Goal: Communication & Community: Answer question/provide support

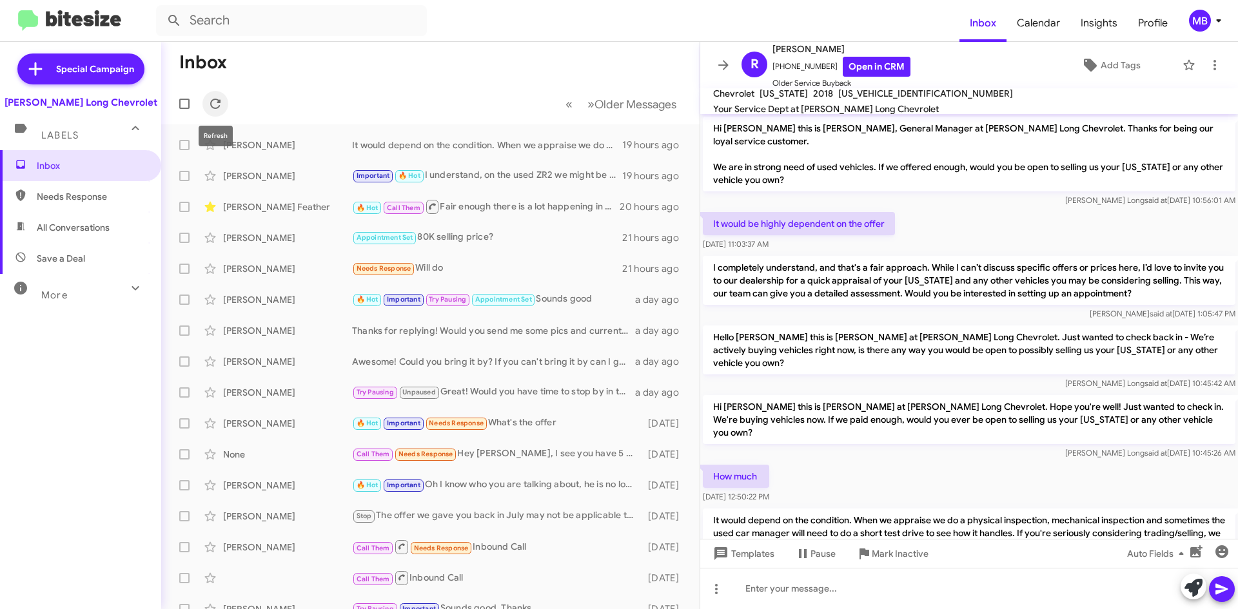
click at [220, 98] on icon at bounding box center [215, 103] width 15 height 15
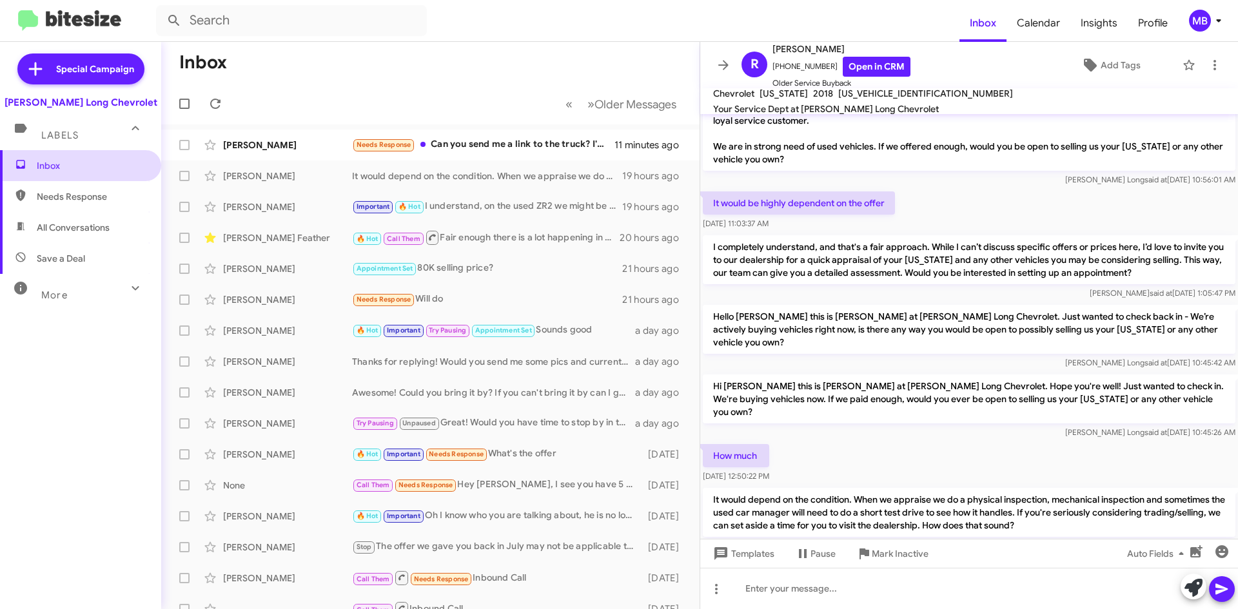
click at [91, 178] on span "Inbox" at bounding box center [80, 165] width 161 height 31
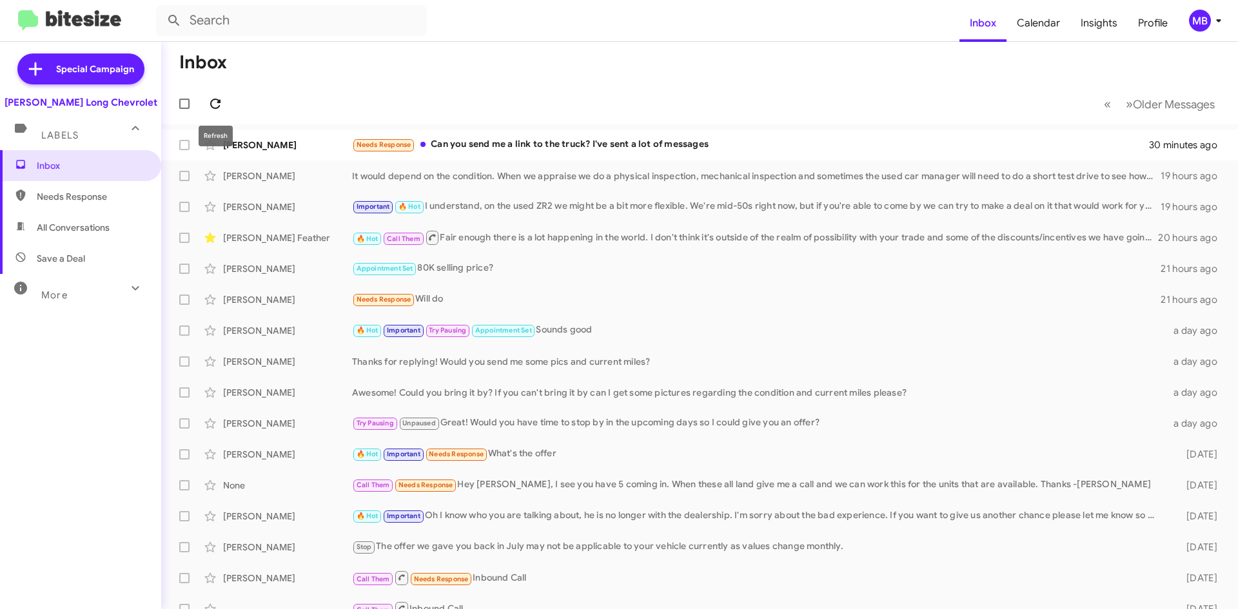
click at [220, 96] on icon at bounding box center [215, 103] width 15 height 15
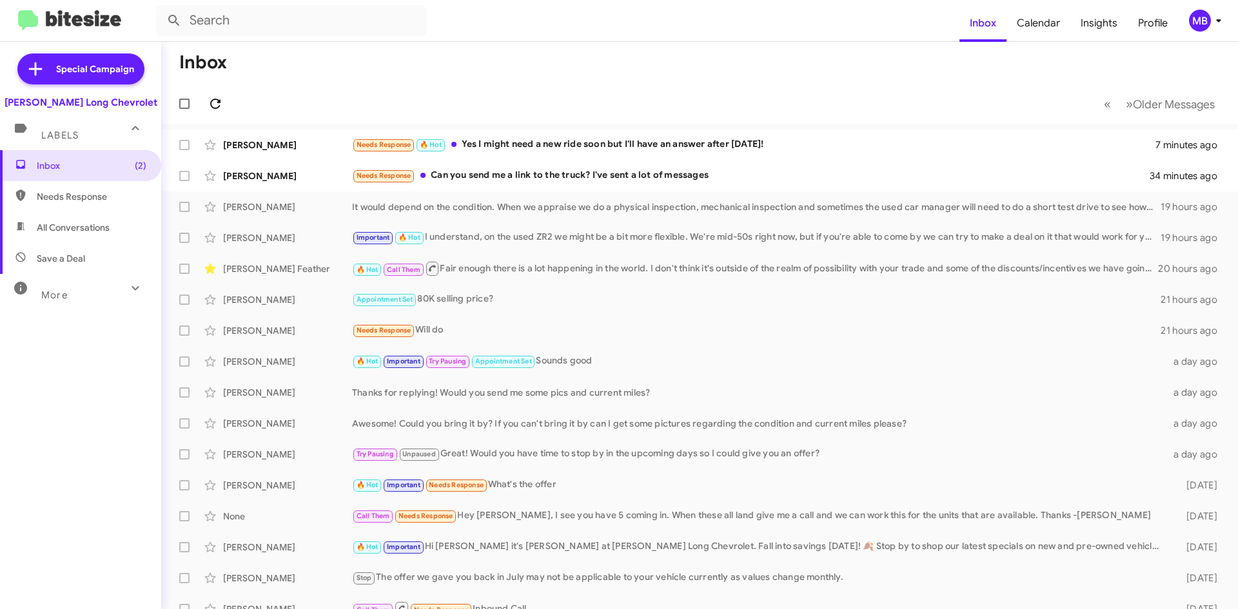
click at [224, 102] on span at bounding box center [215, 103] width 26 height 15
click at [214, 112] on button at bounding box center [215, 104] width 26 height 26
click at [220, 95] on button at bounding box center [215, 104] width 26 height 26
click at [219, 106] on icon at bounding box center [215, 104] width 10 height 10
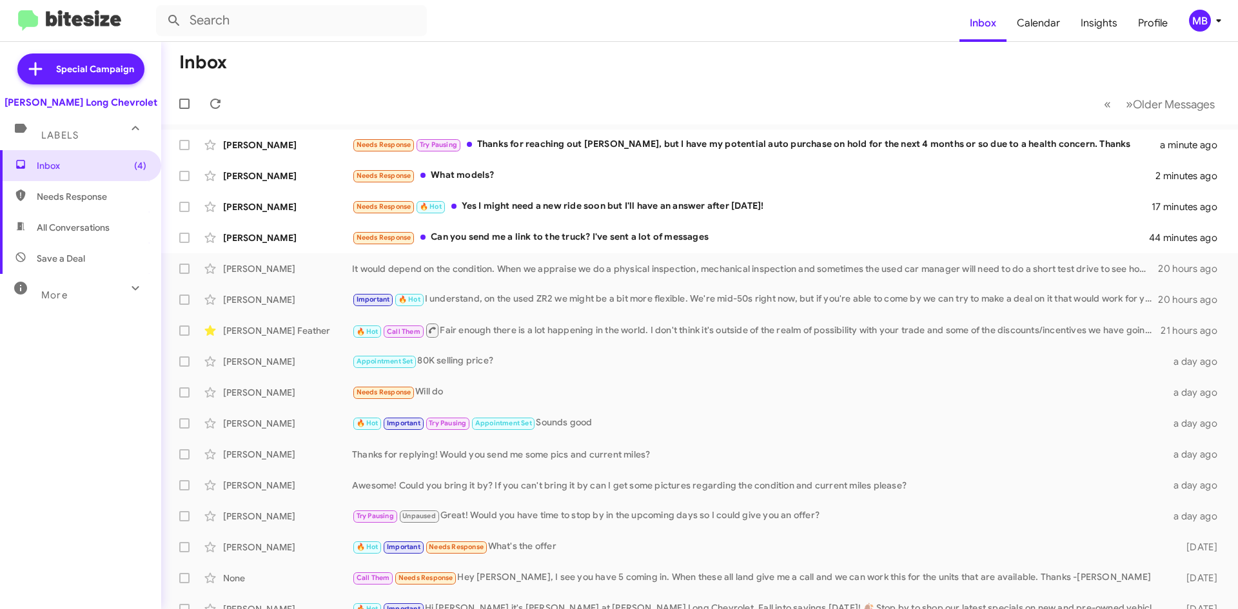
click at [204, 113] on mat-toolbar-row "« Previous » Next Older Messages" at bounding box center [699, 103] width 1076 height 41
click at [213, 104] on icon at bounding box center [215, 103] width 15 height 15
click at [230, 99] on mat-toolbar-row "« Previous » Next Older Messages" at bounding box center [699, 103] width 1076 height 41
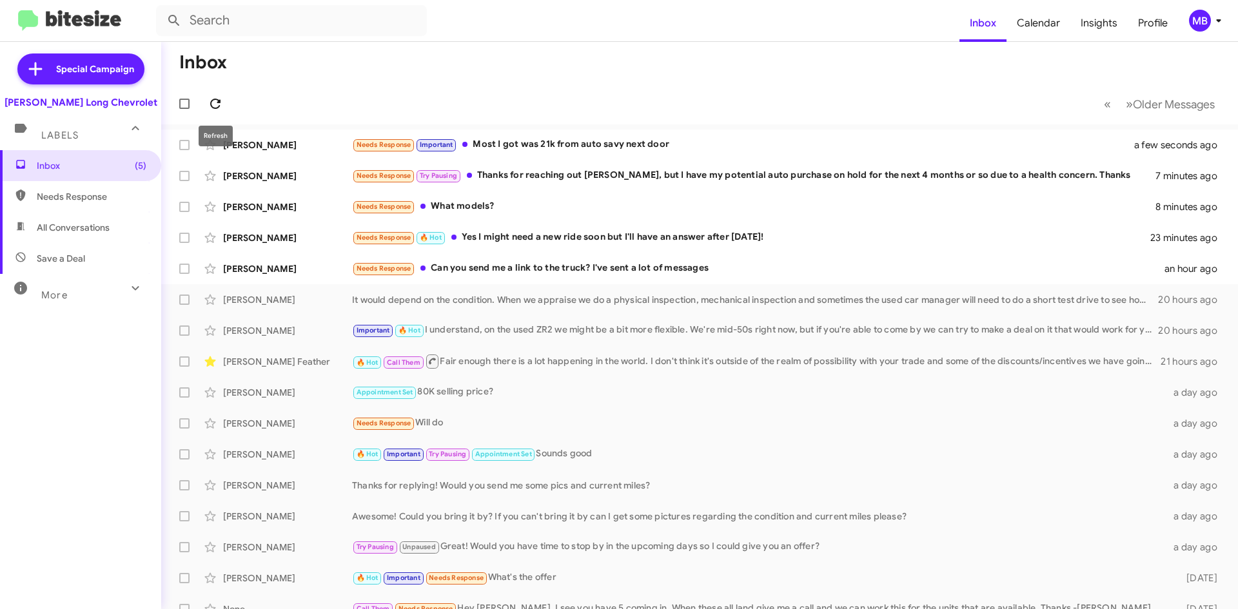
click at [214, 99] on icon at bounding box center [215, 104] width 10 height 10
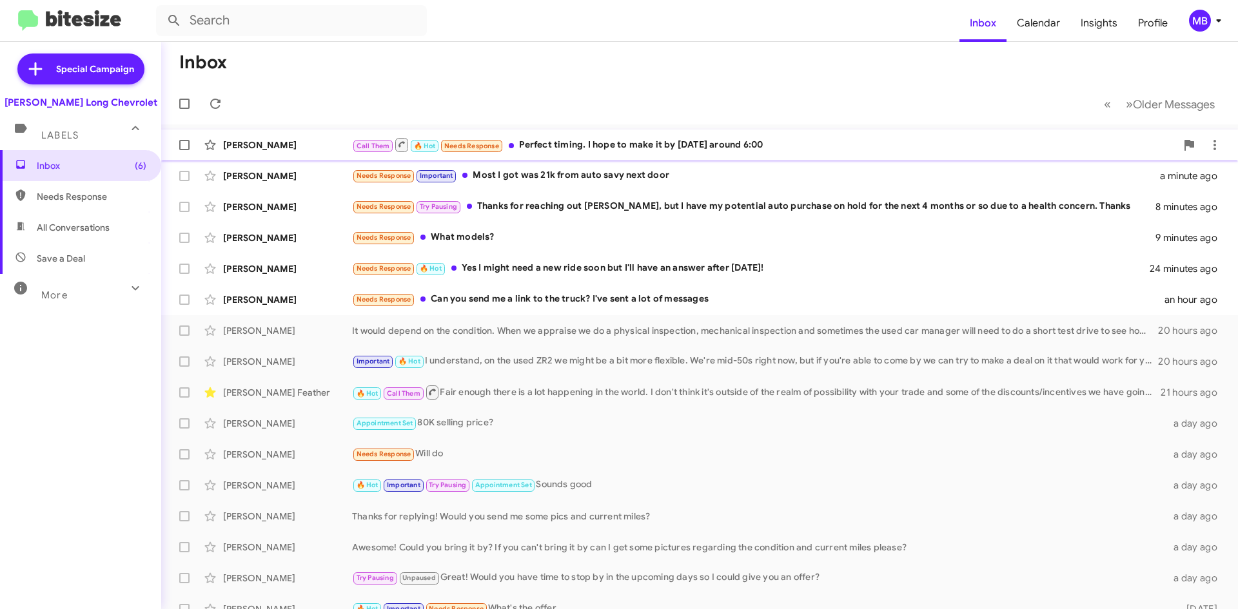
click at [643, 144] on div "Call Them 🔥 Hot Needs Response Perfect timing. I hope to make it by tomorrow ar…" at bounding box center [764, 145] width 824 height 16
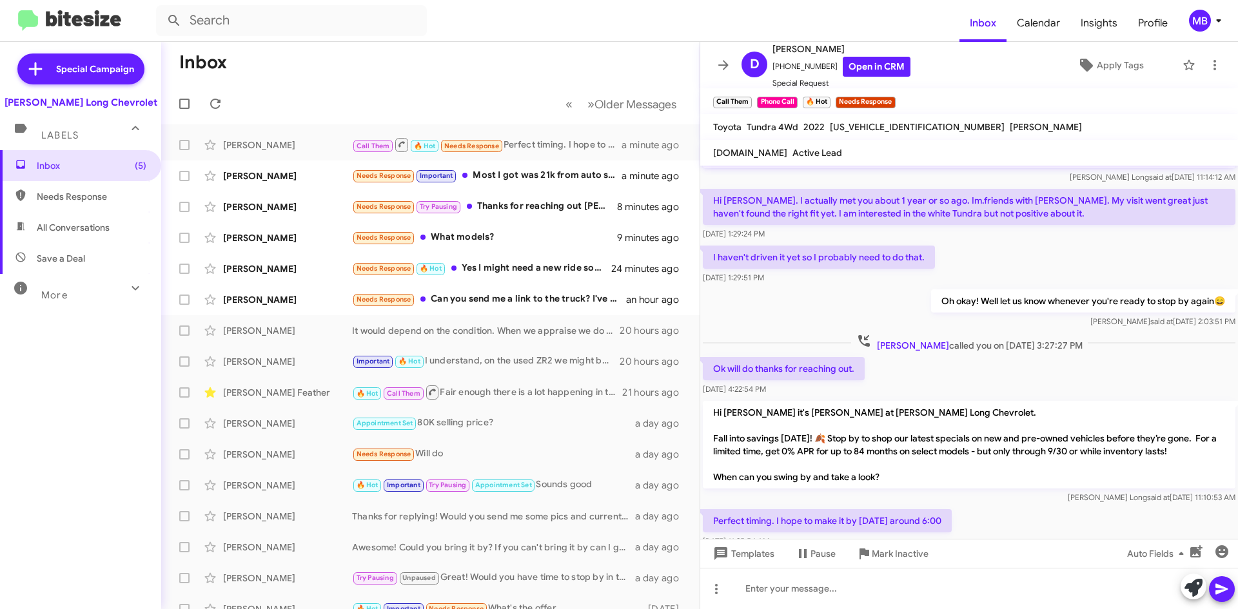
scroll to position [73, 0]
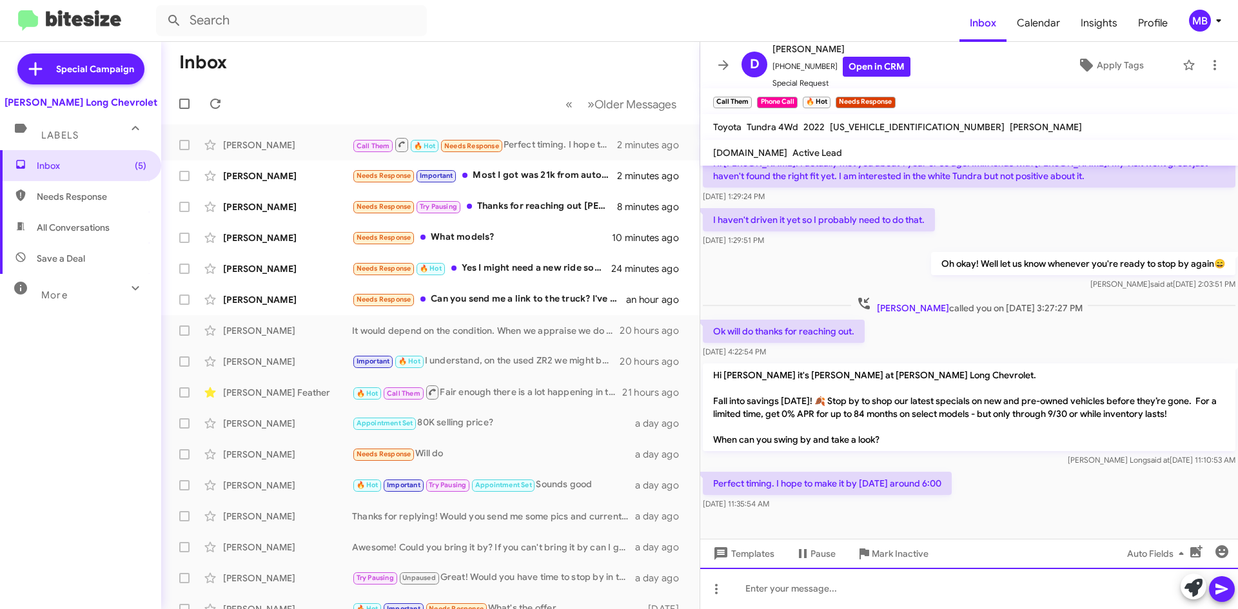
click at [871, 592] on div at bounding box center [969, 588] width 538 height 41
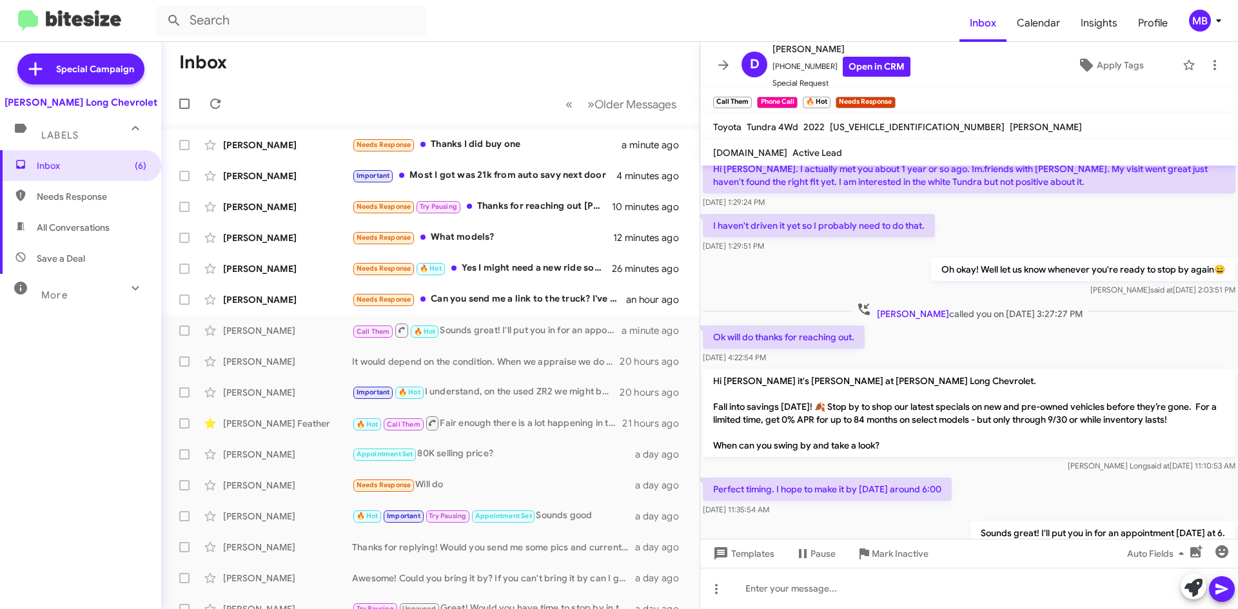
scroll to position [121, 0]
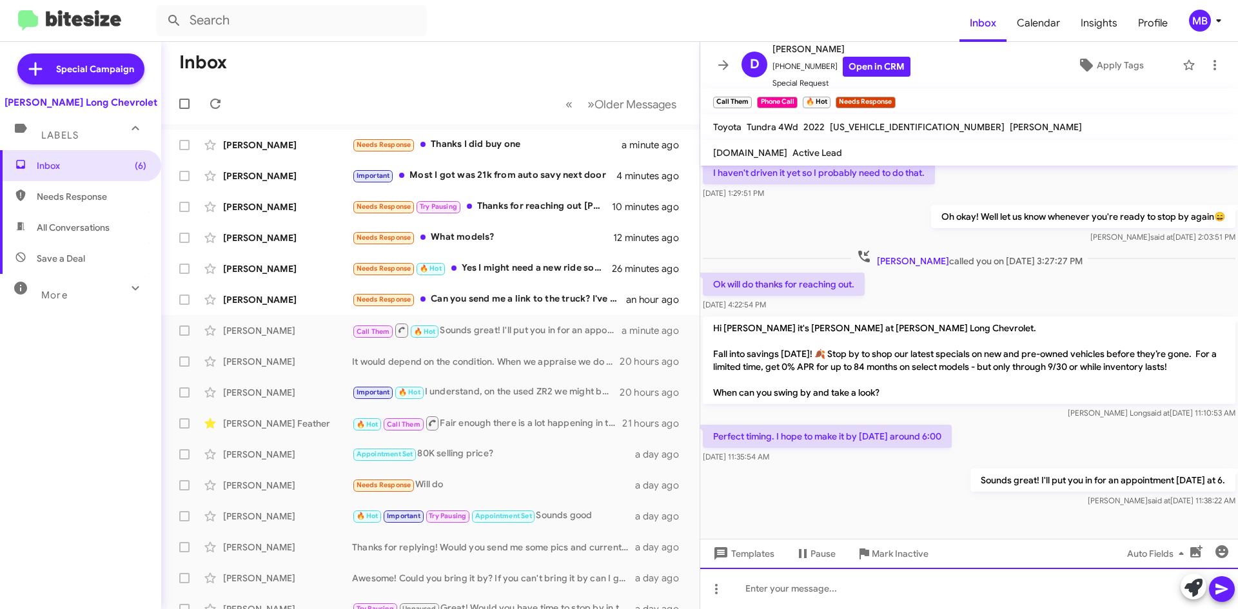
click at [849, 605] on div at bounding box center [969, 588] width 538 height 41
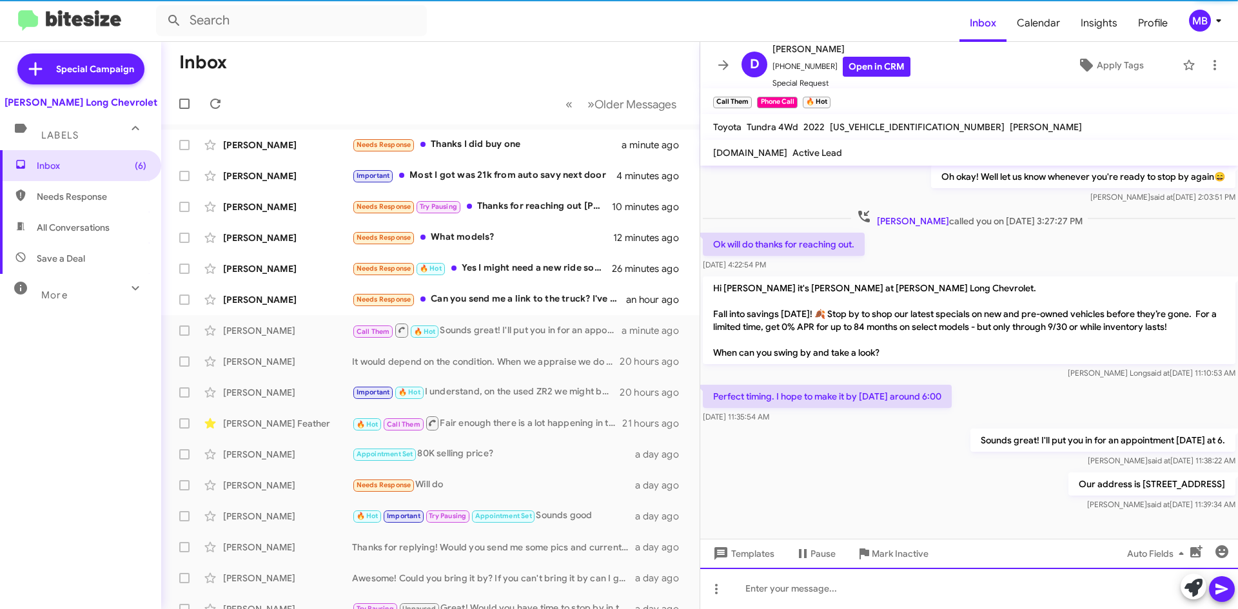
scroll to position [168, 0]
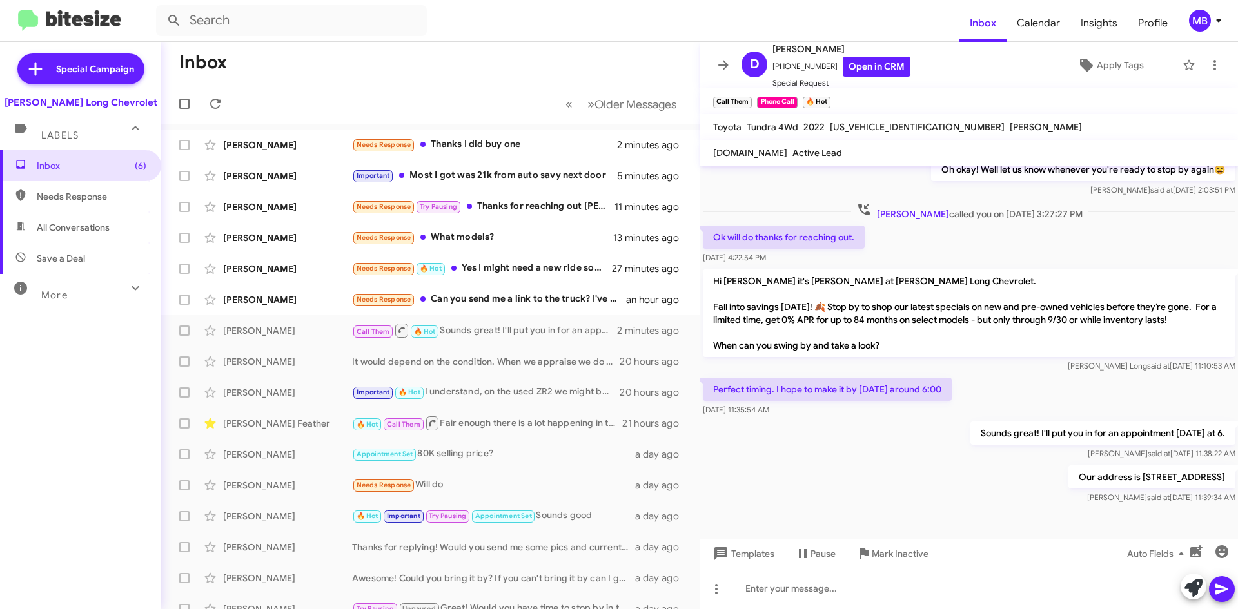
click at [232, 114] on mat-toolbar-row "« Previous » Next Older Messages" at bounding box center [430, 103] width 538 height 41
click at [97, 201] on span "Needs Response" at bounding box center [92, 196] width 110 height 13
type input "in:needs-response"
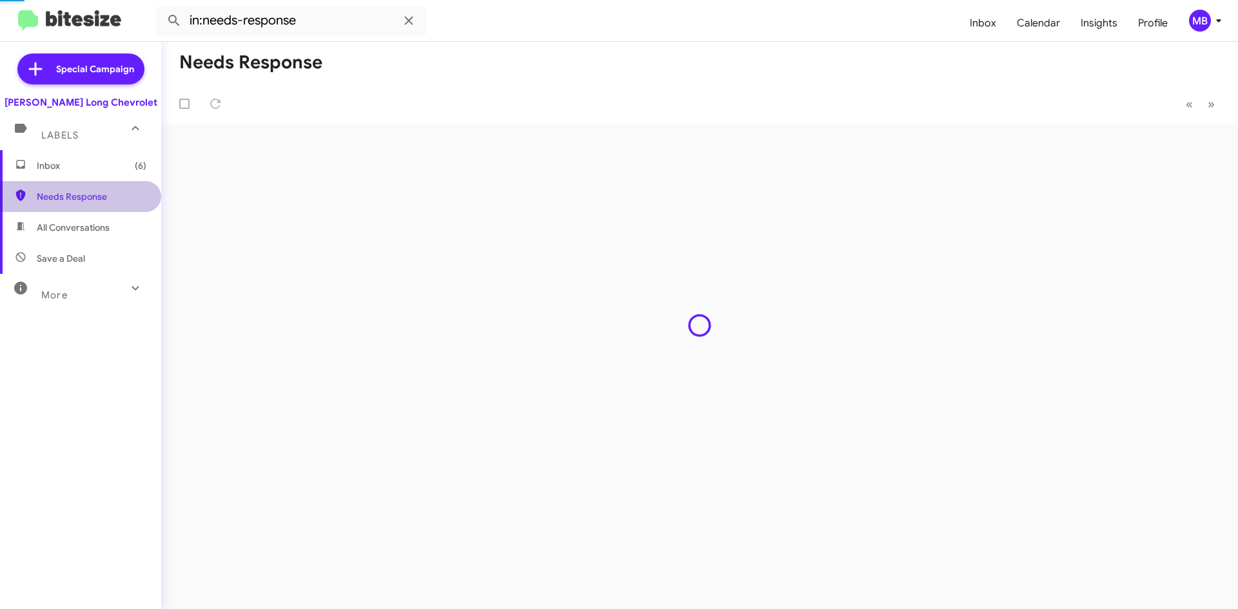
click at [105, 186] on span "Needs Response" at bounding box center [80, 196] width 161 height 31
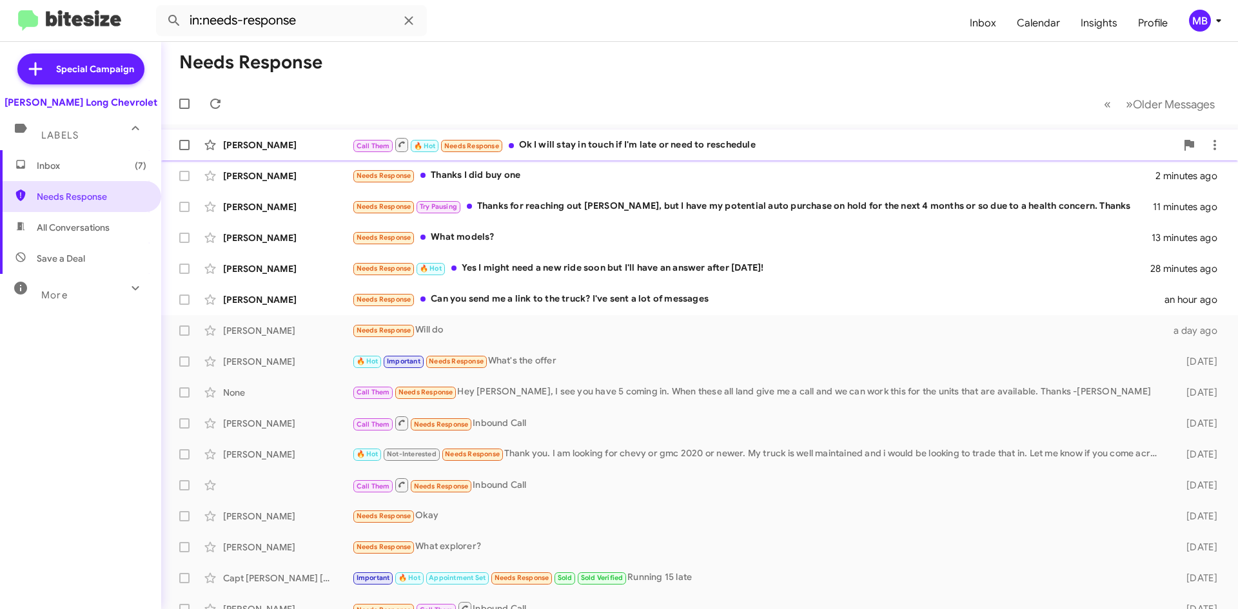
click at [580, 143] on div "Call Them 🔥 Hot Needs Response Ok I will stay in touch if I'm late or need to r…" at bounding box center [764, 145] width 824 height 16
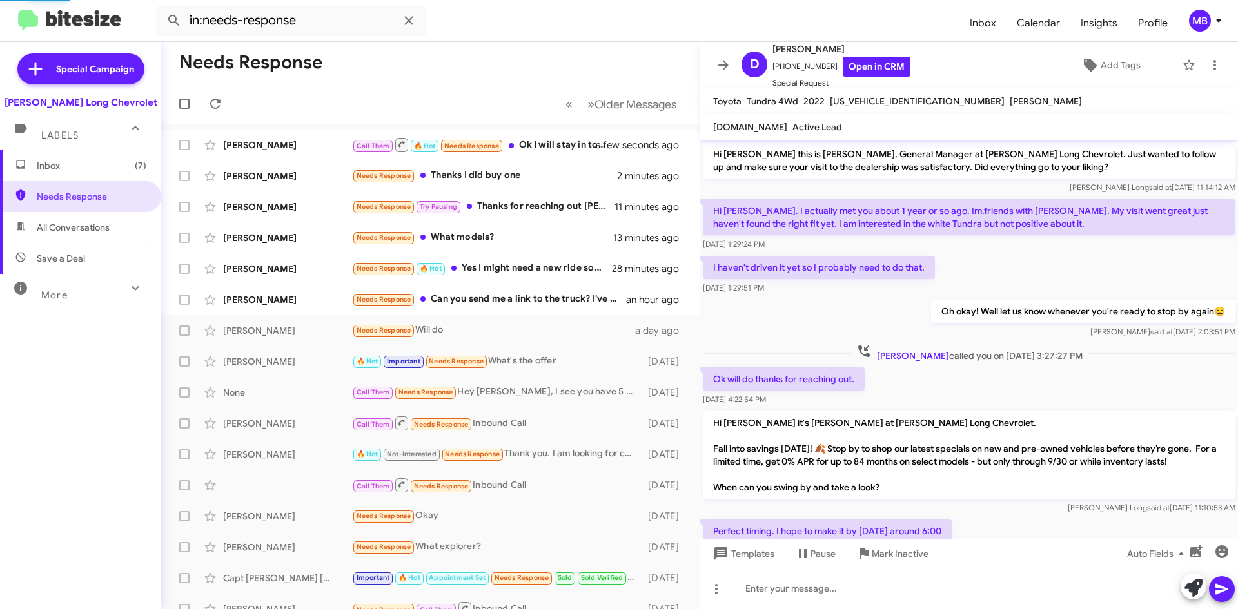
scroll to position [189, 0]
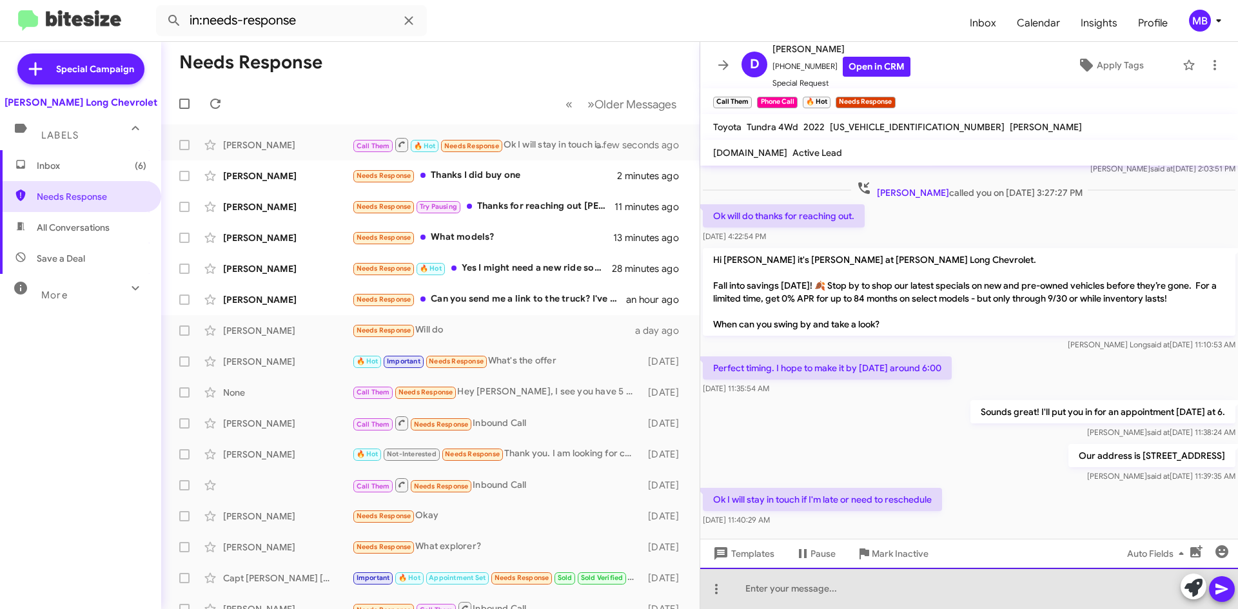
click at [999, 578] on div at bounding box center [969, 588] width 538 height 41
click at [770, 588] on div "Alright, see you tomorrow!" at bounding box center [969, 588] width 538 height 41
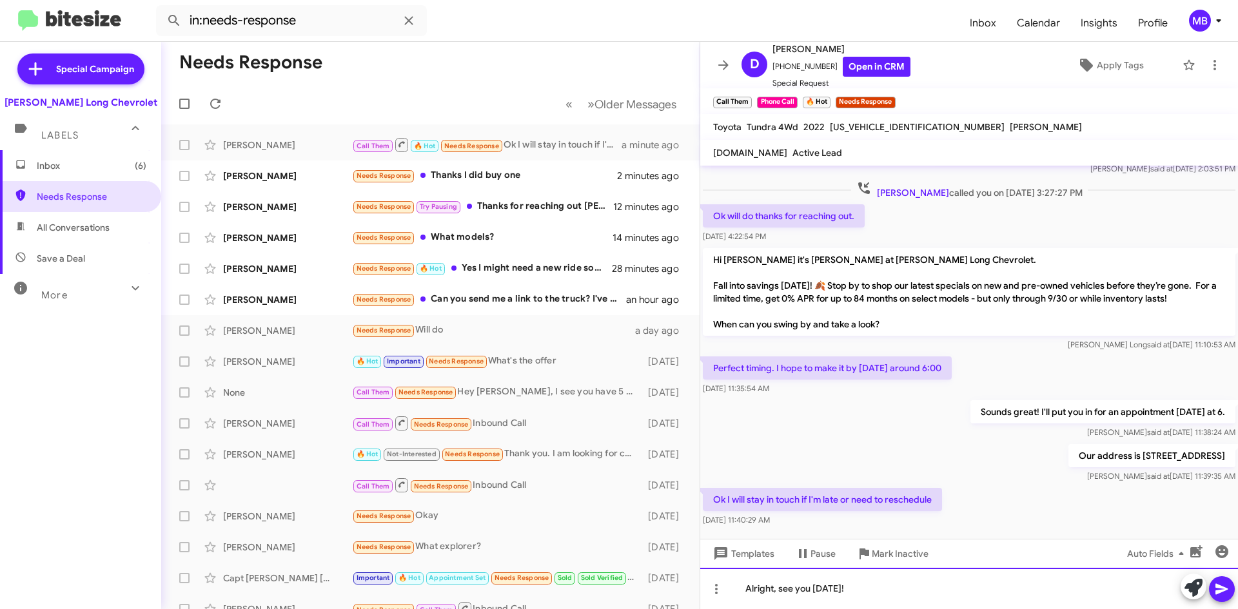
click at [775, 589] on div "Alright, see you tomorrow!" at bounding box center [969, 588] width 538 height 41
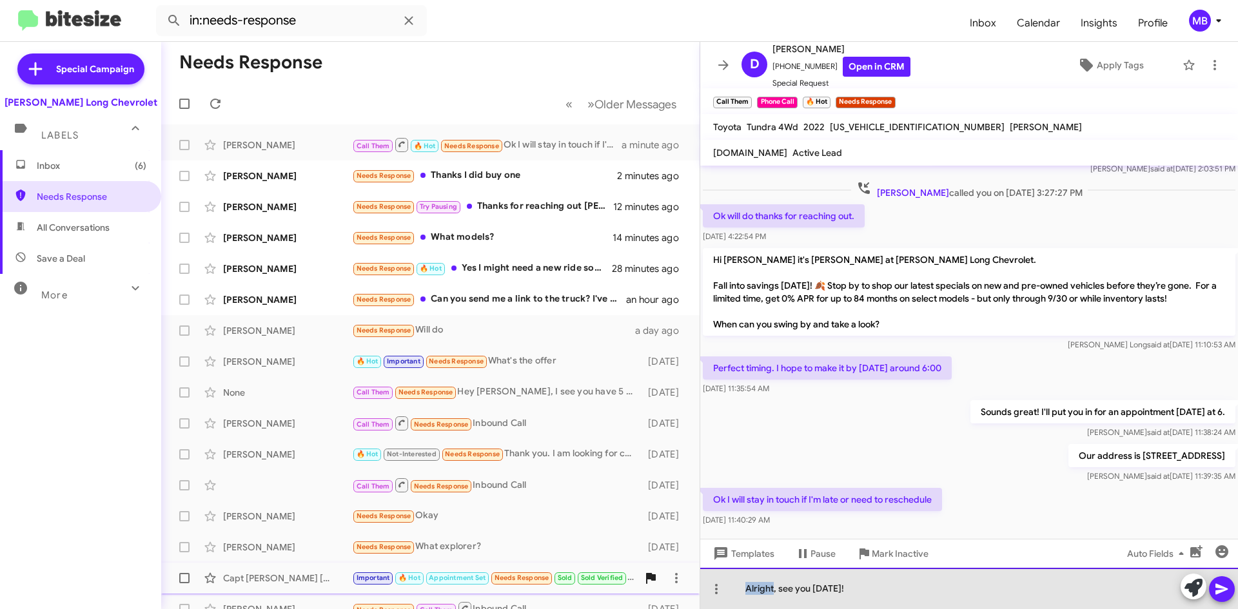
drag, startPoint x: 773, startPoint y: 587, endPoint x: 649, endPoint y: 579, distance: 124.0
click at [649, 580] on div "Needs Response « Previous » Next Older Messages Daniel A Lapides Call Them 🔥 Ho…" at bounding box center [699, 325] width 1076 height 567
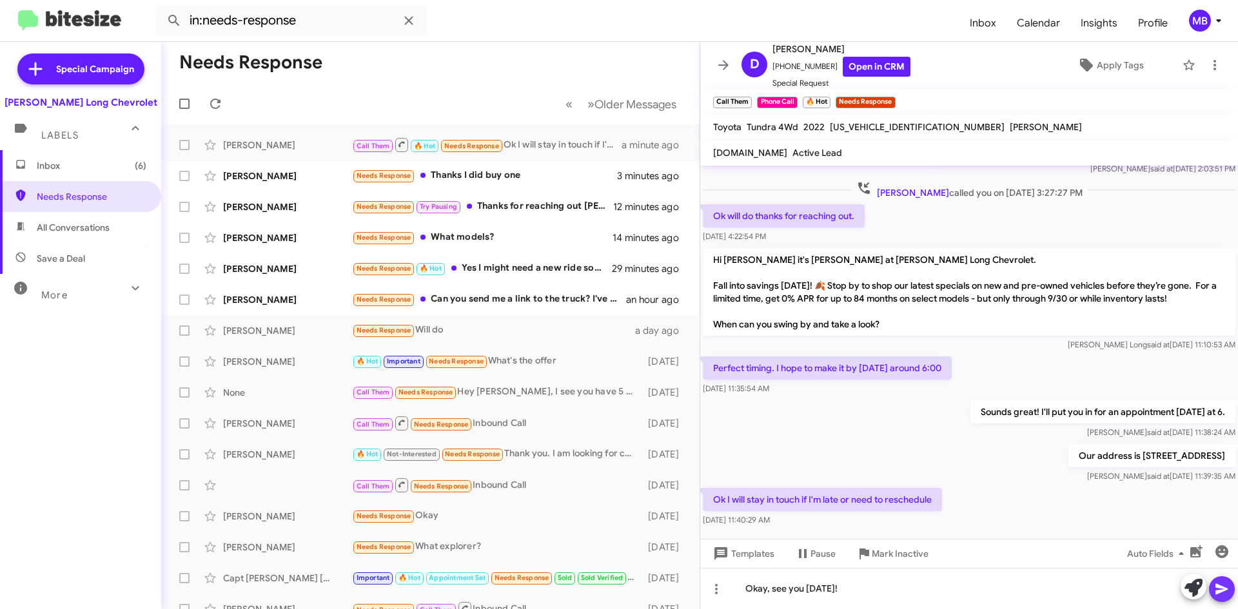
click at [1230, 588] on button at bounding box center [1222, 589] width 26 height 26
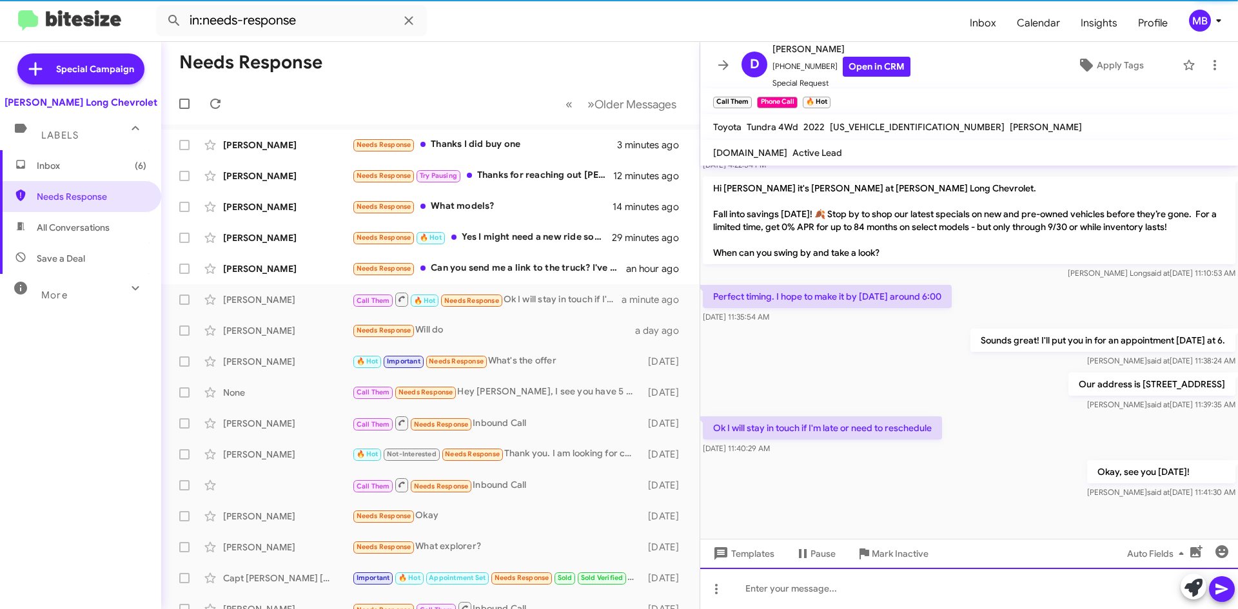
scroll to position [262, 0]
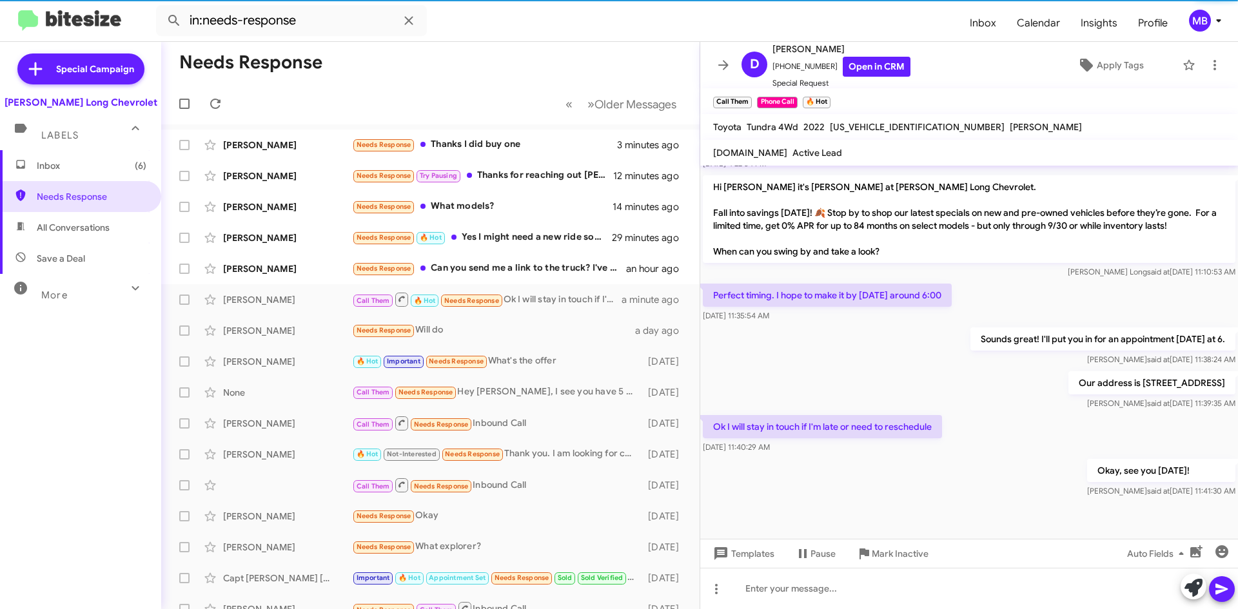
click at [79, 231] on span "All Conversations" at bounding box center [73, 227] width 73 height 13
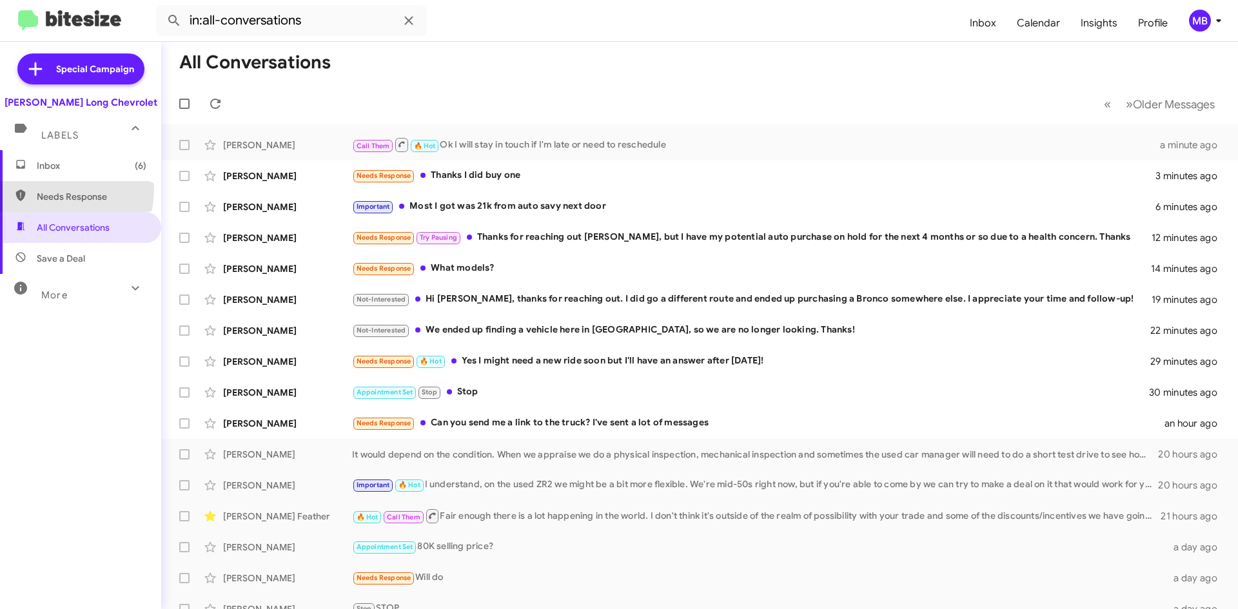
click at [53, 190] on span "Needs Response" at bounding box center [80, 196] width 161 height 31
type input "in:needs-response"
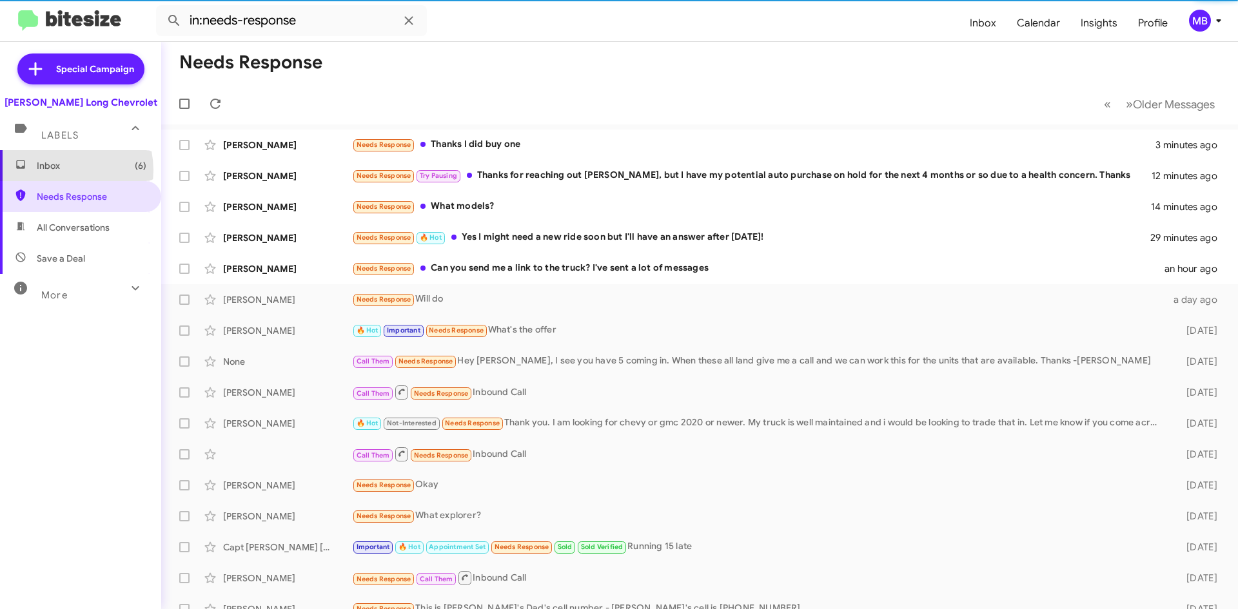
click at [57, 170] on span "Inbox (6)" at bounding box center [92, 165] width 110 height 13
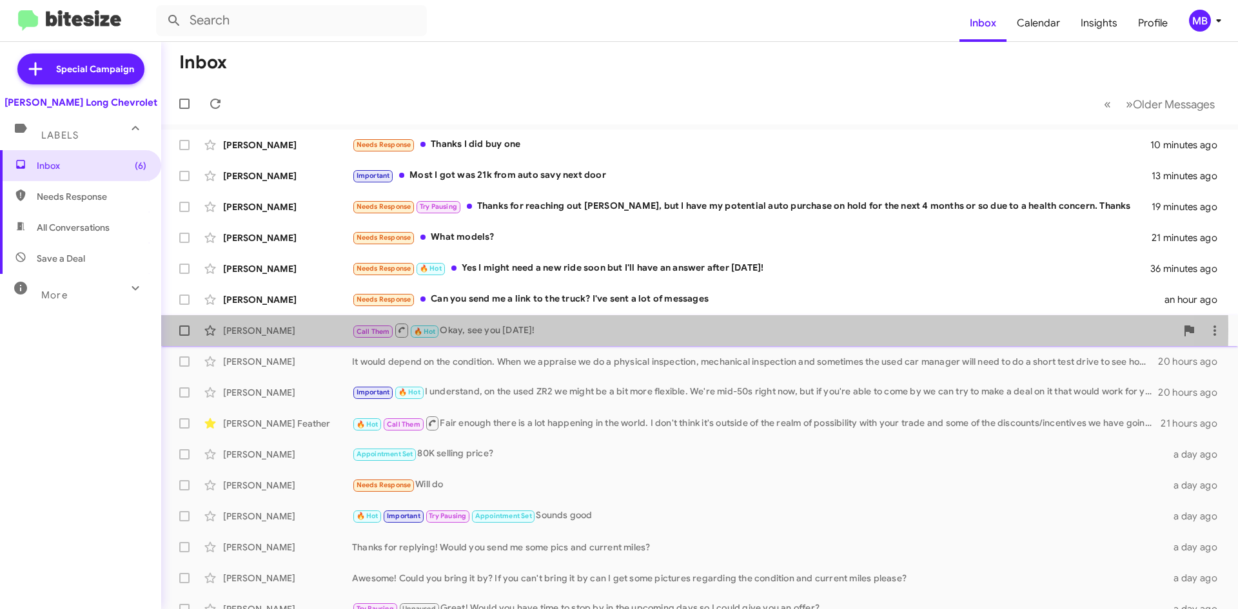
click at [556, 331] on div "Call Them 🔥 Hot Okay, see you tomorrow!" at bounding box center [764, 330] width 824 height 16
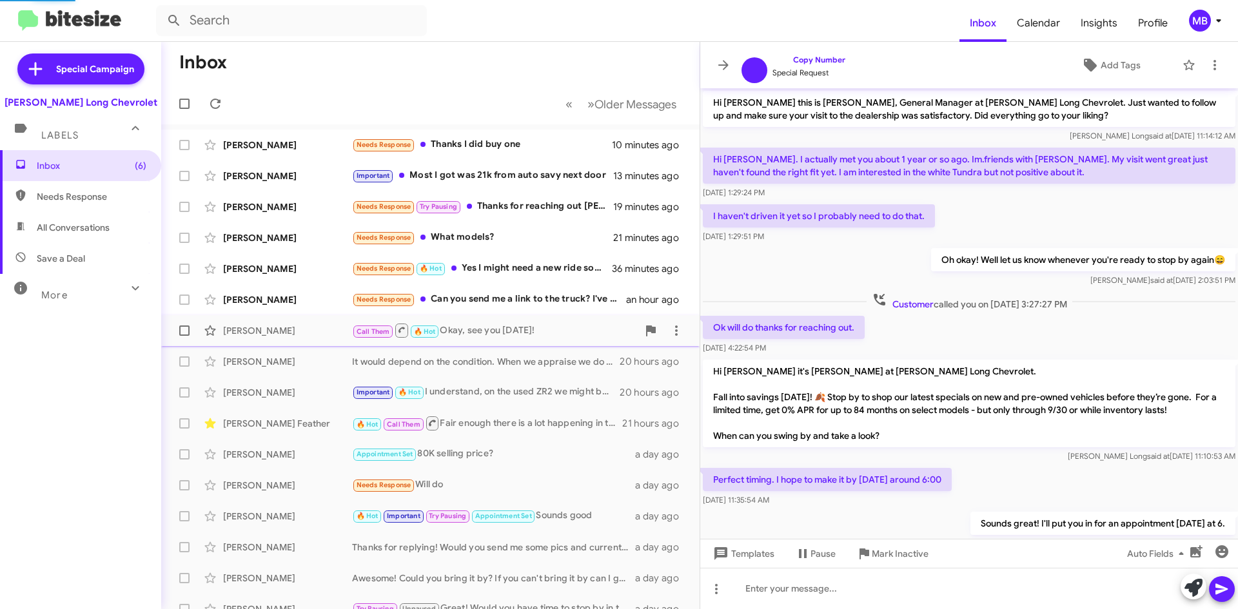
scroll to position [184, 0]
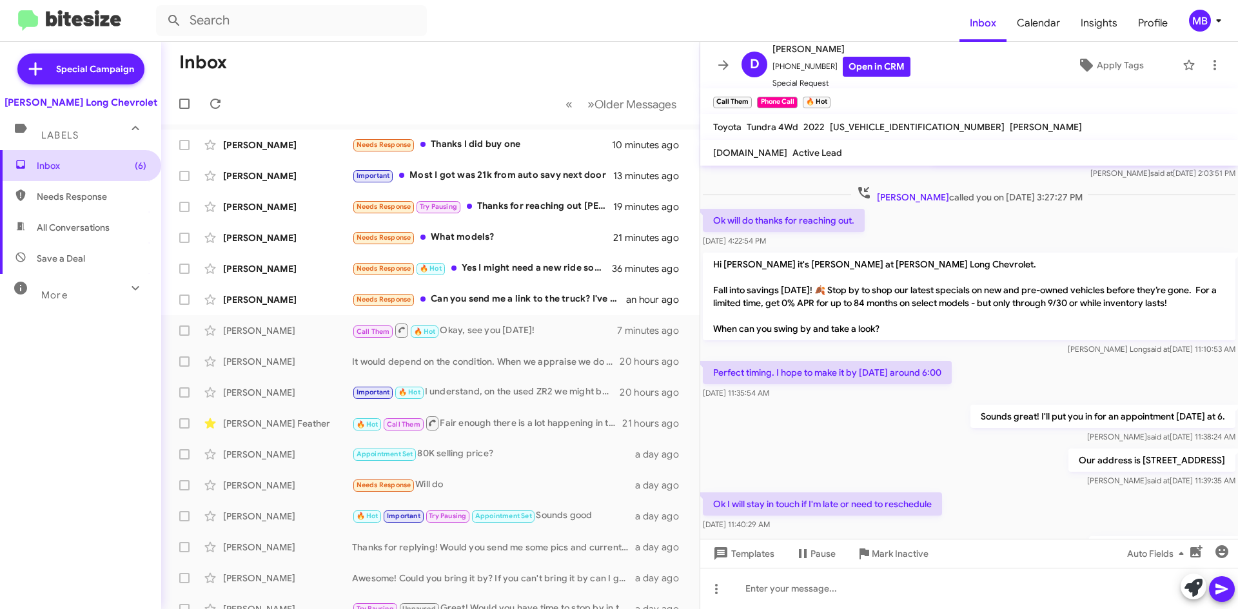
click at [93, 171] on span "Inbox (6)" at bounding box center [92, 165] width 110 height 13
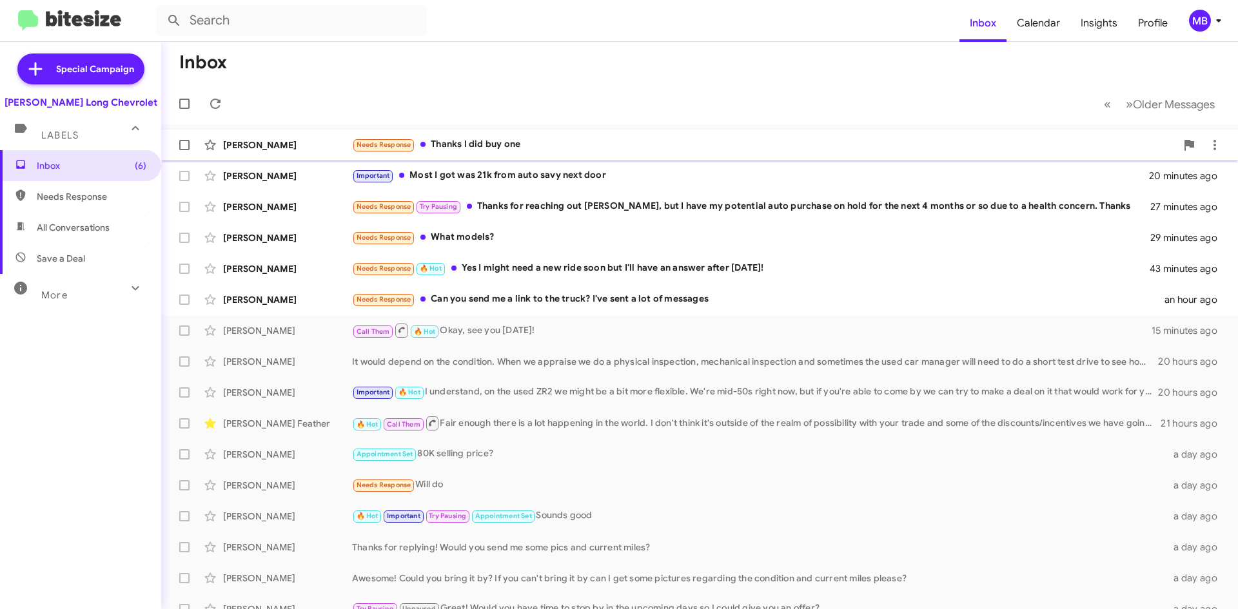
click at [699, 134] on div "[PERSON_NAME] Needs Response Thanks I did buy one 18 minutes ago" at bounding box center [699, 145] width 1056 height 26
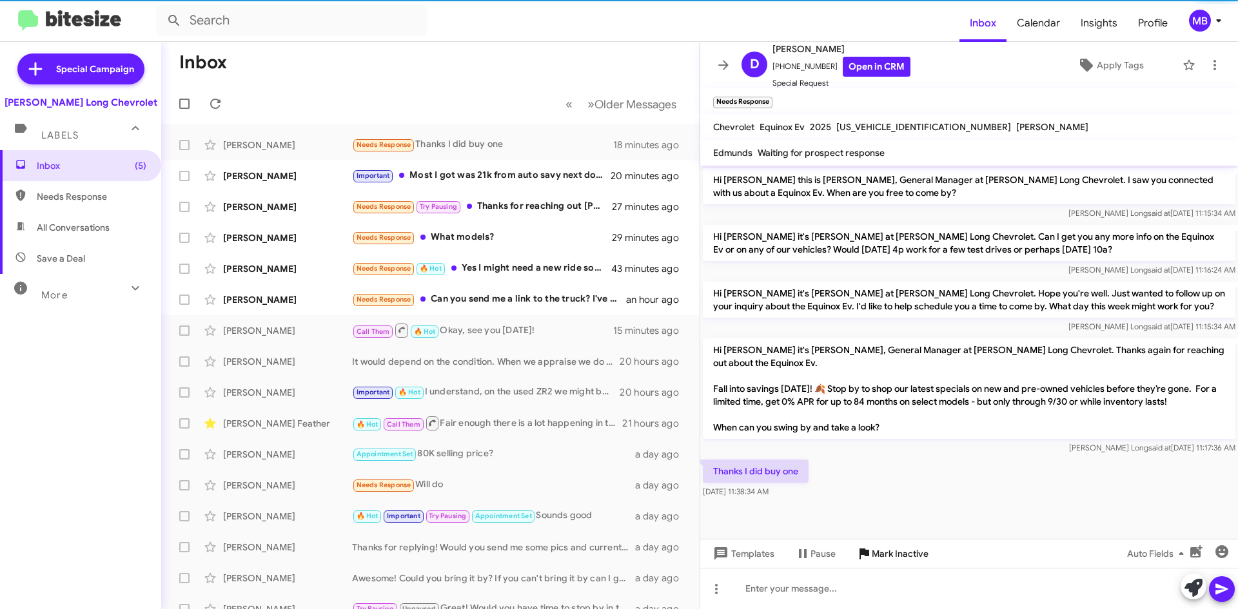
click at [858, 555] on icon at bounding box center [863, 553] width 15 height 15
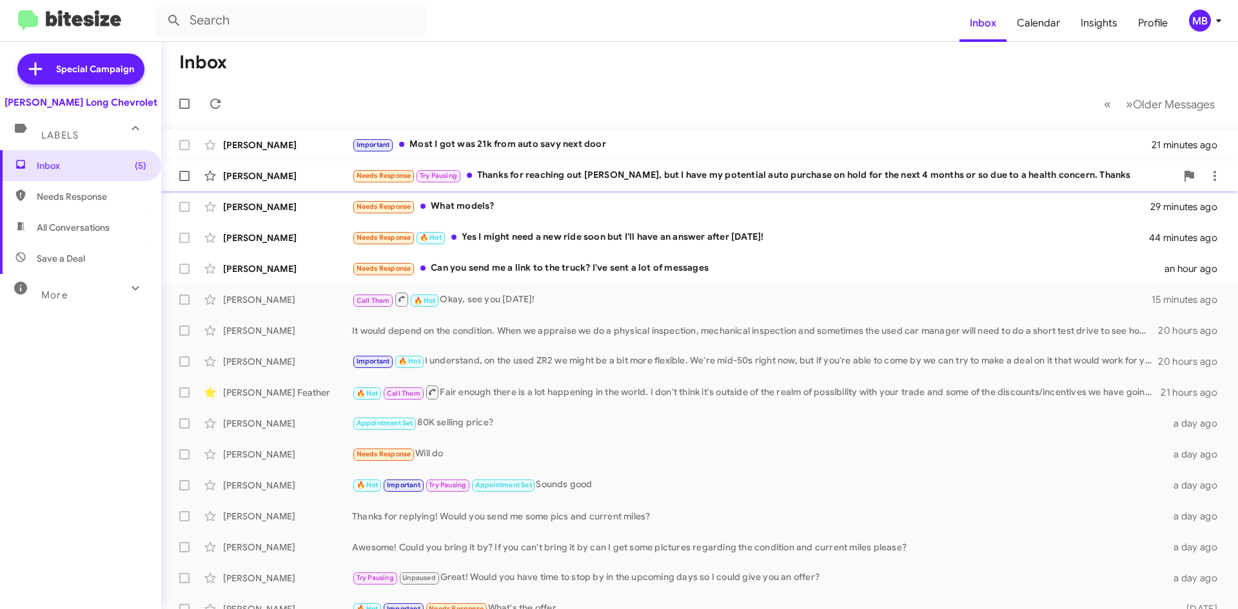
click at [748, 173] on div "Needs Response Try Pausing Thanks for reaching out [PERSON_NAME], but I have my…" at bounding box center [764, 175] width 824 height 15
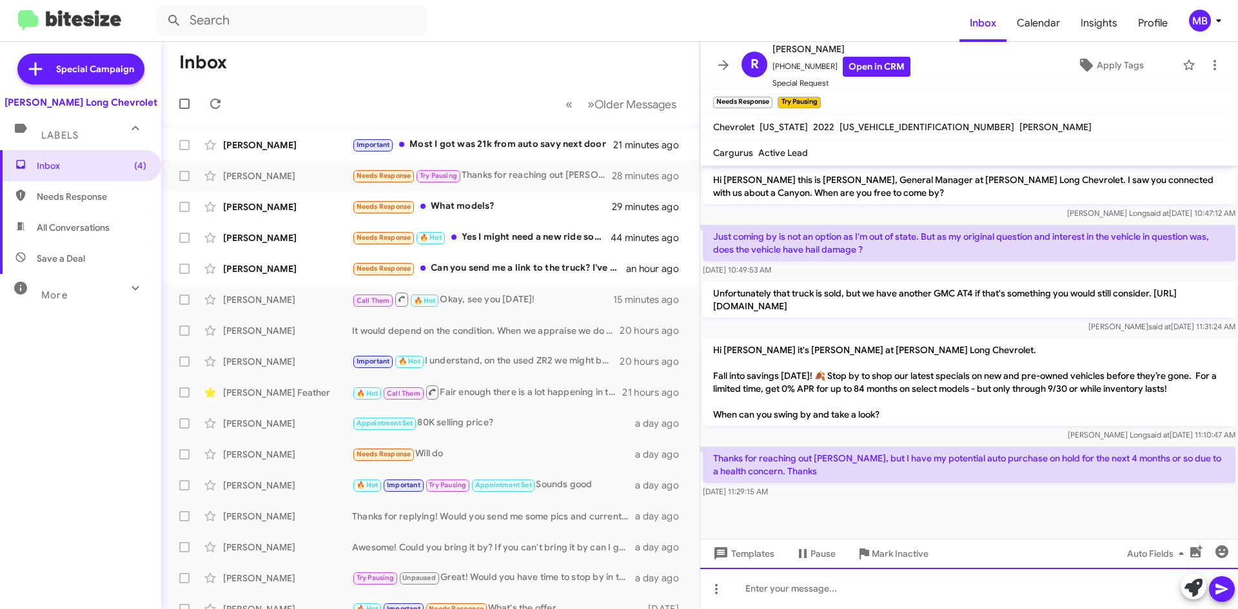
click at [847, 587] on div at bounding box center [969, 588] width 538 height 41
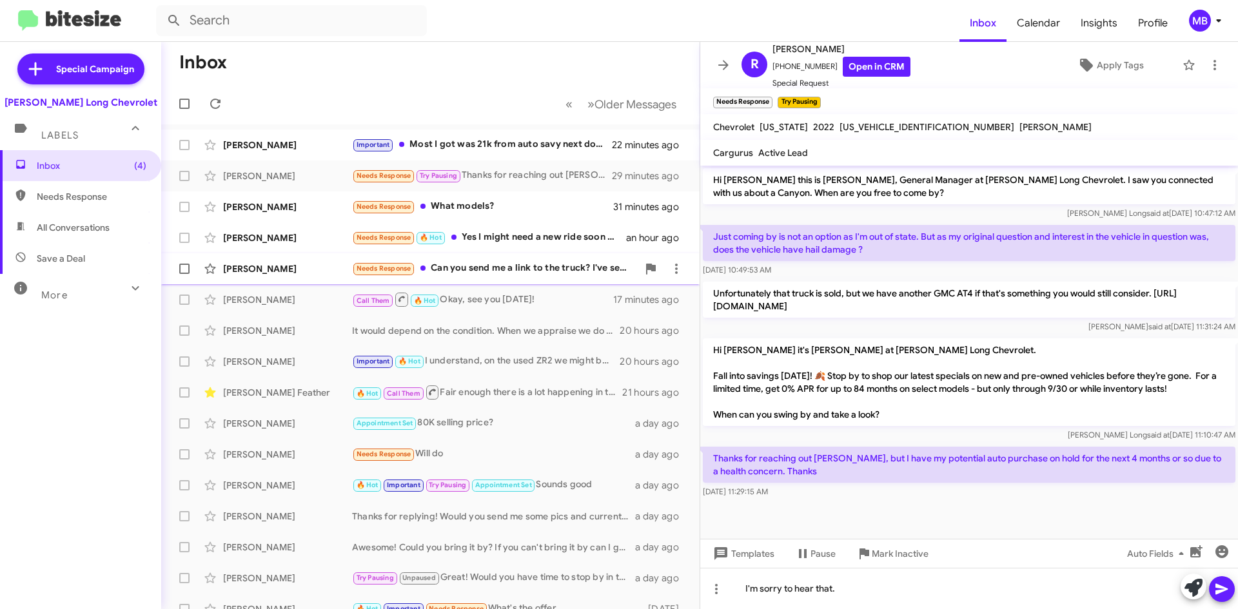
click at [517, 272] on div "Needs Response Can you send me a link to the truck? I've sent a lot of messages" at bounding box center [495, 268] width 286 height 15
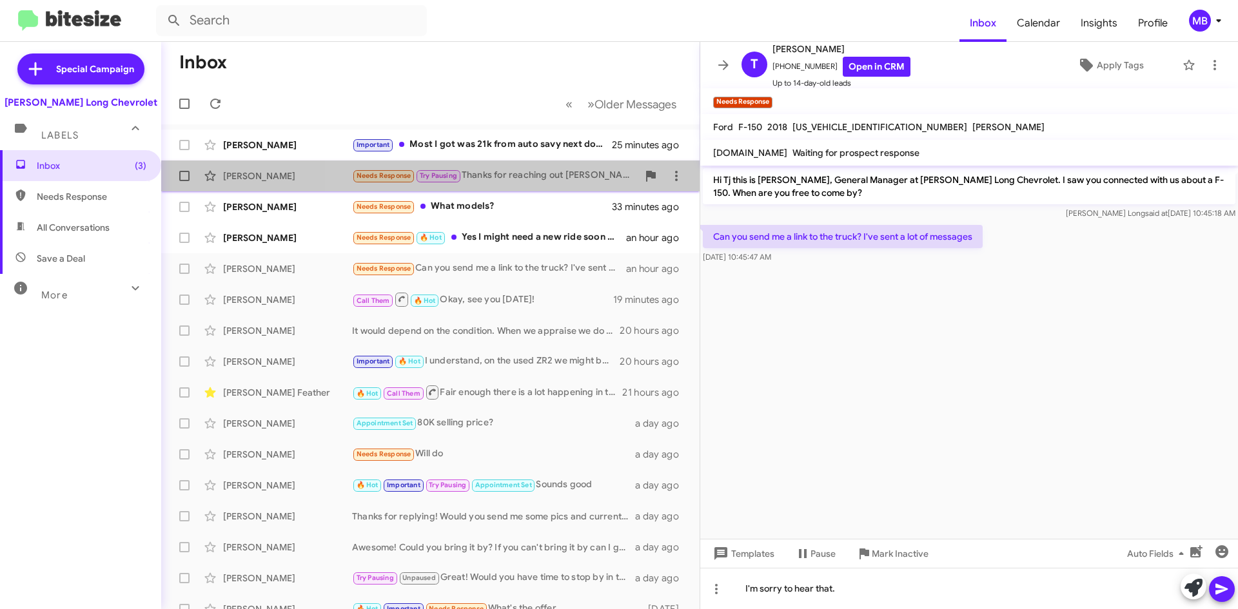
click at [570, 184] on div "[PERSON_NAME] Needs Response Try Pausing Thanks for reaching out [PERSON_NAME],…" at bounding box center [430, 176] width 518 height 26
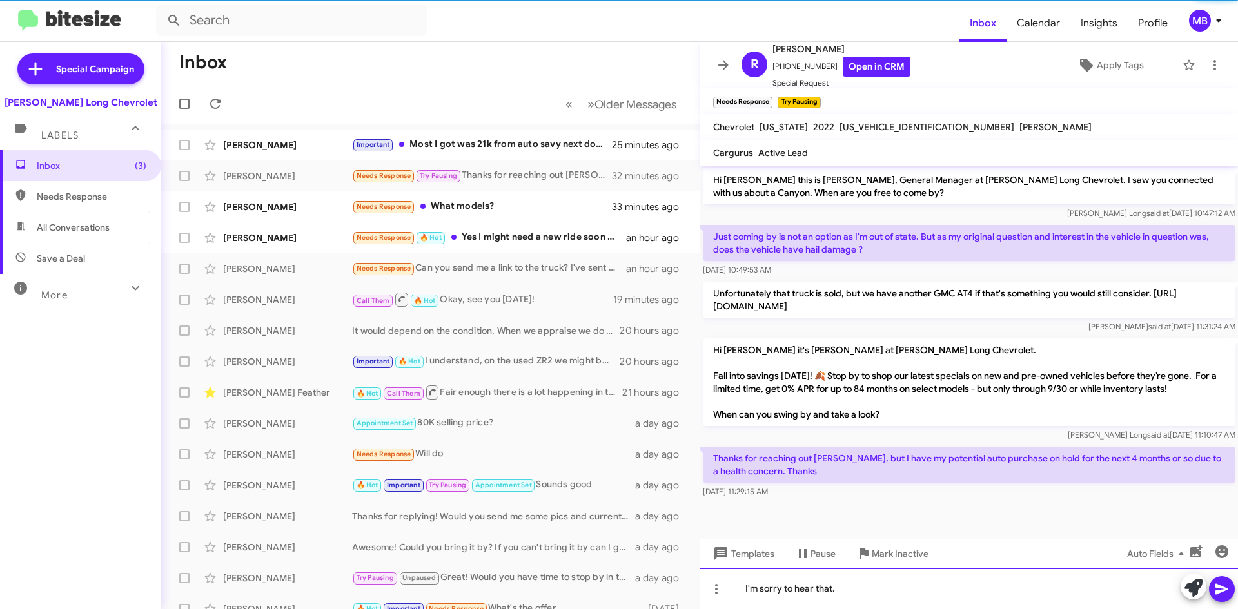
click at [901, 607] on div "I'm sorry to hear that." at bounding box center [969, 588] width 538 height 41
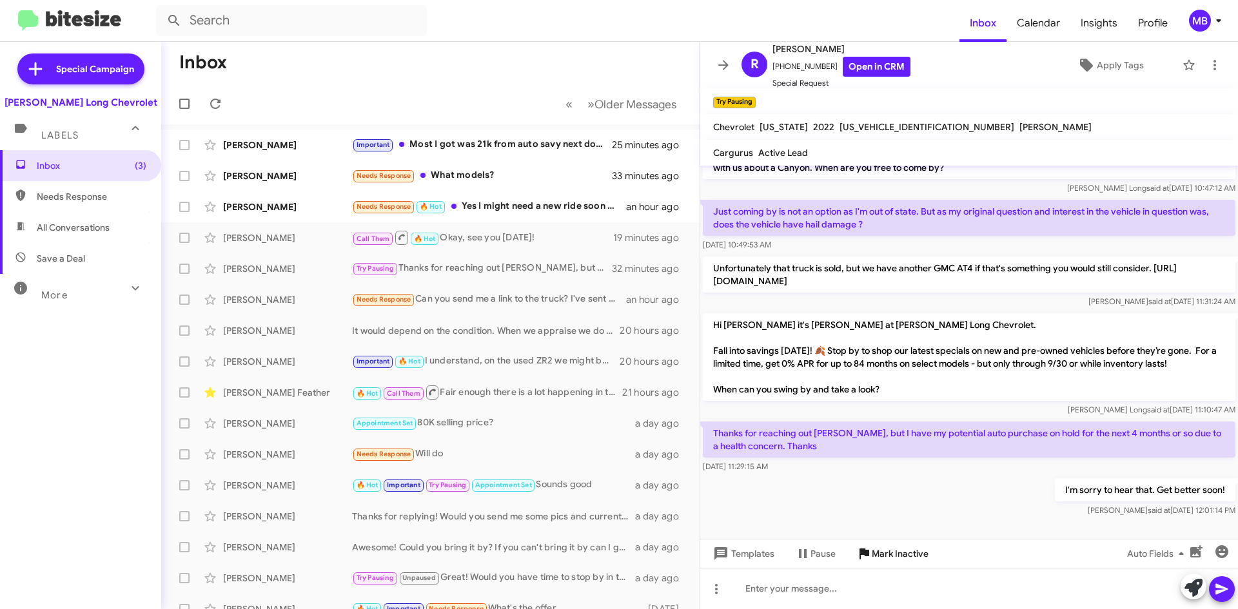
click at [914, 553] on span "Mark Inactive" at bounding box center [899, 553] width 57 height 23
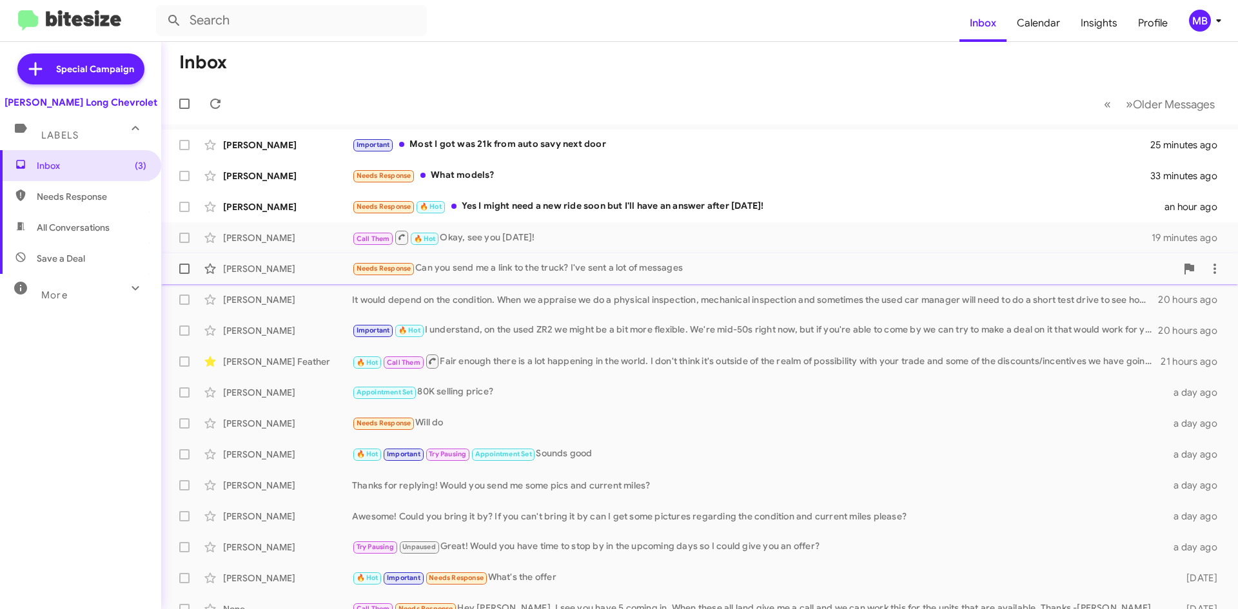
click at [659, 266] on div "Needs Response Can you send me a link to the truck? I've sent a lot of messages" at bounding box center [764, 268] width 824 height 15
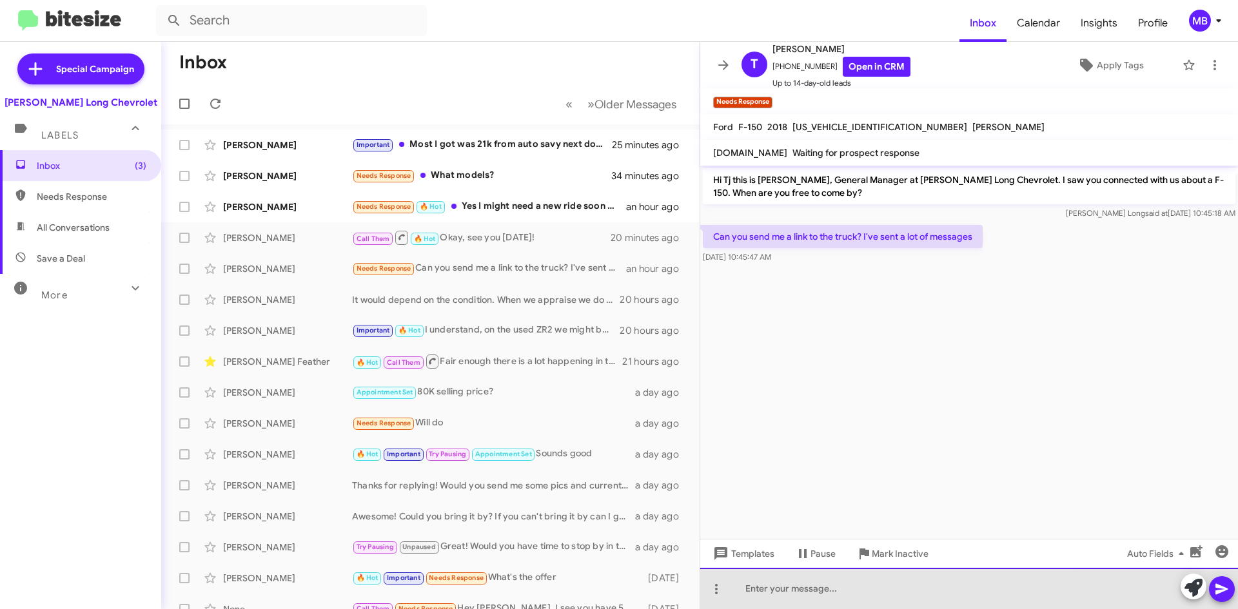
click at [829, 600] on div at bounding box center [969, 588] width 538 height 41
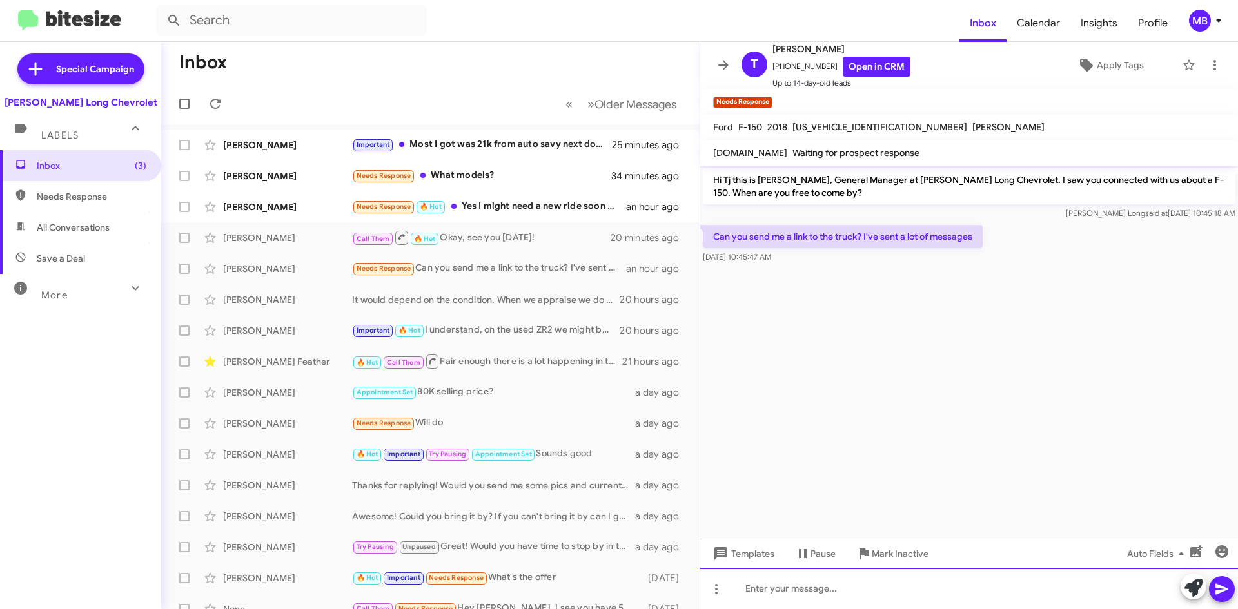
paste div
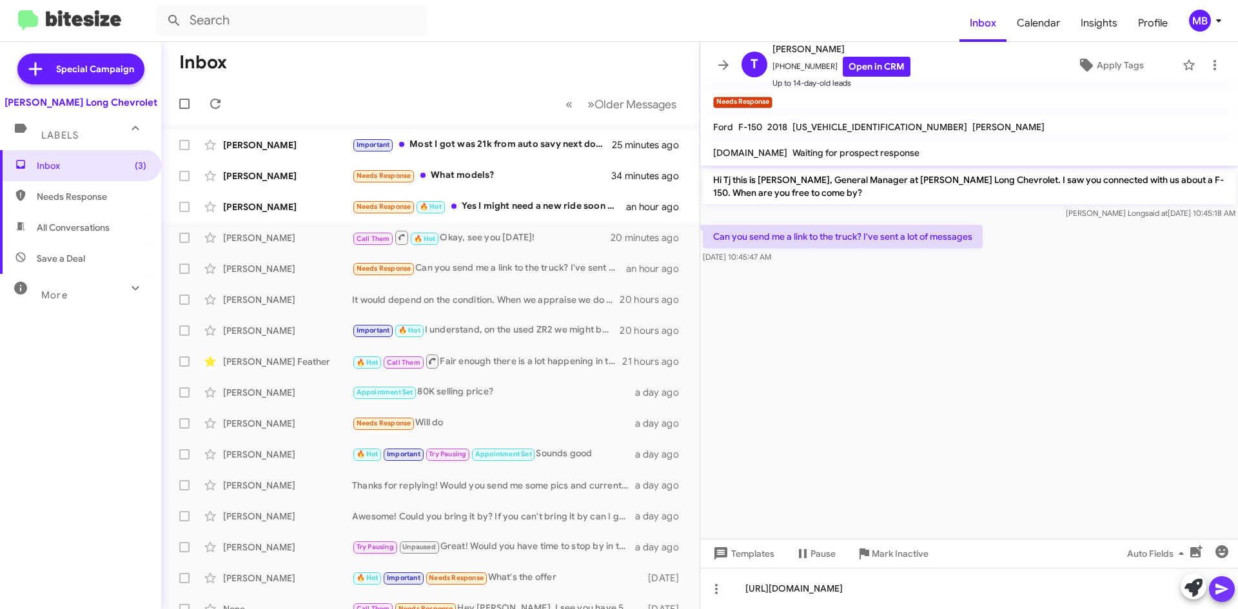
click at [1217, 588] on icon at bounding box center [1221, 589] width 12 height 11
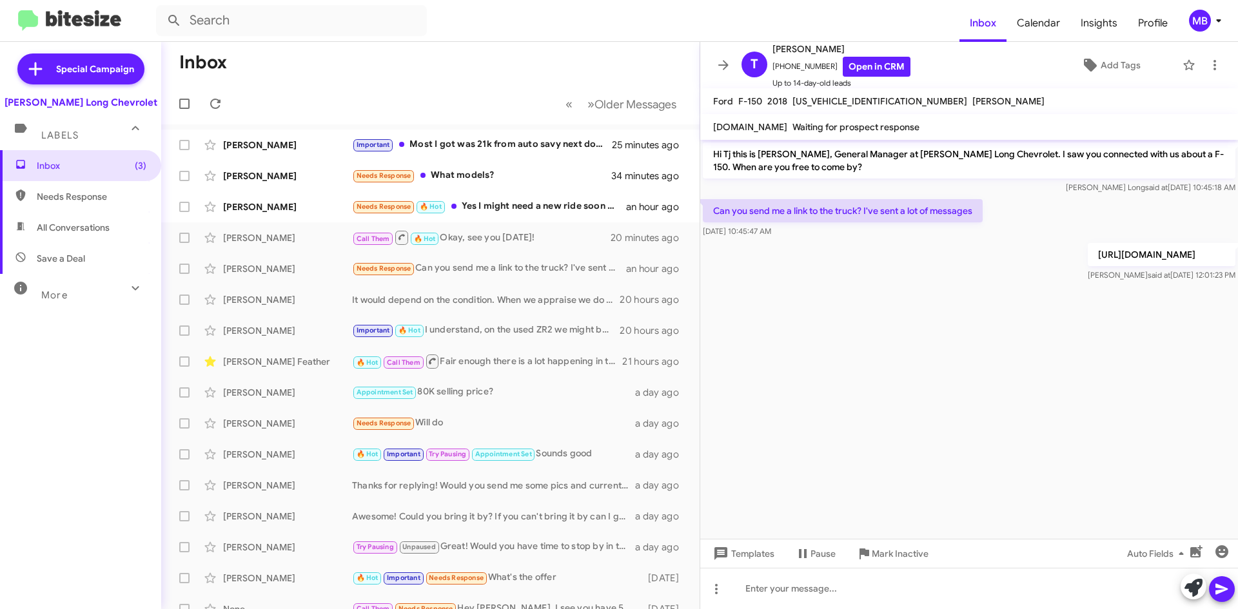
click at [42, 209] on span "Needs Response" at bounding box center [80, 196] width 161 height 31
type input "in:needs-response"
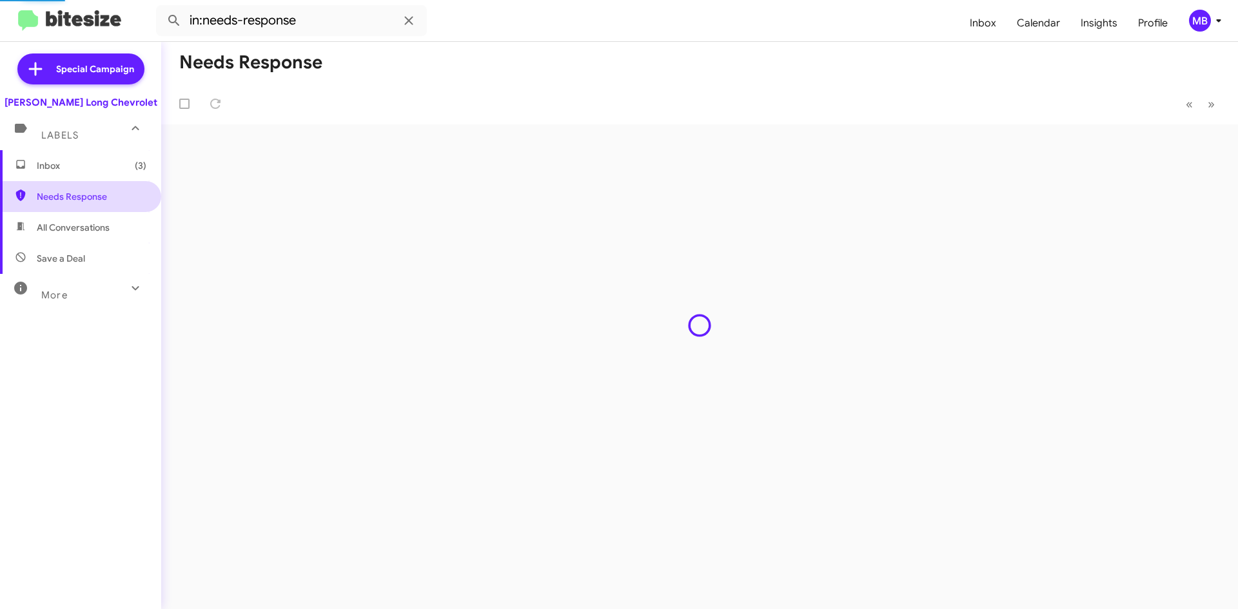
click at [67, 181] on span "Needs Response" at bounding box center [80, 196] width 161 height 31
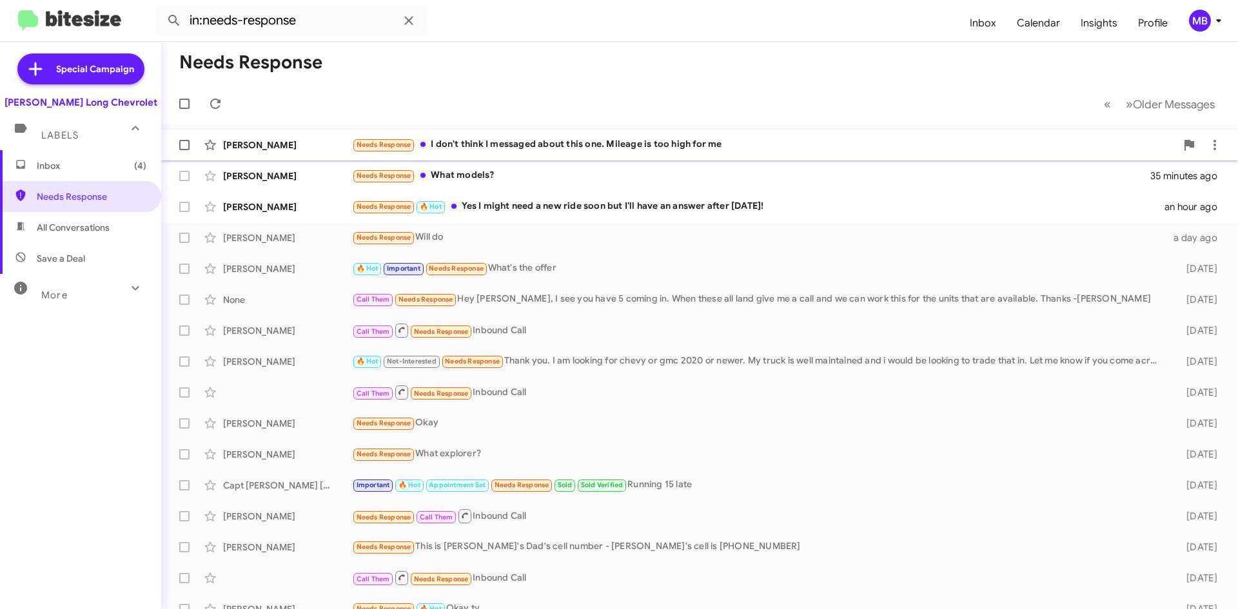
click at [746, 151] on div "Needs Response I don't think I messaged about this one. Mileage is too high for…" at bounding box center [764, 144] width 824 height 15
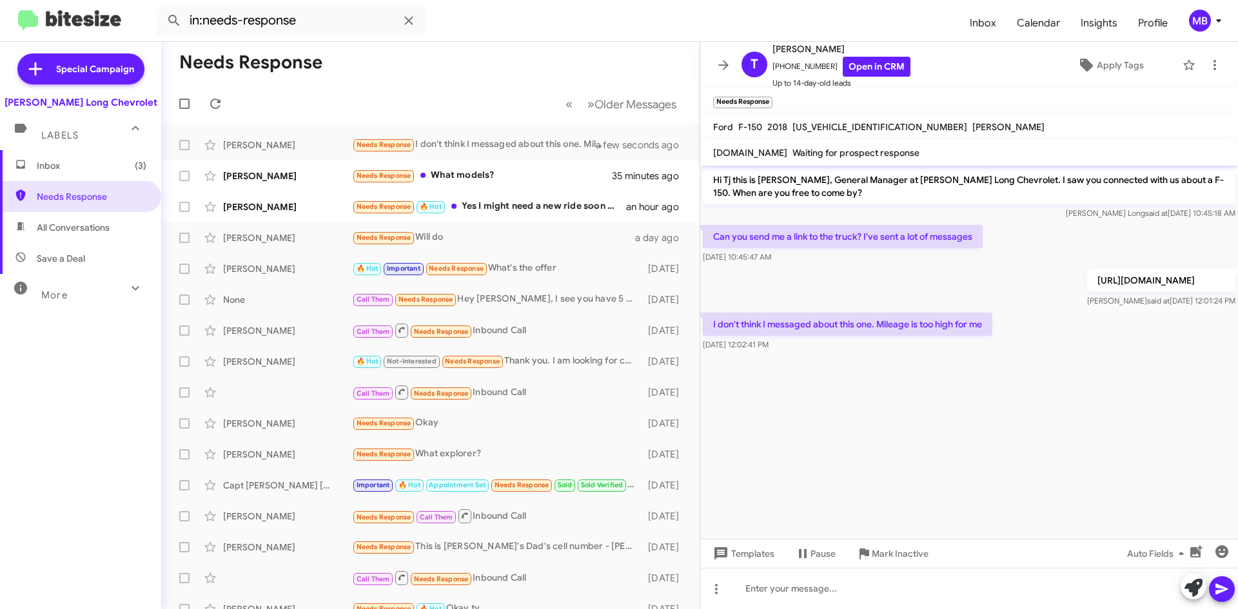
click at [113, 169] on span "Inbox (3)" at bounding box center [92, 165] width 110 height 13
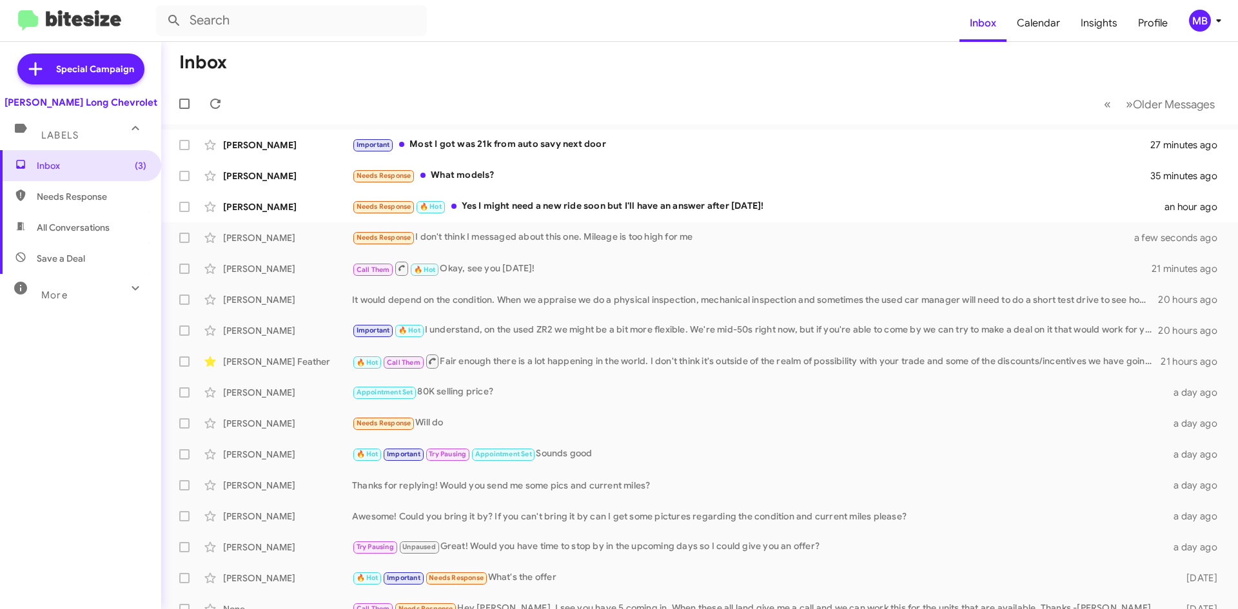
click at [99, 204] on span "Needs Response" at bounding box center [80, 196] width 161 height 31
type input "in:needs-response"
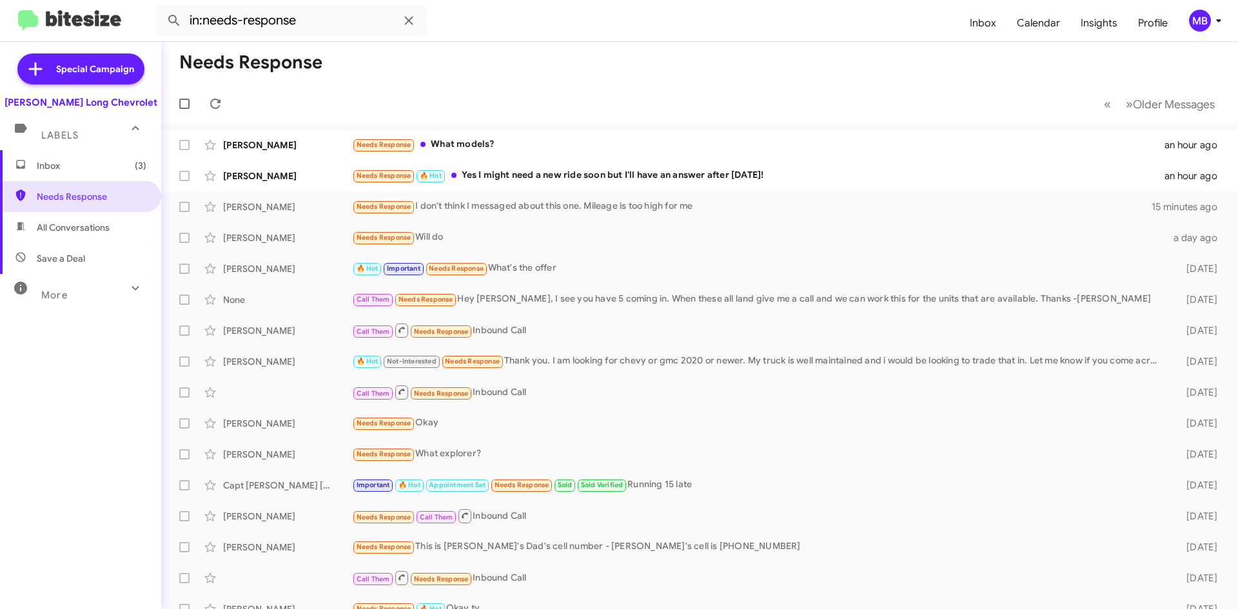
click at [119, 167] on span "Inbox (3)" at bounding box center [92, 165] width 110 height 13
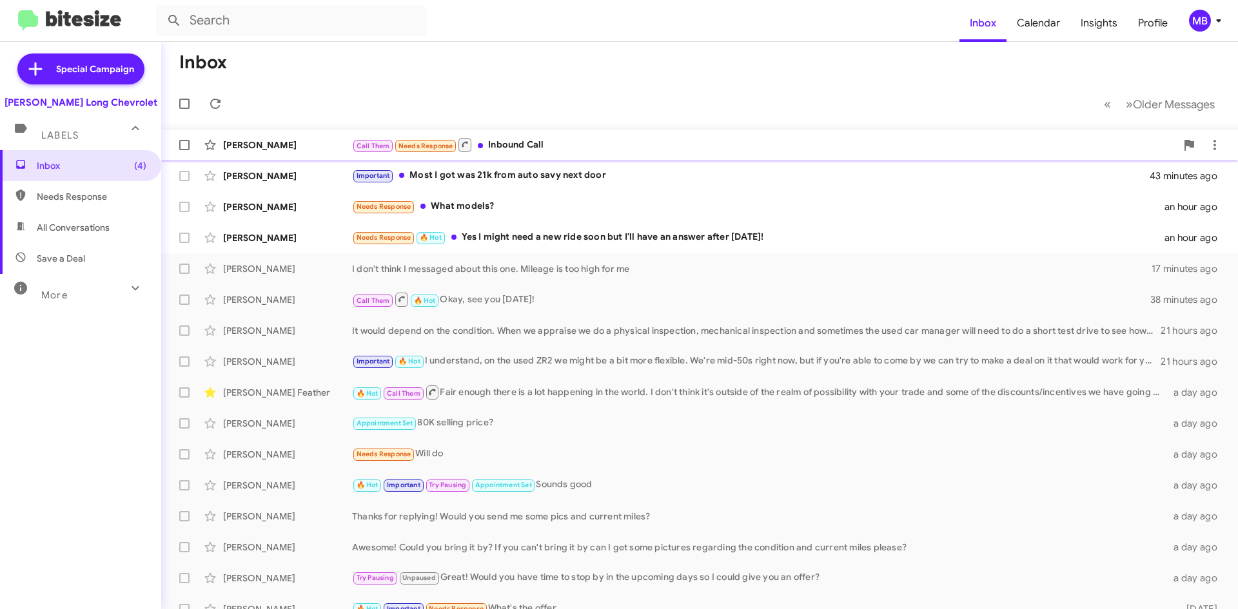
click at [797, 148] on div "Call Them Needs Response Inbound Call" at bounding box center [764, 145] width 824 height 16
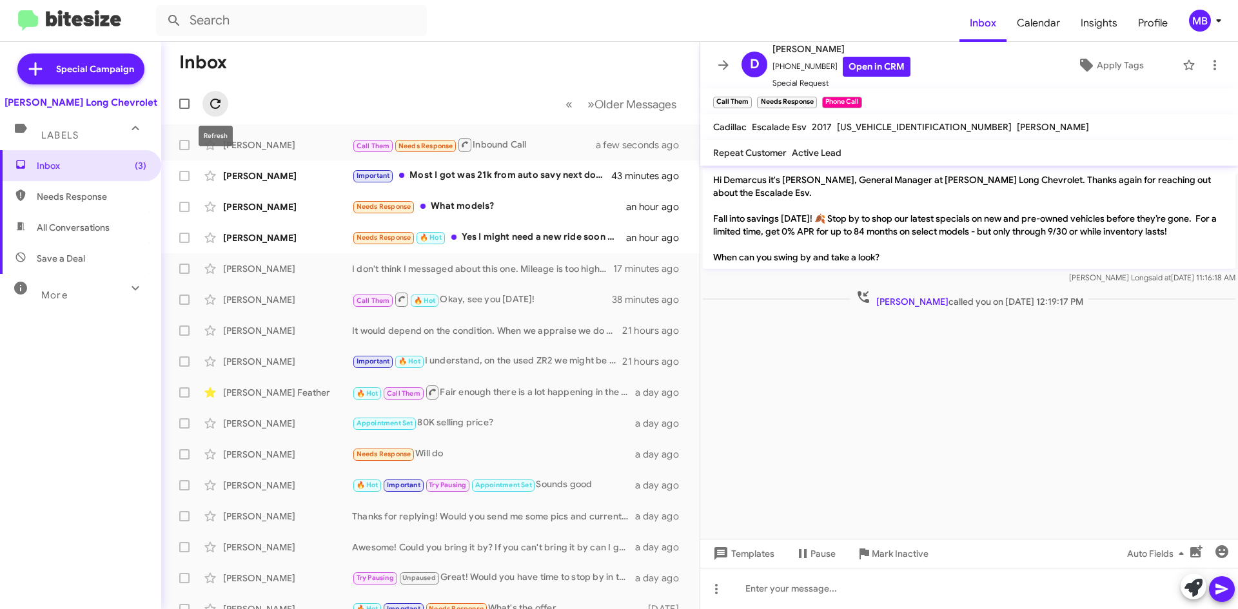
click at [221, 95] on button at bounding box center [215, 104] width 26 height 26
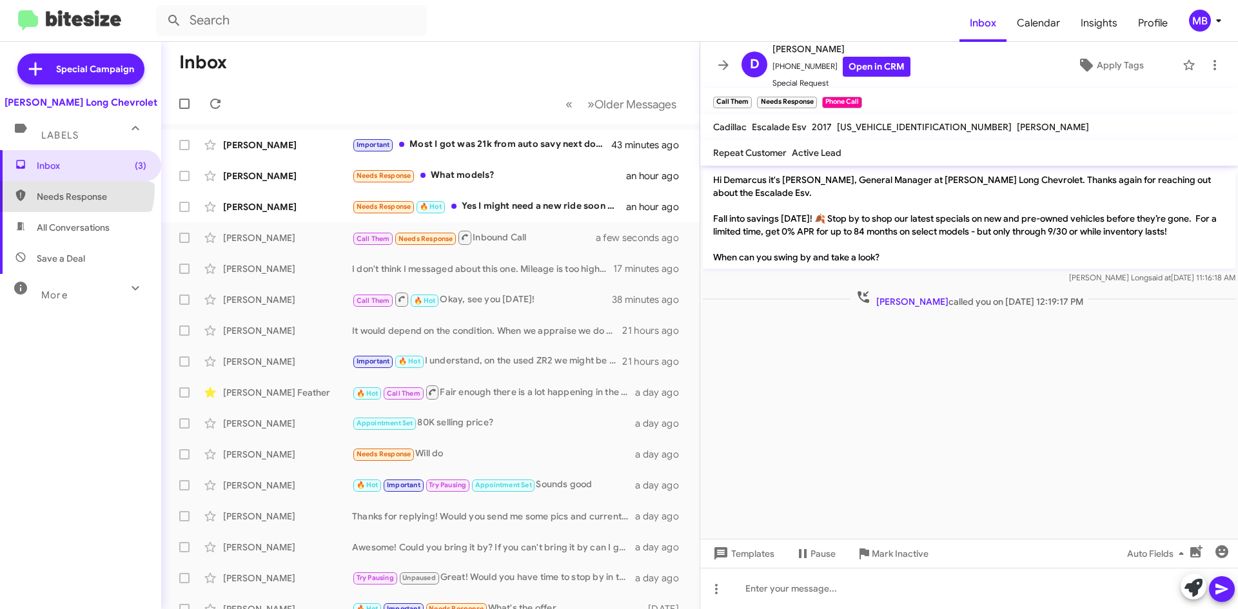
click at [72, 191] on span "Needs Response" at bounding box center [80, 196] width 161 height 31
type input "in:needs-response"
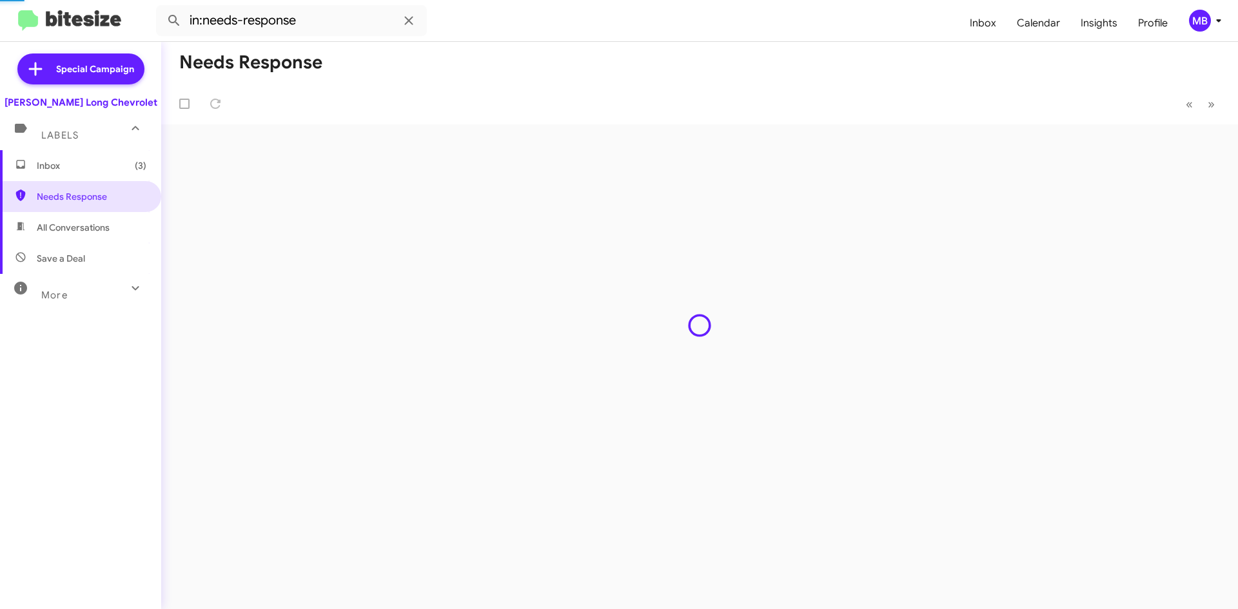
click at [75, 173] on span "Inbox (3)" at bounding box center [80, 165] width 161 height 31
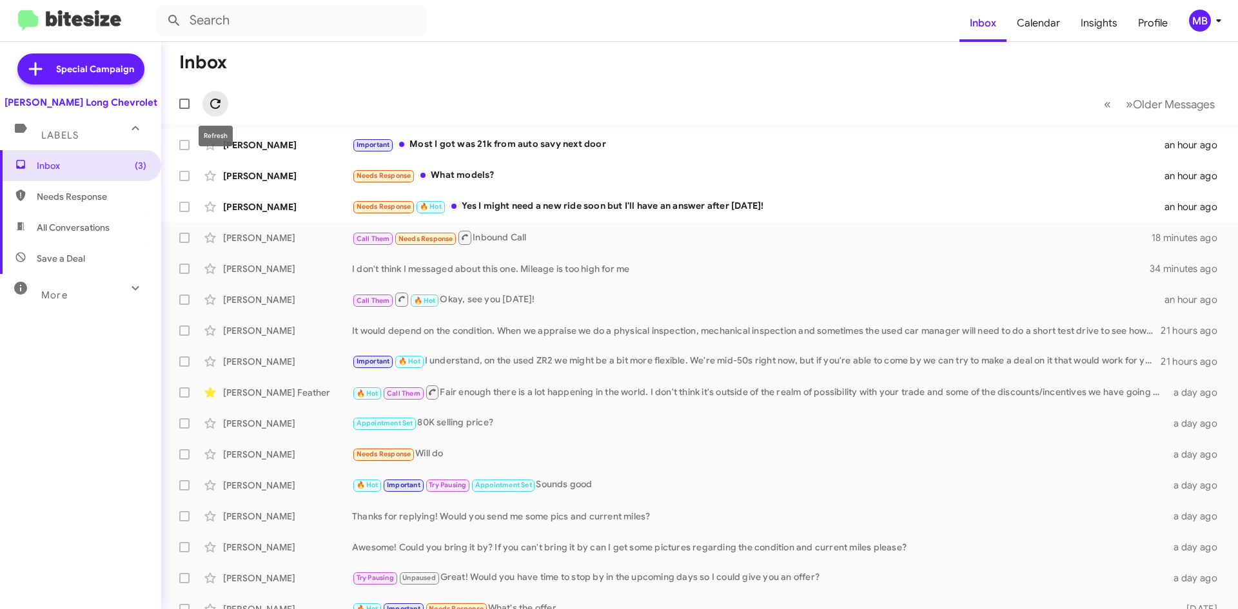
click at [213, 97] on icon at bounding box center [215, 103] width 15 height 15
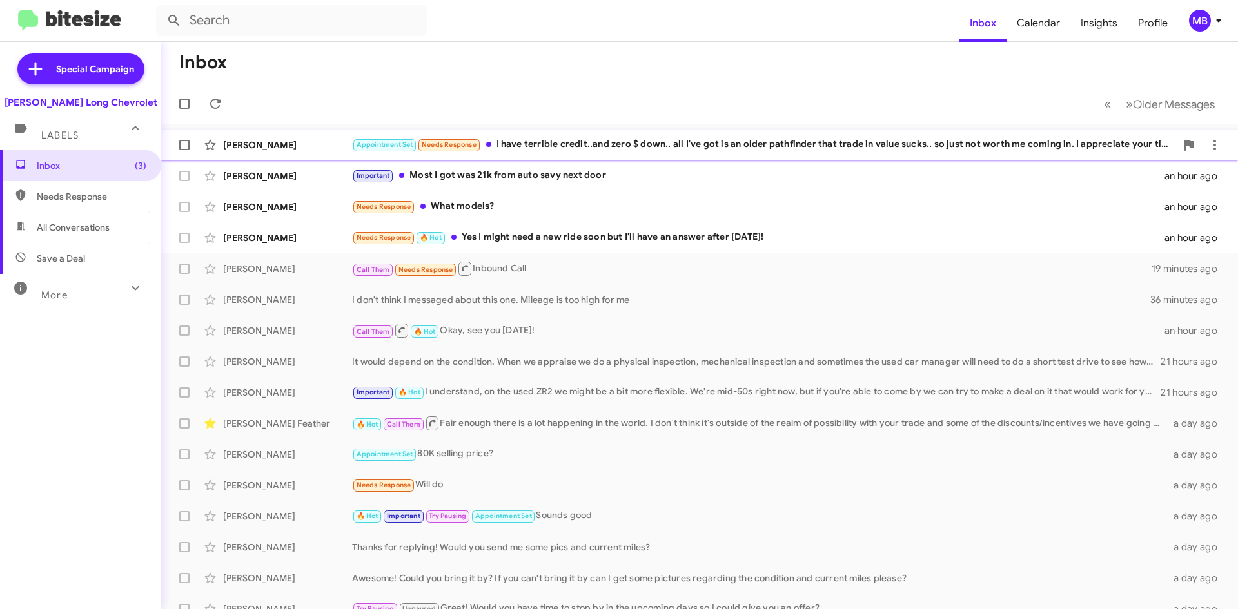
click at [730, 139] on div "Appointment Set Needs Response I have terrible credit..and zero $ down.. all I'…" at bounding box center [764, 144] width 824 height 15
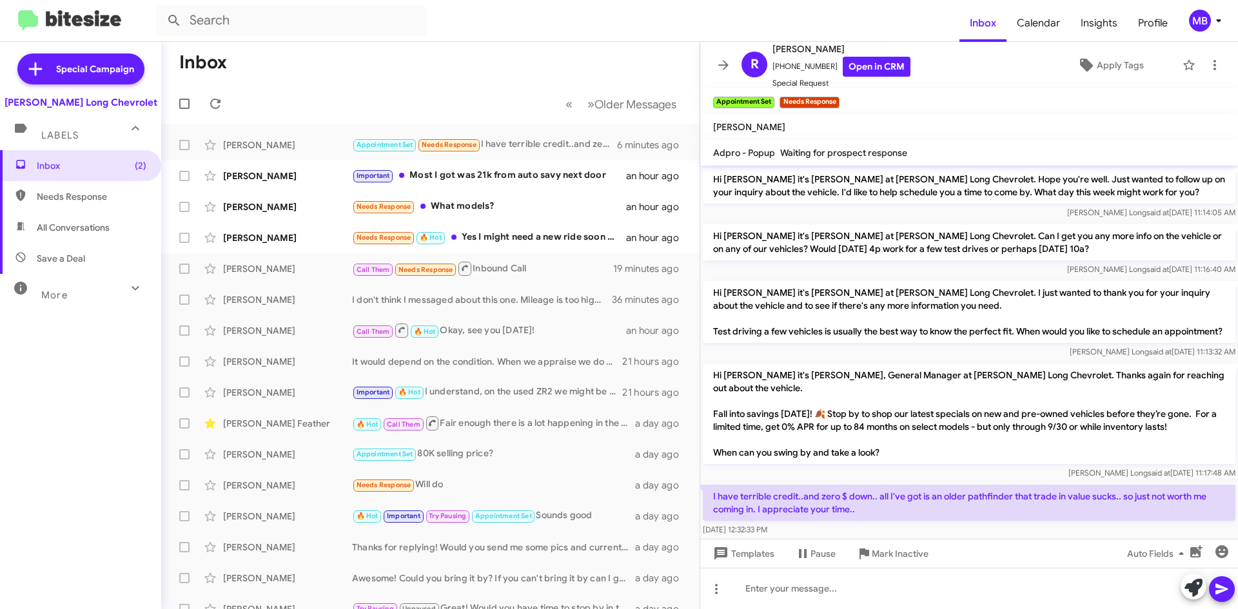
scroll to position [164, 0]
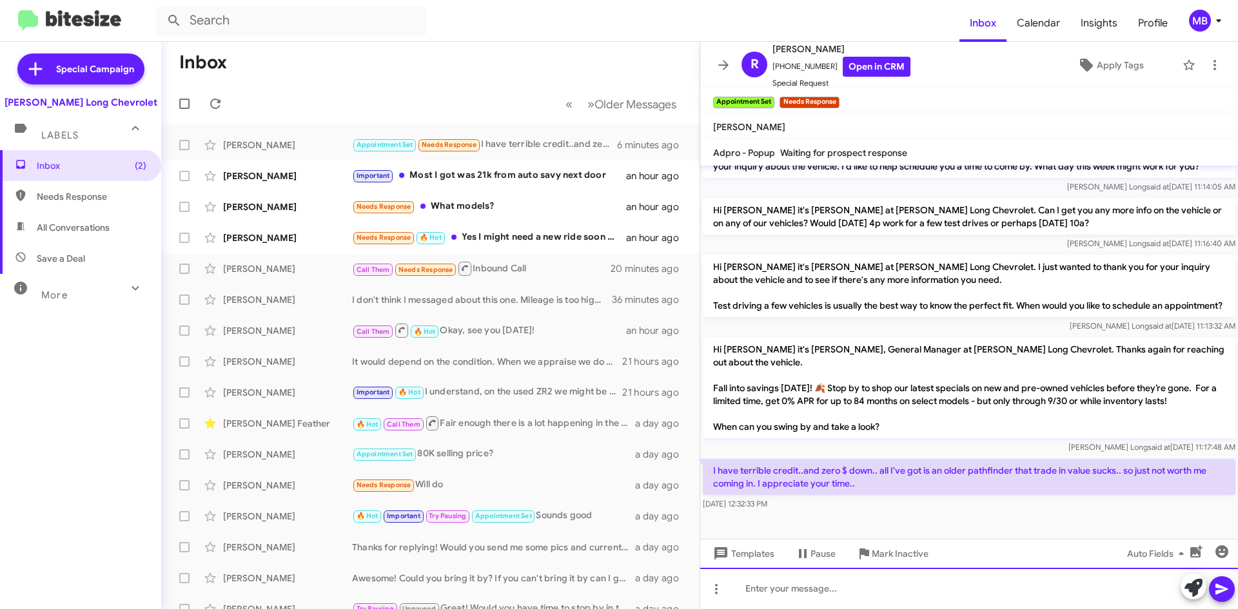
click at [781, 598] on div at bounding box center [969, 588] width 538 height 41
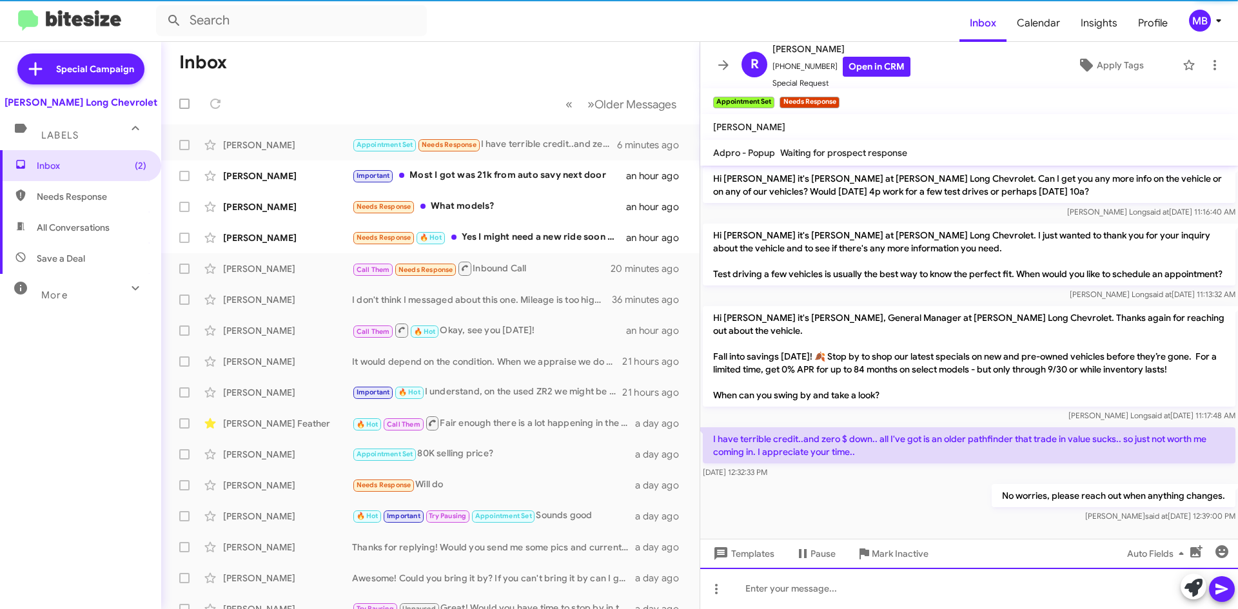
scroll to position [211, 0]
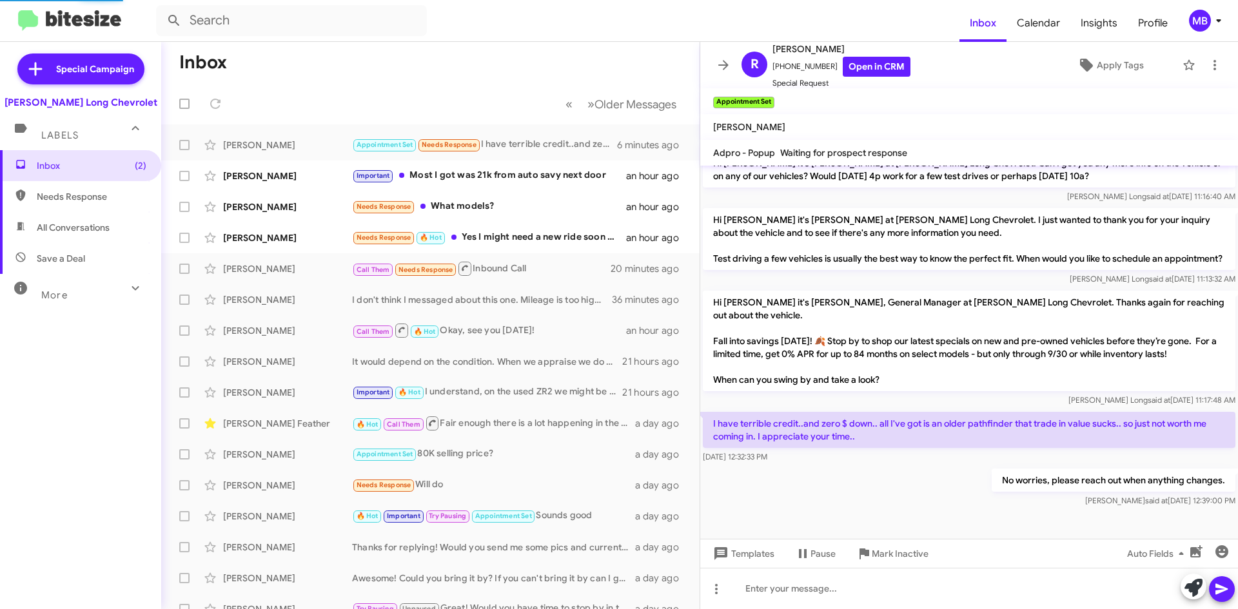
click at [122, 200] on span "Needs Response" at bounding box center [92, 196] width 110 height 13
type input "in:needs-response"
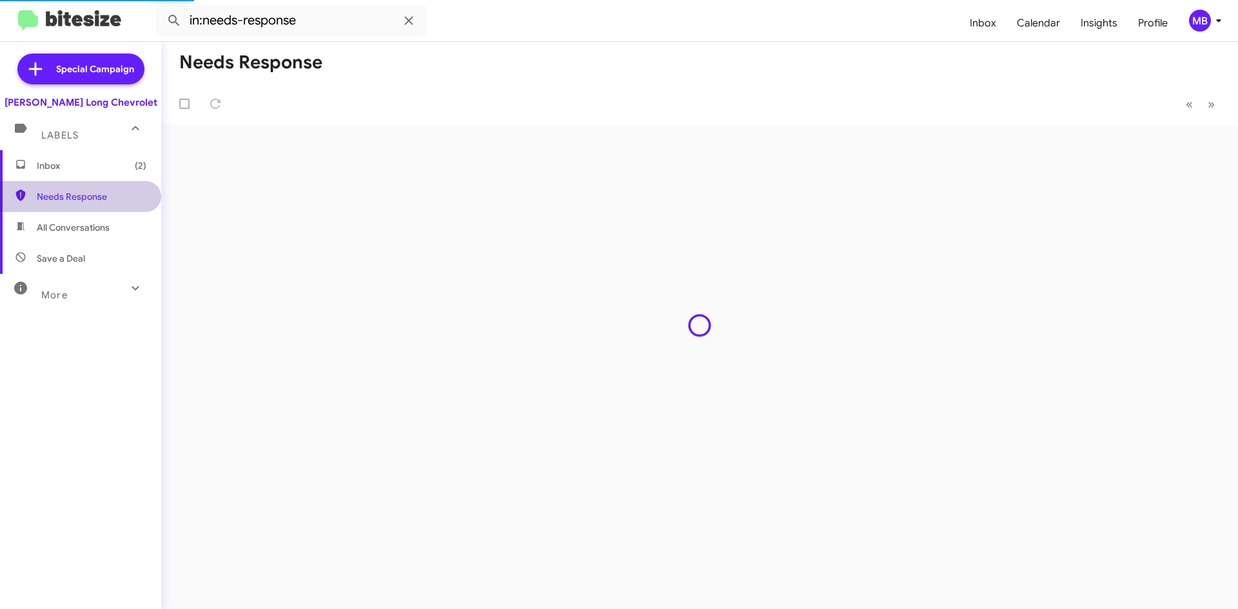
click at [118, 171] on span "Inbox (2)" at bounding box center [92, 165] width 110 height 13
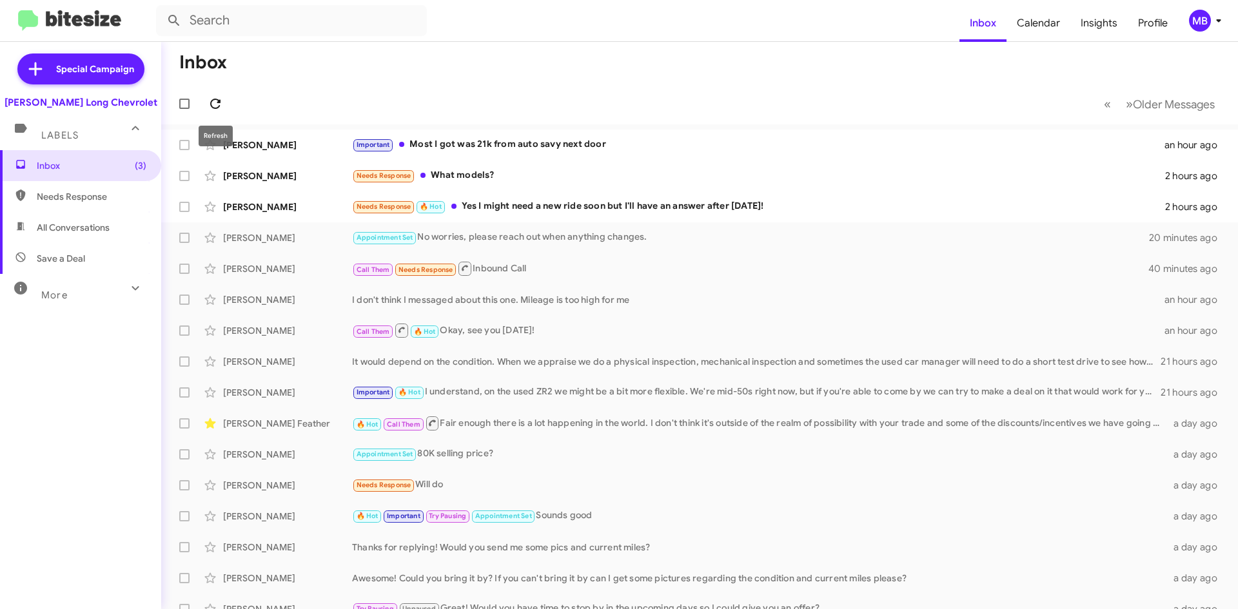
click at [219, 98] on icon at bounding box center [215, 103] width 15 height 15
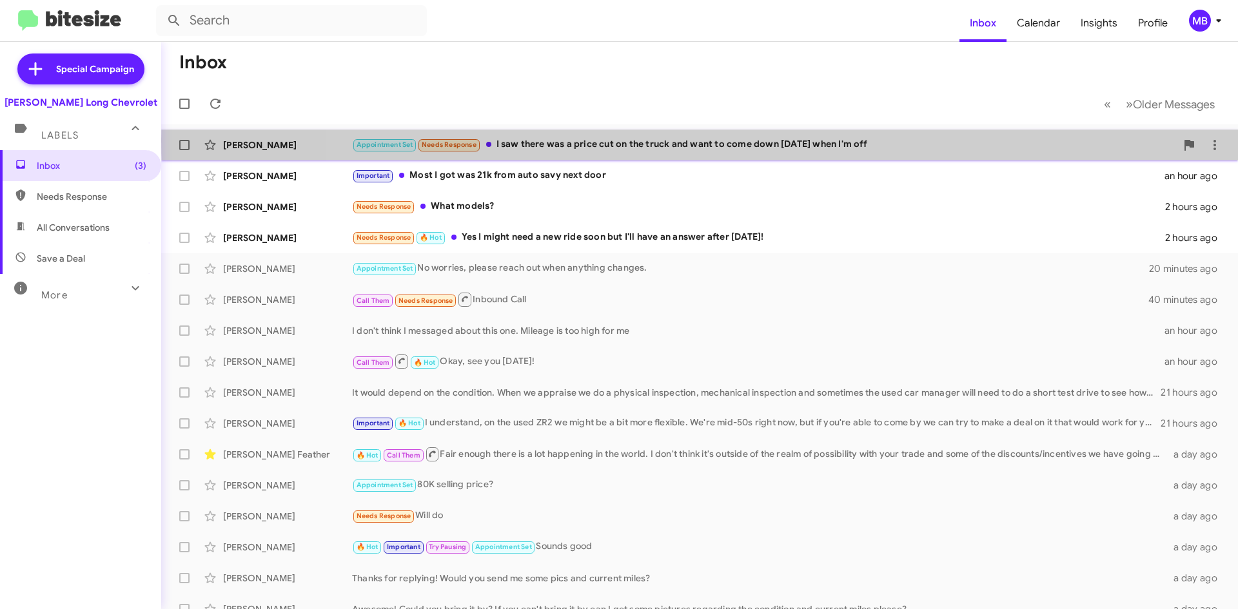
click at [956, 140] on div "Appointment Set Needs Response I saw there was a price cut on the truck and wan…" at bounding box center [764, 144] width 824 height 15
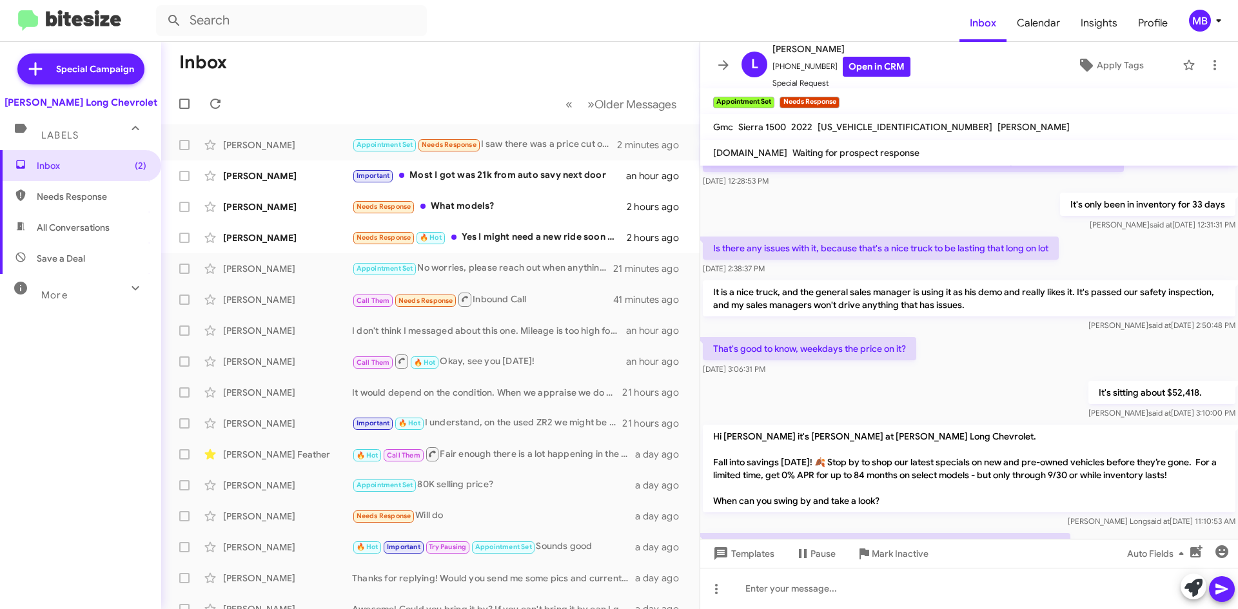
scroll to position [309, 0]
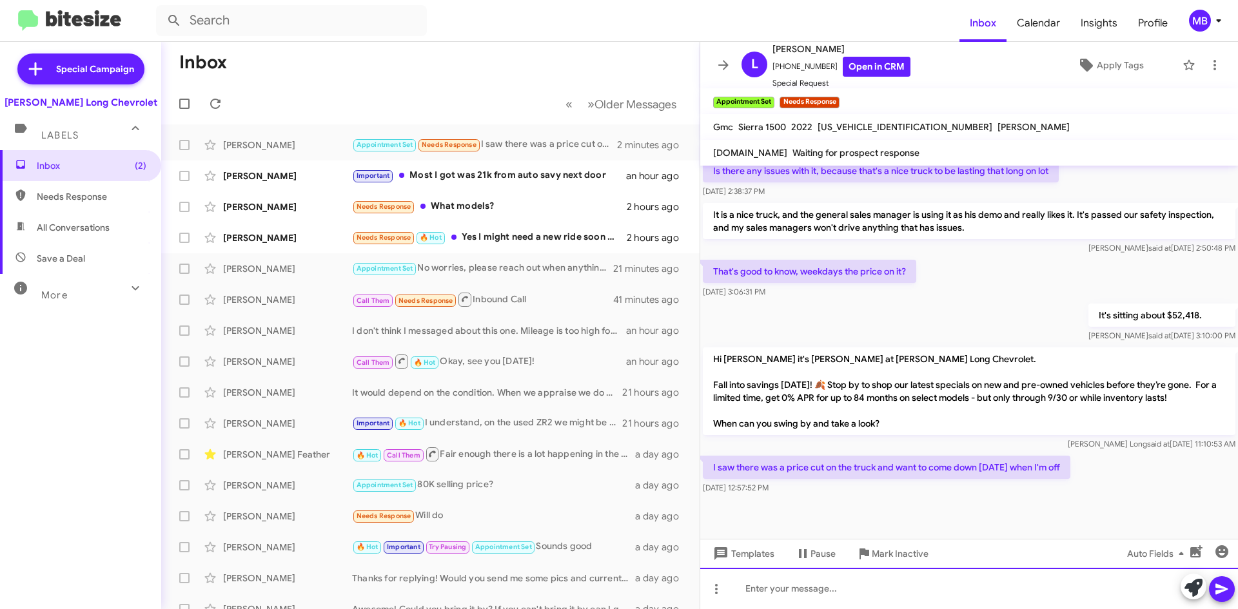
click at [854, 581] on div at bounding box center [969, 588] width 538 height 41
click at [921, 585] on div "Sounds great! When do you get off [DATE] so we can pull the keys for you [DATE]?" at bounding box center [969, 588] width 538 height 41
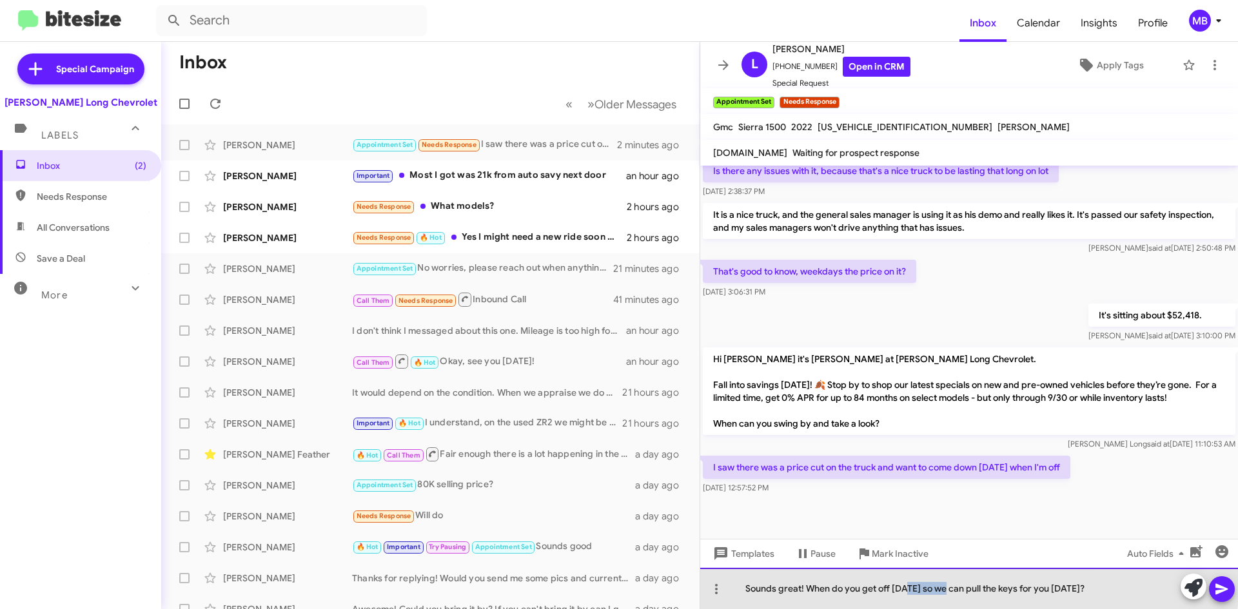
click at [921, 585] on div "Sounds great! When do you get off [DATE] so we can pull the keys for you [DATE]?" at bounding box center [969, 588] width 538 height 41
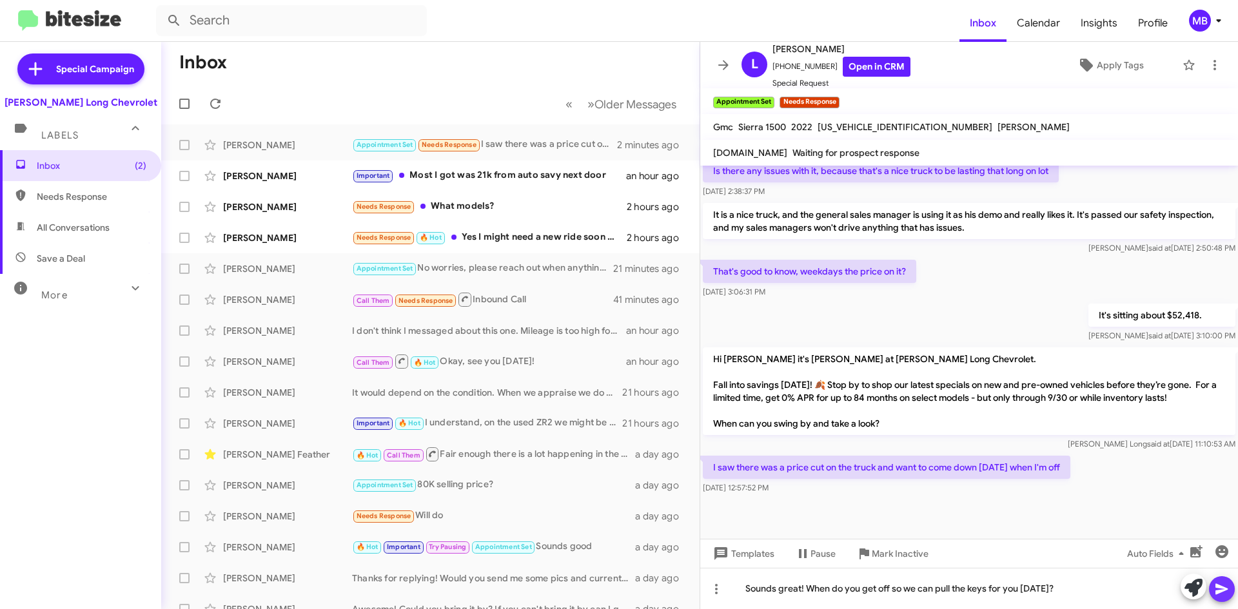
click at [1223, 587] on icon at bounding box center [1221, 589] width 12 height 11
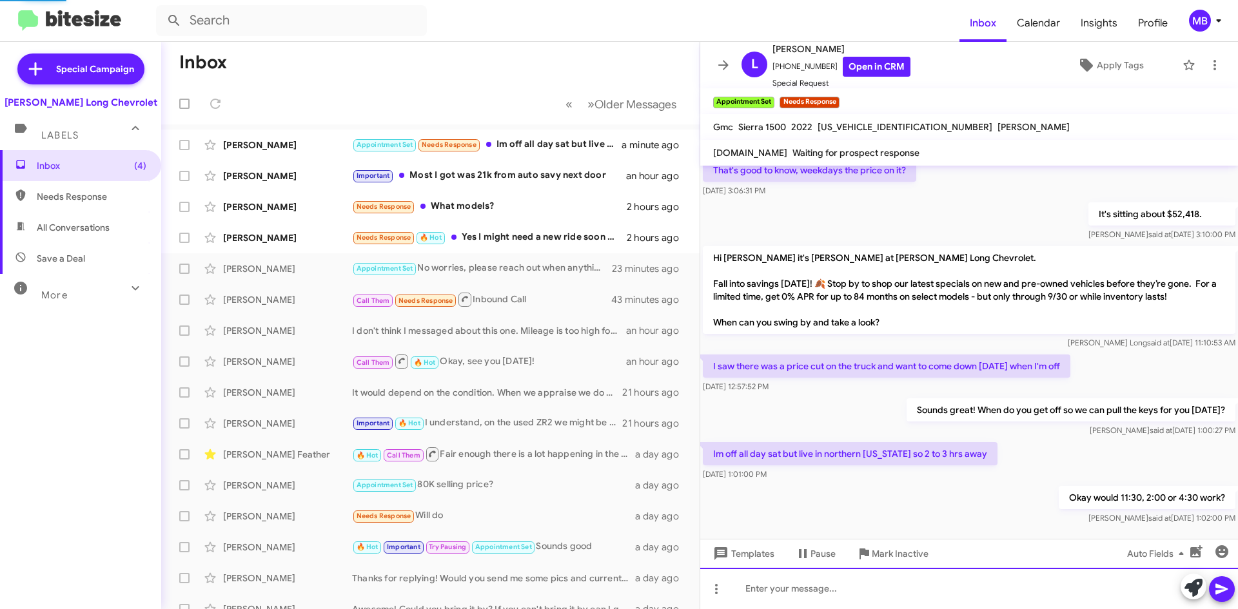
scroll to position [450, 0]
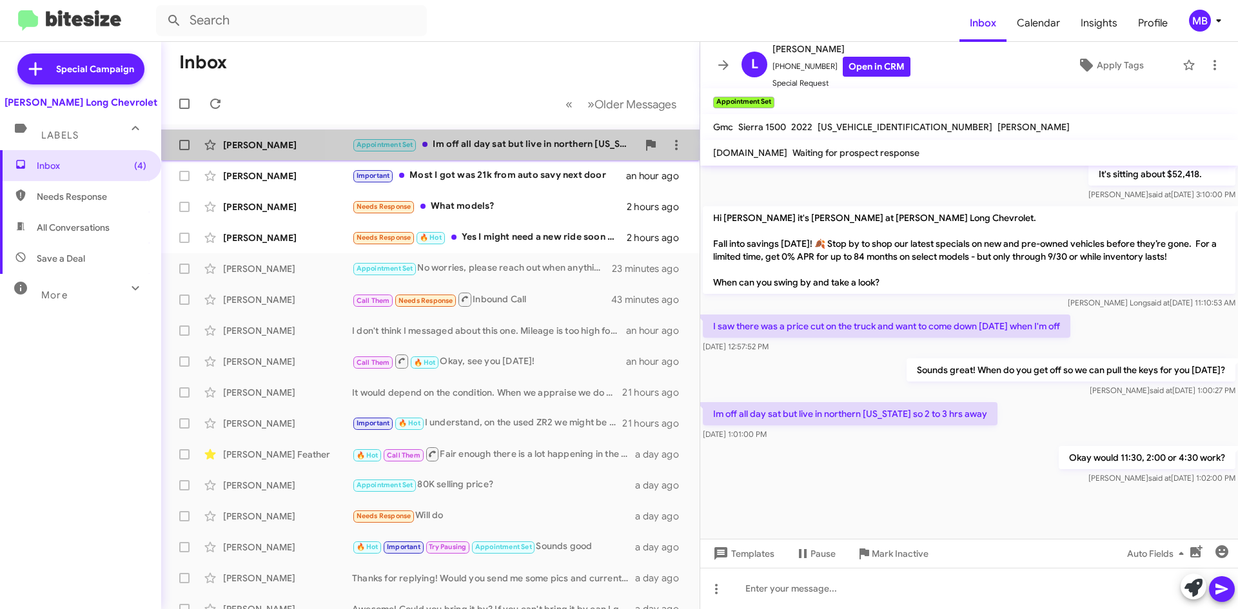
click at [534, 147] on div "Appointment Set Im off all day sat but live in northern [US_STATE] so 2 to 3 hr…" at bounding box center [495, 144] width 286 height 15
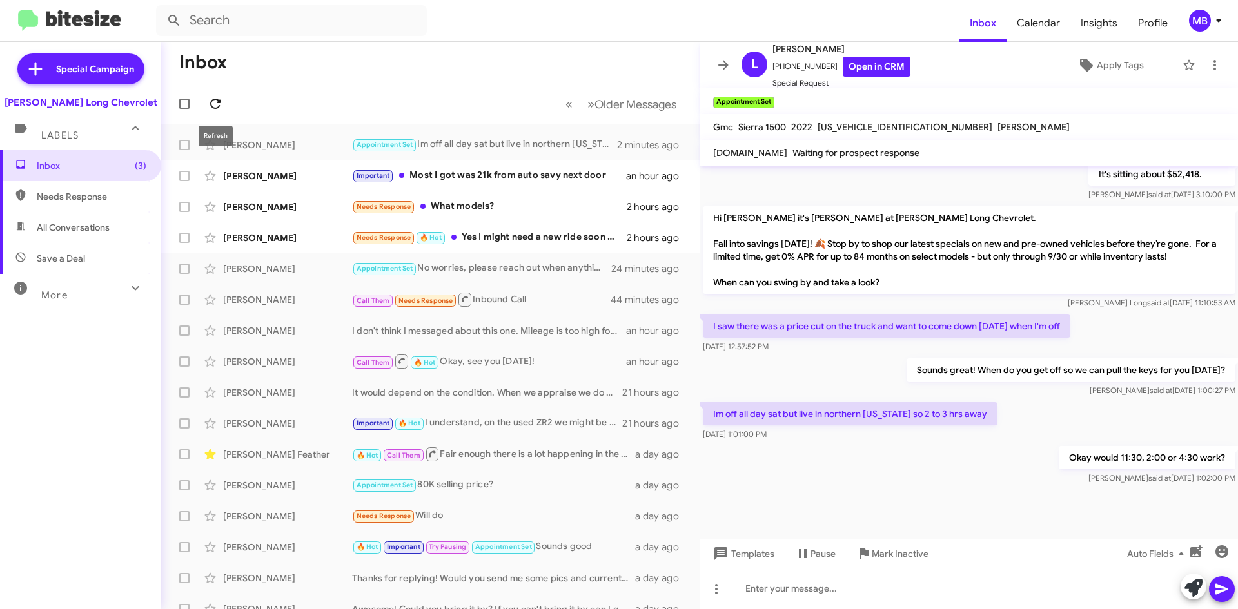
click at [219, 105] on icon at bounding box center [215, 103] width 15 height 15
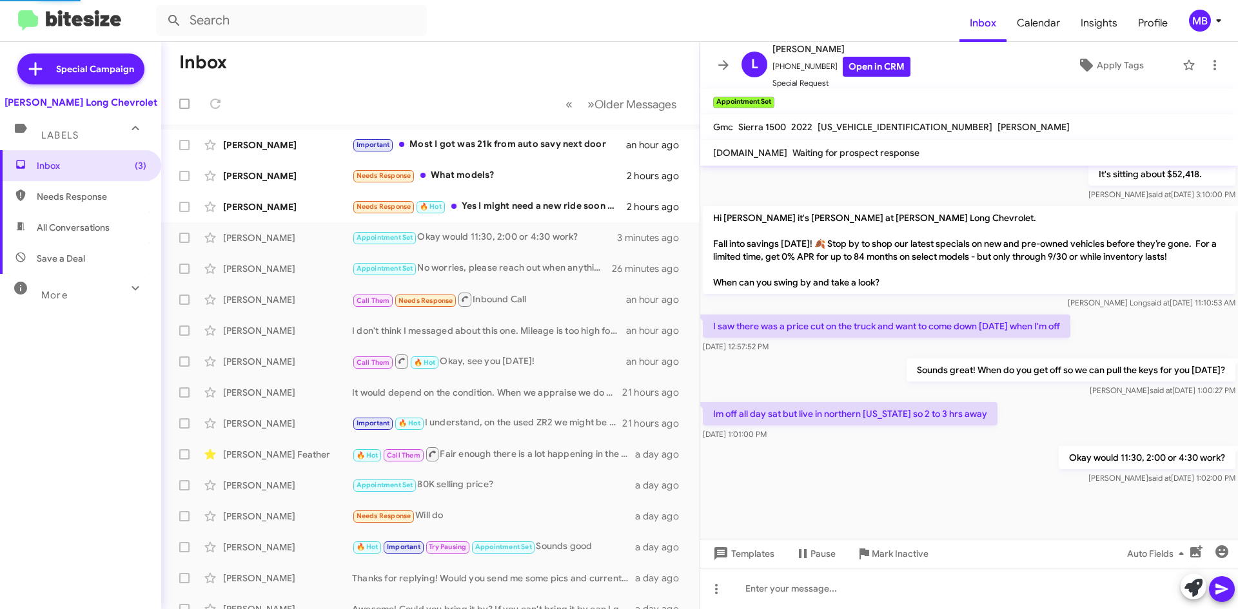
scroll to position [497, 0]
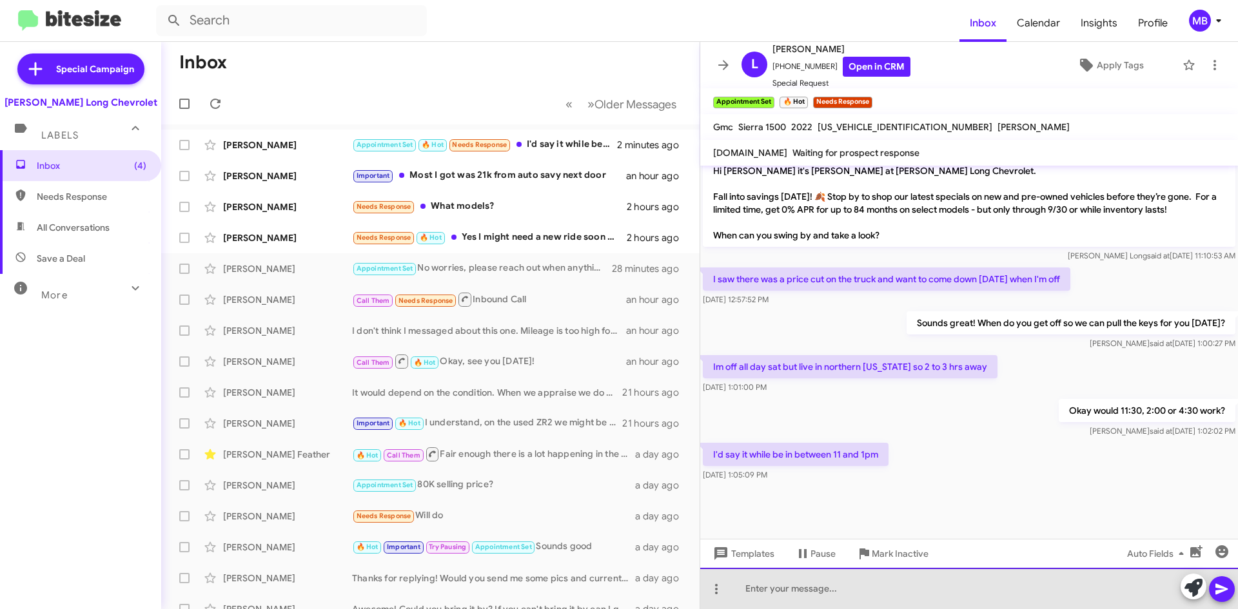
drag, startPoint x: 851, startPoint y: 591, endPoint x: 849, endPoint y: 599, distance: 8.2
click at [849, 599] on div at bounding box center [969, 588] width 538 height 41
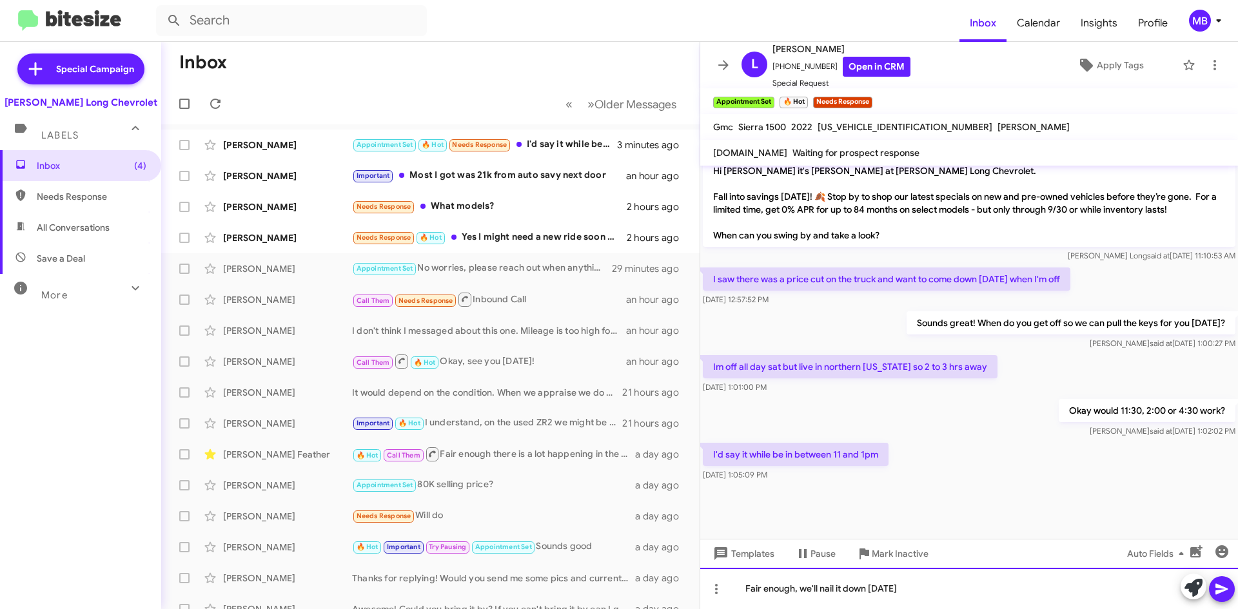
drag, startPoint x: 977, startPoint y: 593, endPoint x: 800, endPoint y: 600, distance: 176.8
click at [800, 600] on div "Fair enough, we'll nail it down [DATE]" at bounding box center [969, 588] width 538 height 41
click at [908, 588] on div "Fair enough, you can ask for [PERSON_NAME] or [PERSON_NAME] when you stop by." at bounding box center [969, 588] width 538 height 41
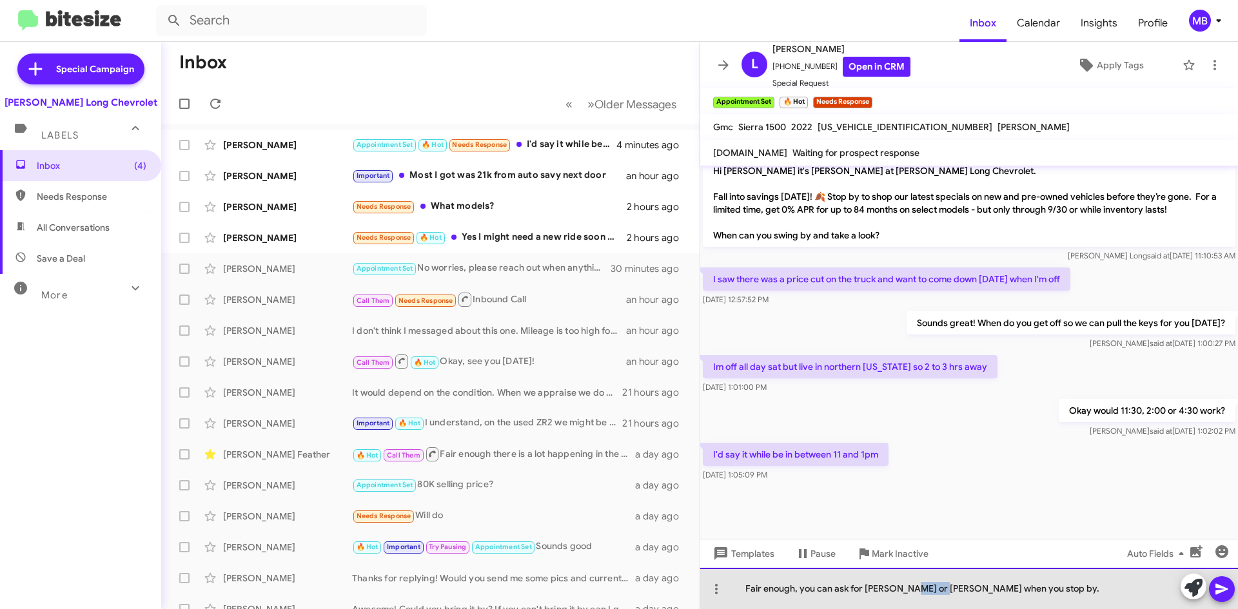
click at [908, 588] on div "Fair enough, you can ask for [PERSON_NAME] or [PERSON_NAME] when you stop by." at bounding box center [969, 588] width 538 height 41
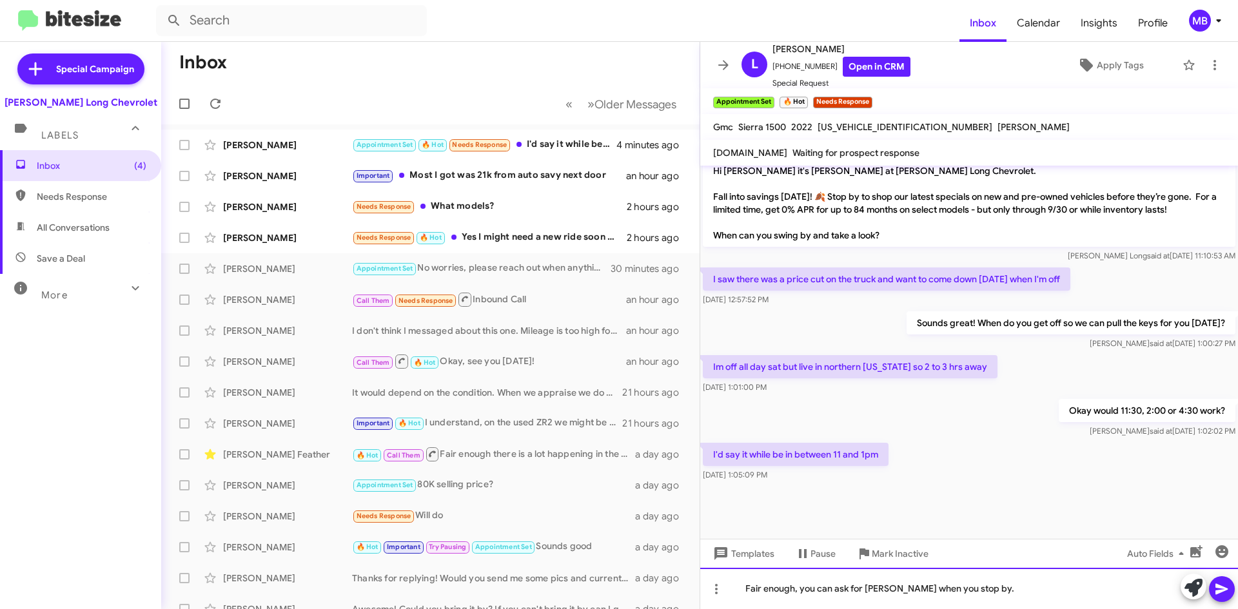
click at [994, 589] on div "Fair enough, you can ask for [PERSON_NAME] when you stop by." at bounding box center [969, 588] width 538 height 41
click at [961, 588] on div "Fair enough, you can ask for [PERSON_NAME] when you stop by. [STREET_ADDRESS]" at bounding box center [969, 588] width 538 height 41
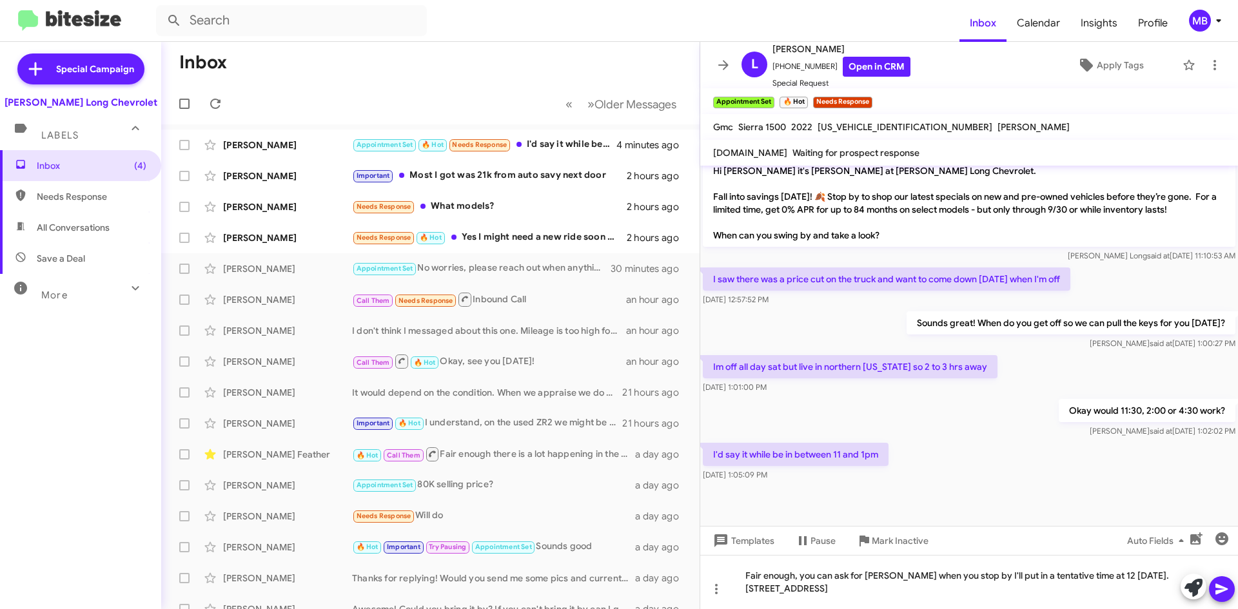
click at [1222, 590] on icon at bounding box center [1221, 589] width 12 height 11
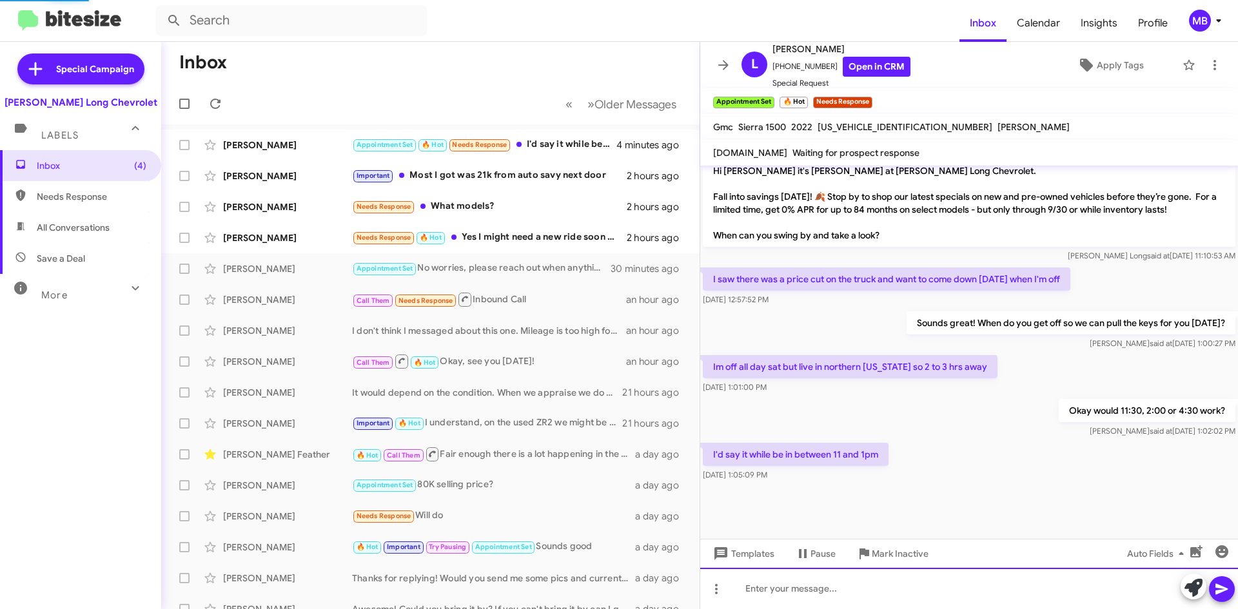
scroll to position [0, 0]
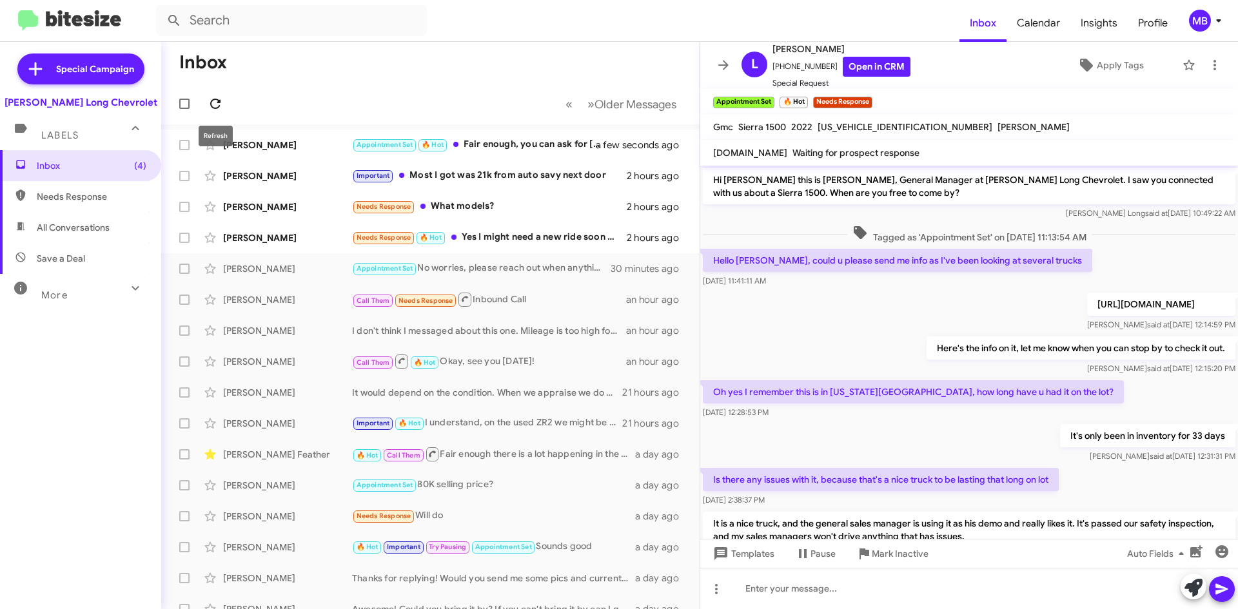
click at [219, 102] on icon at bounding box center [215, 104] width 10 height 10
click at [575, 148] on div "Appointment Set 🔥 Hot Fair enough, you can ask for [PERSON_NAME] when you stop …" at bounding box center [495, 144] width 286 height 15
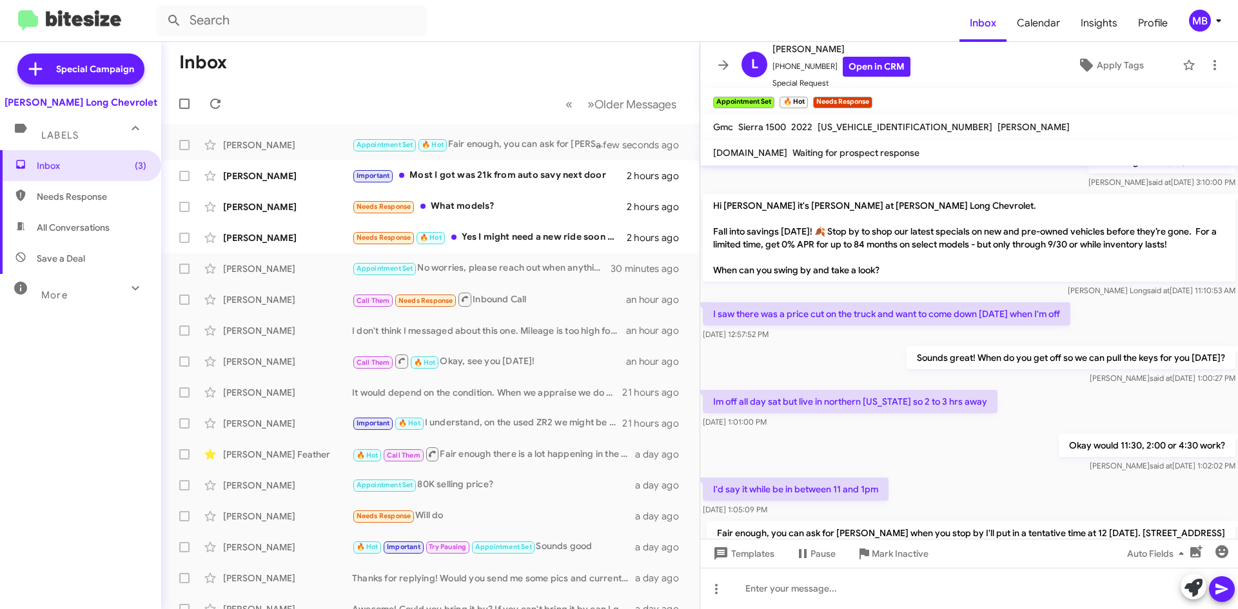
scroll to position [544, 0]
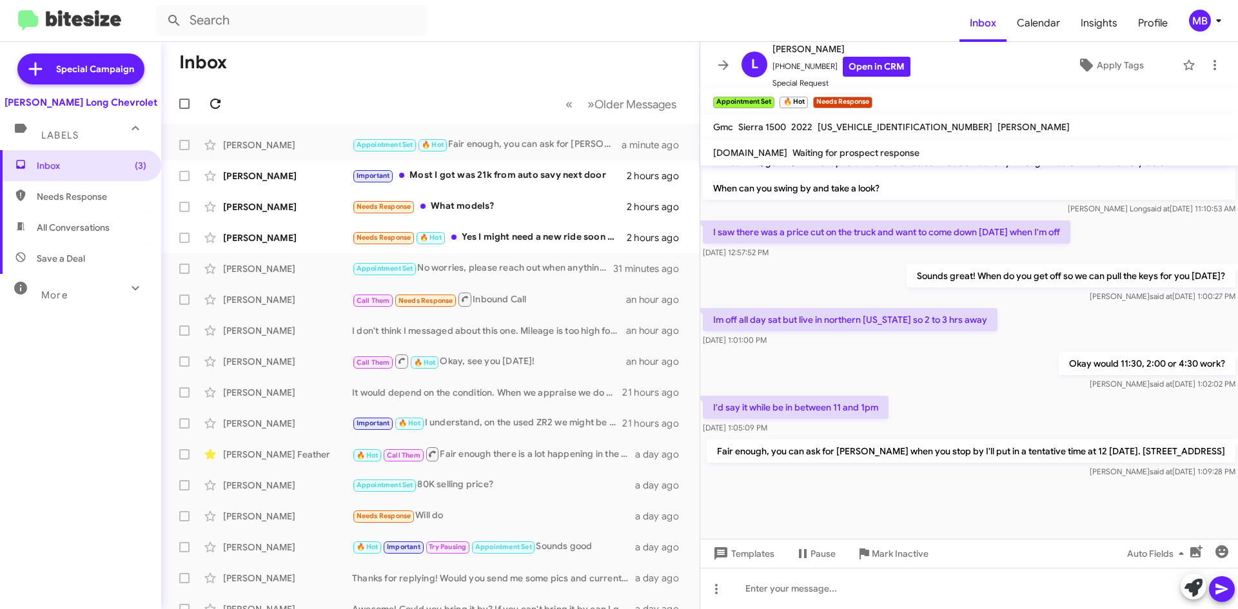
click at [208, 95] on button at bounding box center [215, 104] width 26 height 26
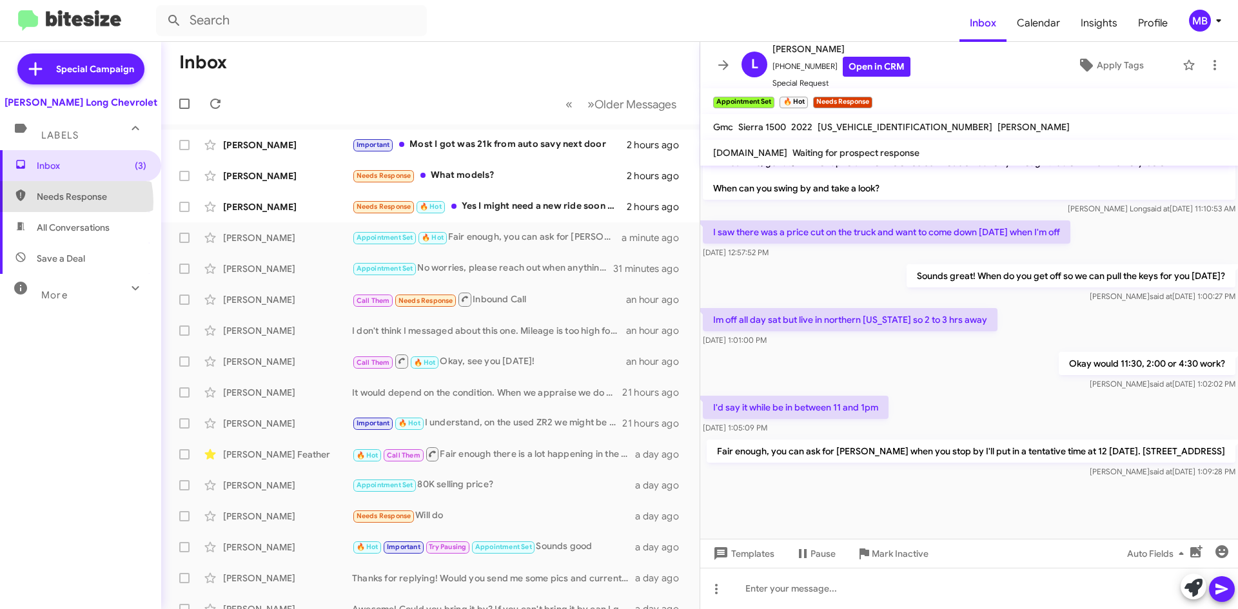
click at [57, 202] on span "Needs Response" at bounding box center [92, 196] width 110 height 13
type input "in:needs-response"
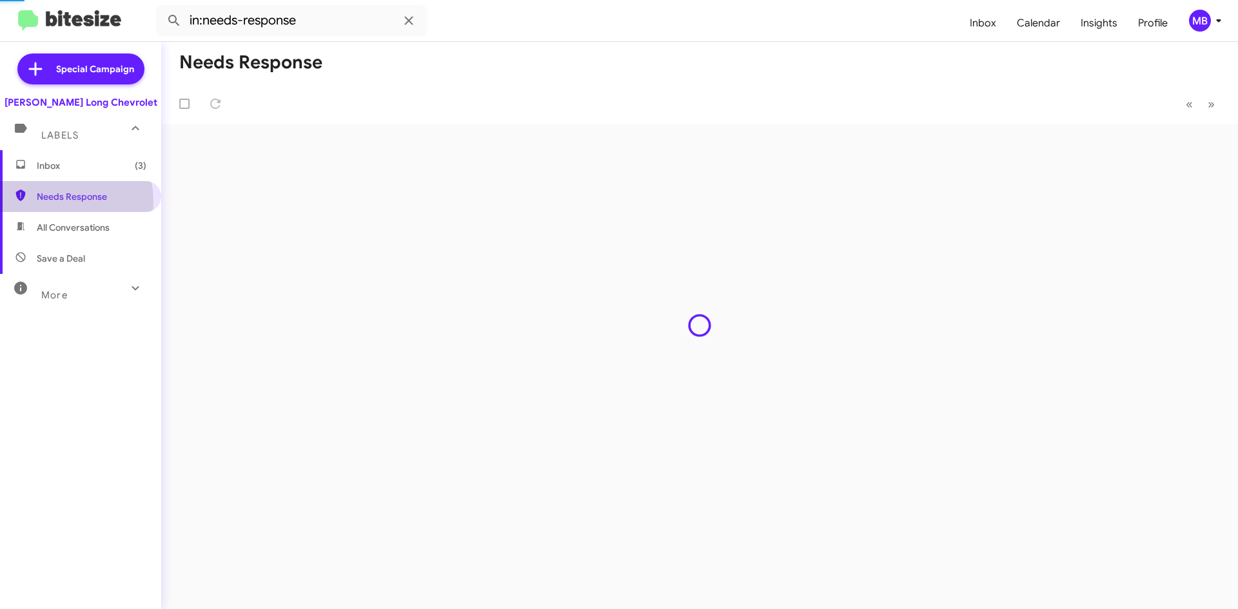
click at [71, 178] on span "Inbox (3)" at bounding box center [80, 165] width 161 height 31
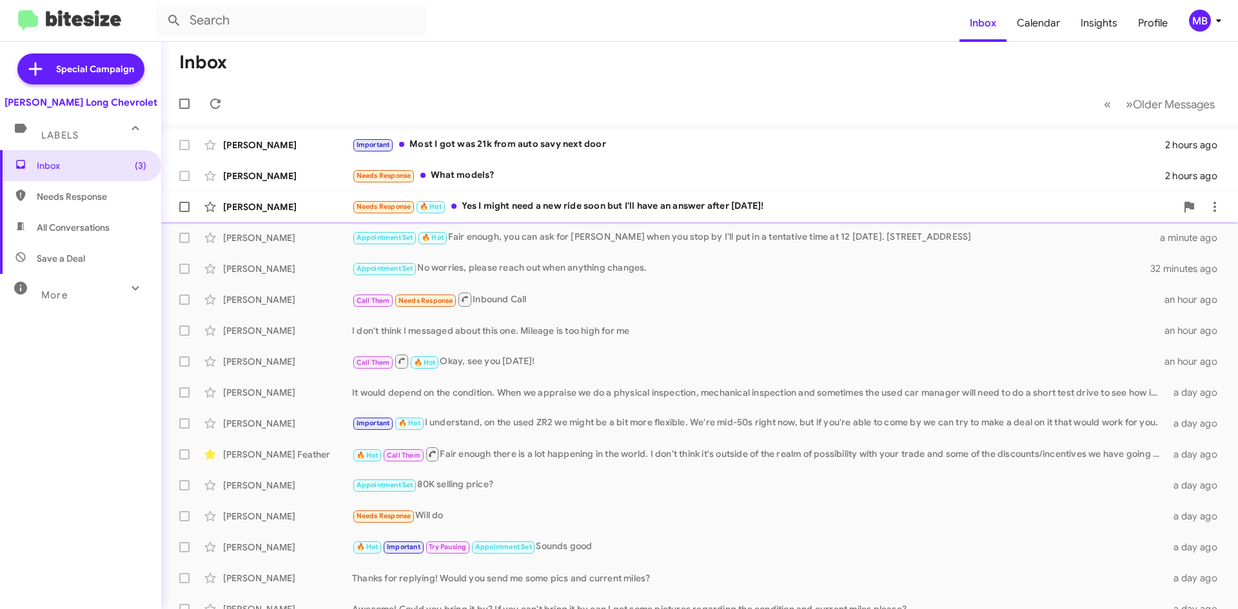
click at [754, 213] on div "Needs Response 🔥 Hot Yes I might need a new ride soon but I'll have an answer a…" at bounding box center [764, 206] width 824 height 15
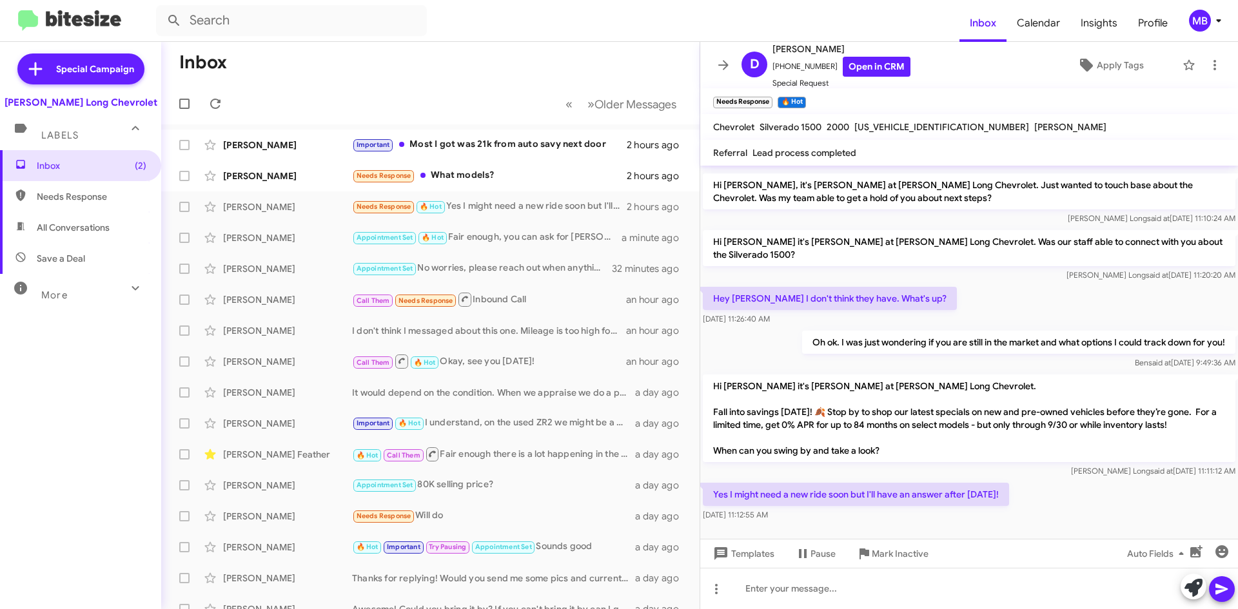
scroll to position [213, 0]
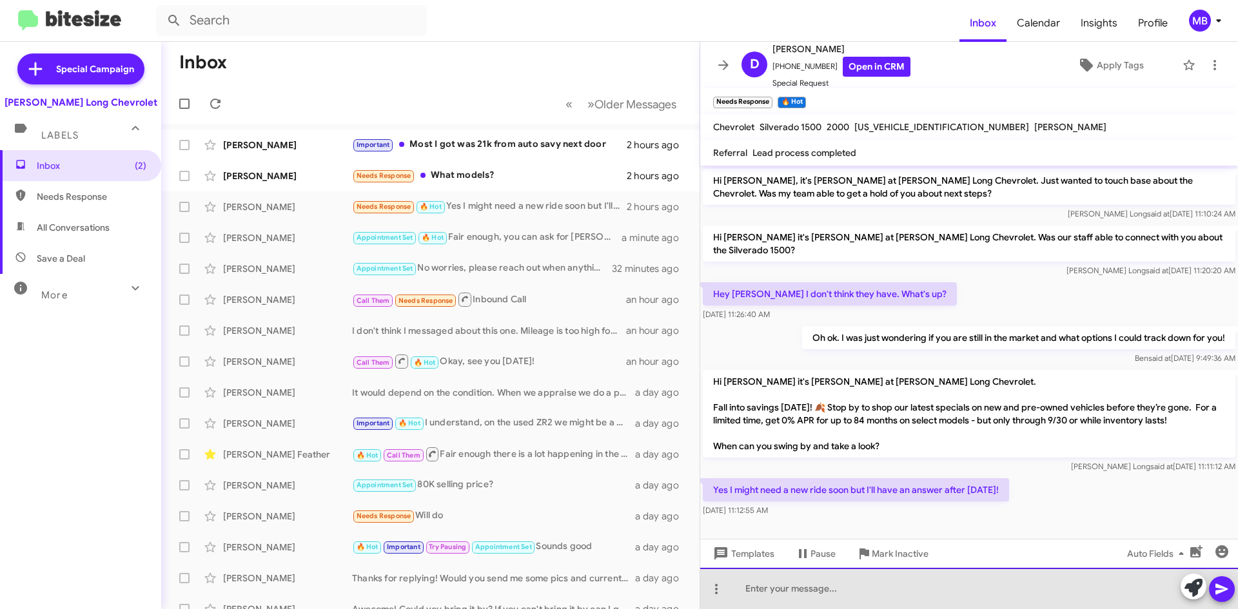
click at [976, 605] on div at bounding box center [969, 588] width 538 height 41
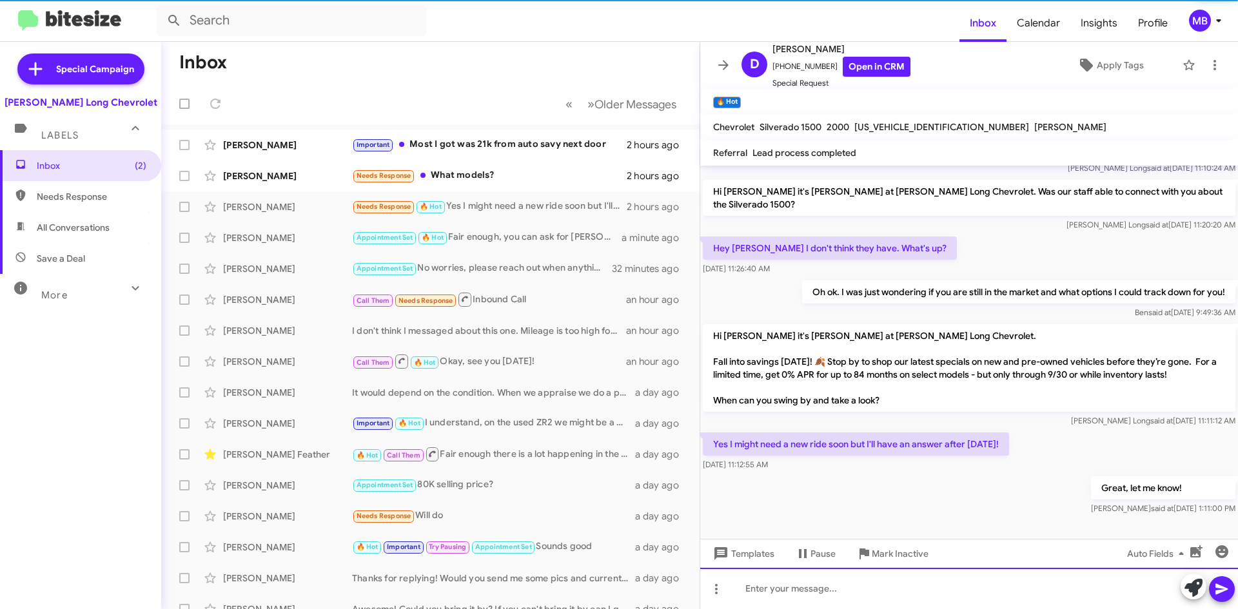
scroll to position [260, 0]
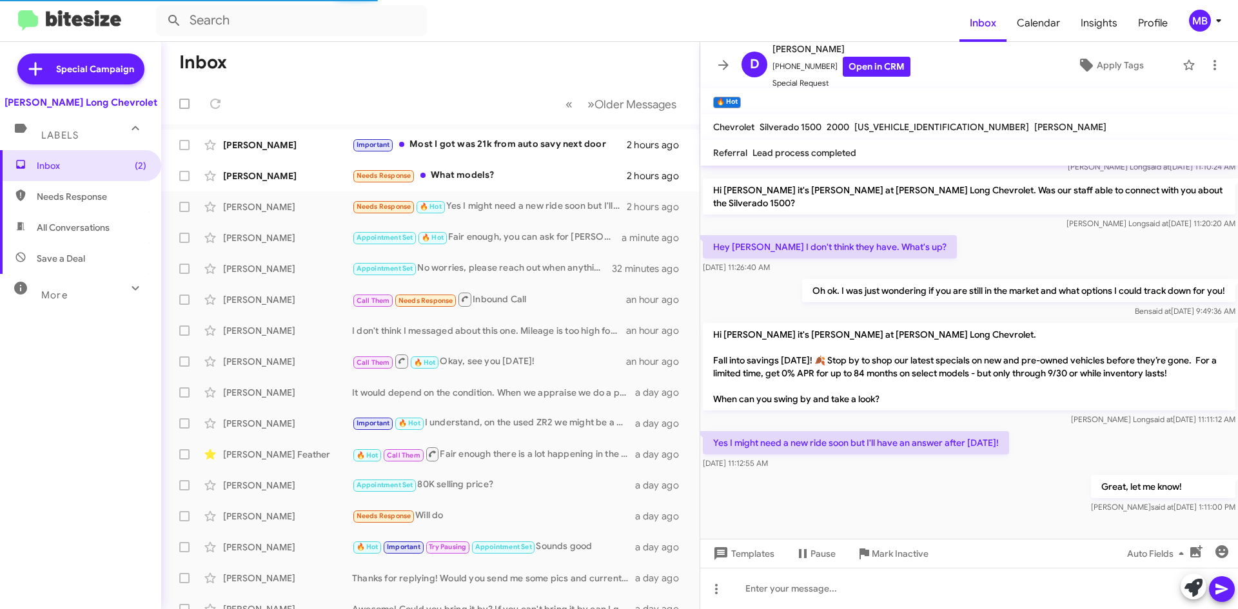
click at [61, 204] on span "Needs Response" at bounding box center [80, 196] width 161 height 31
type input "in:needs-response"
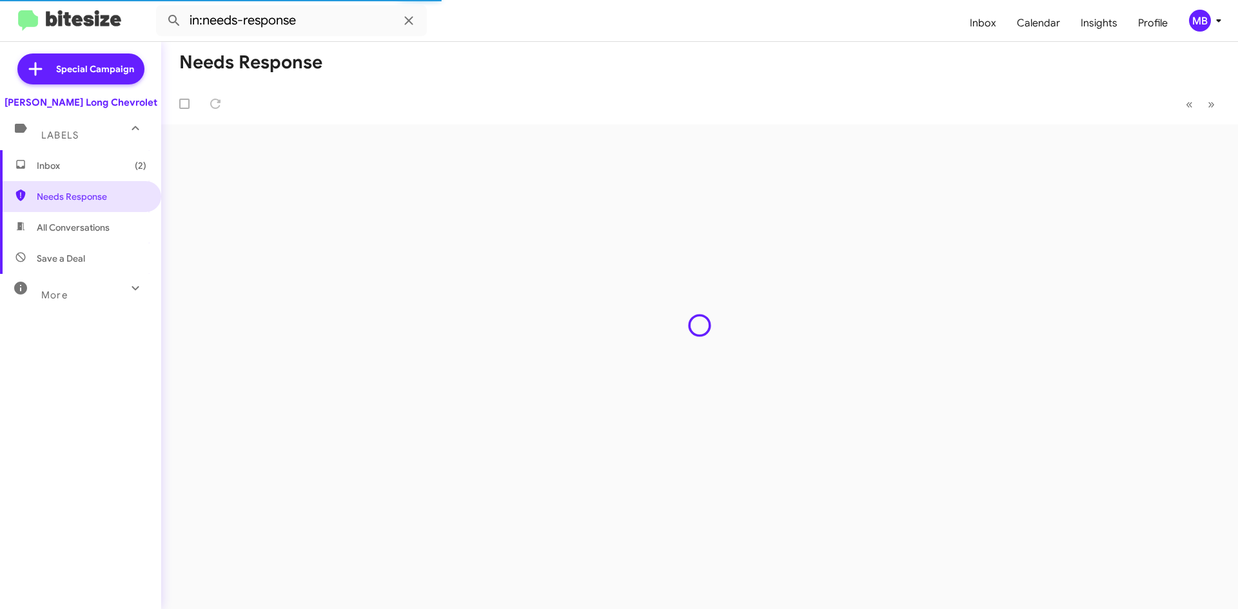
click at [92, 174] on span "Inbox (2)" at bounding box center [80, 165] width 161 height 31
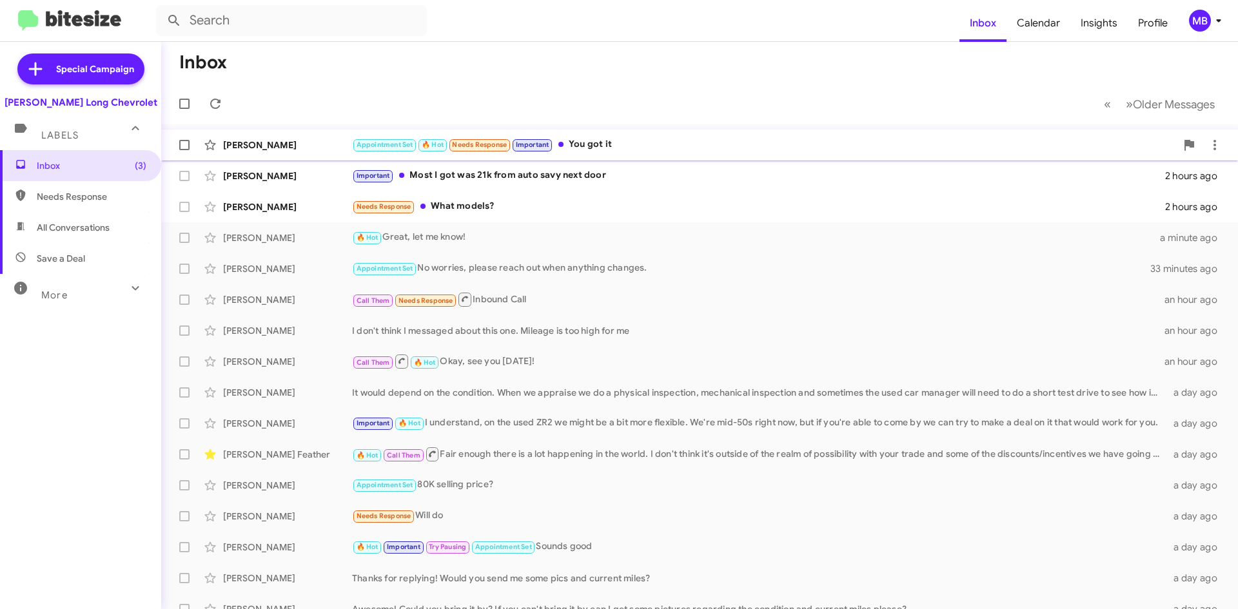
click at [721, 146] on div "Appointment Set 🔥 Hot Needs Response Important You got it" at bounding box center [764, 144] width 824 height 15
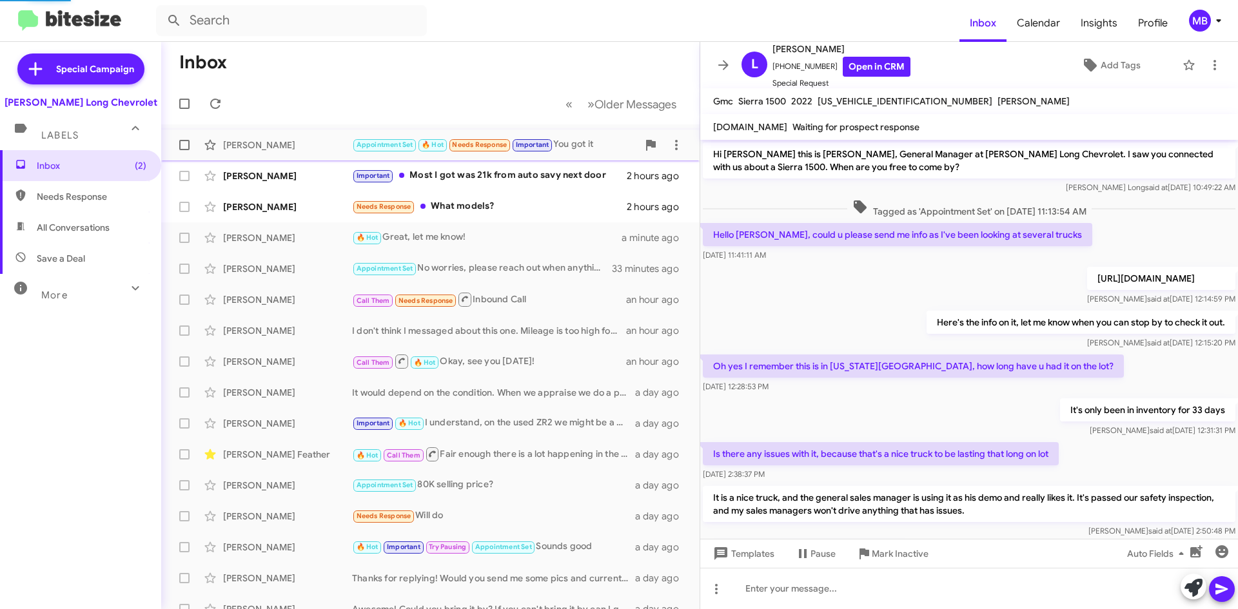
scroll to position [565, 0]
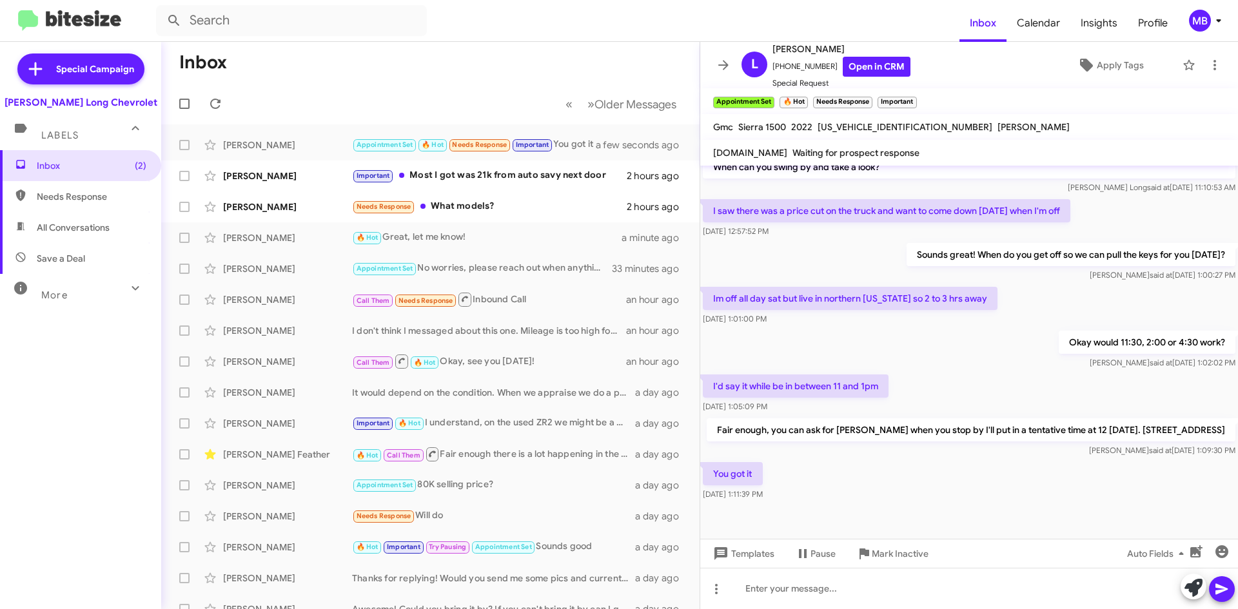
click at [128, 197] on span "Needs Response" at bounding box center [92, 196] width 110 height 13
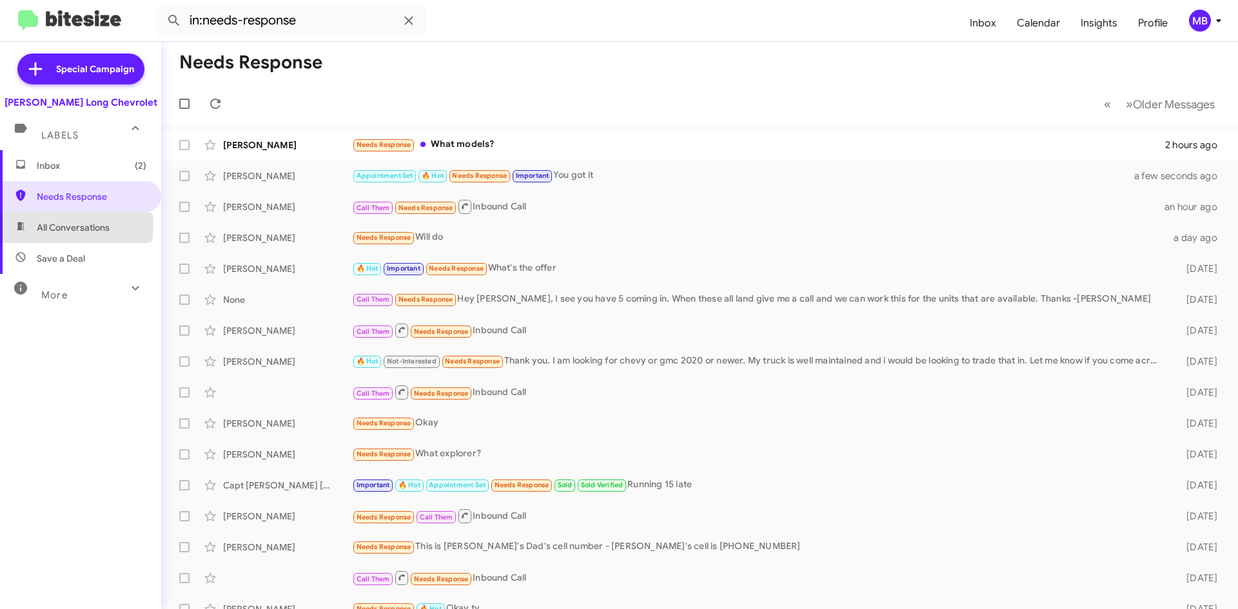
click at [51, 224] on span "All Conversations" at bounding box center [73, 227] width 73 height 13
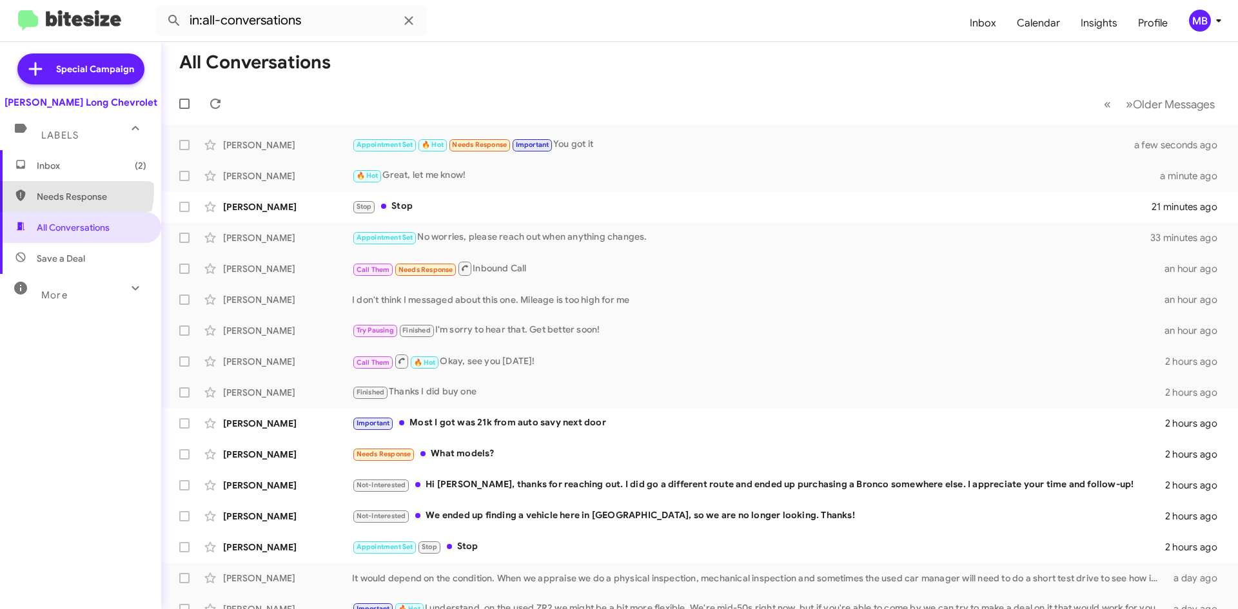
click at [61, 190] on span "Needs Response" at bounding box center [92, 196] width 110 height 13
type input "in:needs-response"
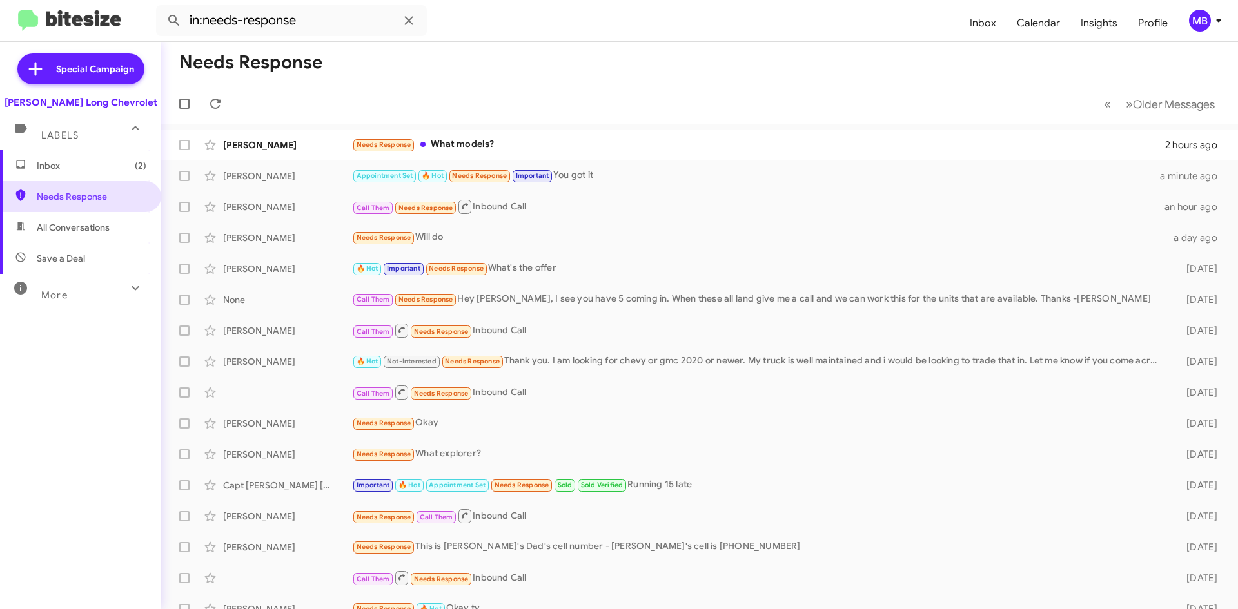
click at [72, 177] on span "Inbox (2)" at bounding box center [80, 165] width 161 height 31
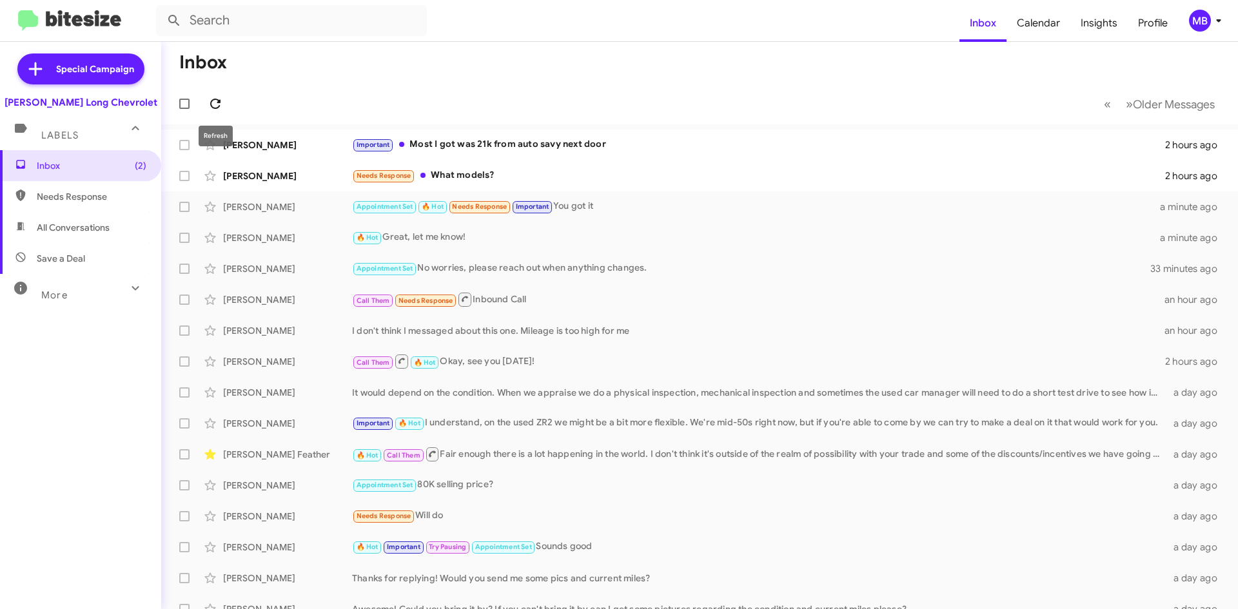
click at [217, 105] on icon at bounding box center [215, 103] width 15 height 15
